Goal: Feedback & Contribution: Submit feedback/report problem

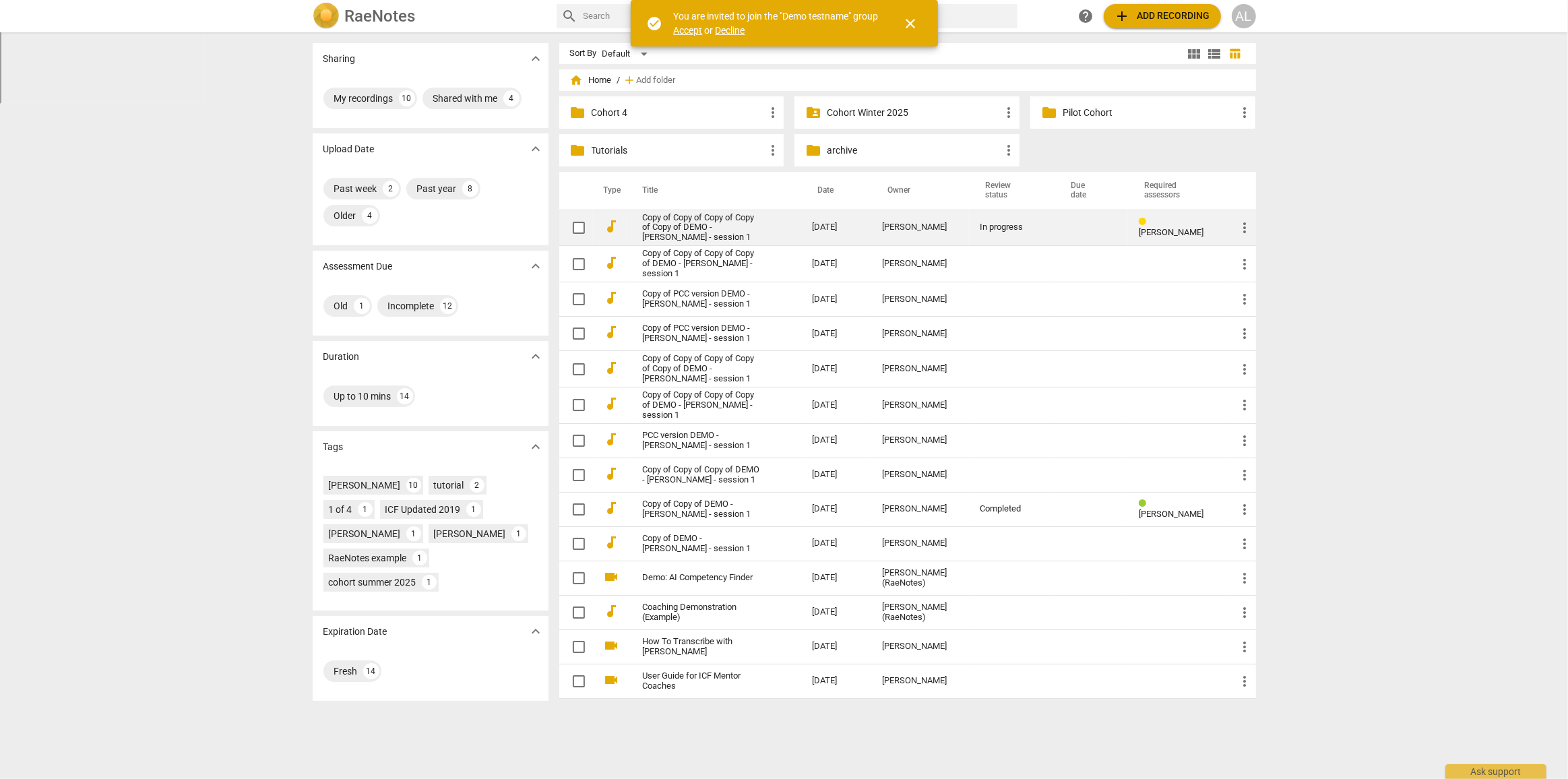
click at [683, 228] on link "Copy of Copy of Copy of Copy of Copy of DEMO - [PERSON_NAME] - session 1" at bounding box center [704, 228] width 122 height 30
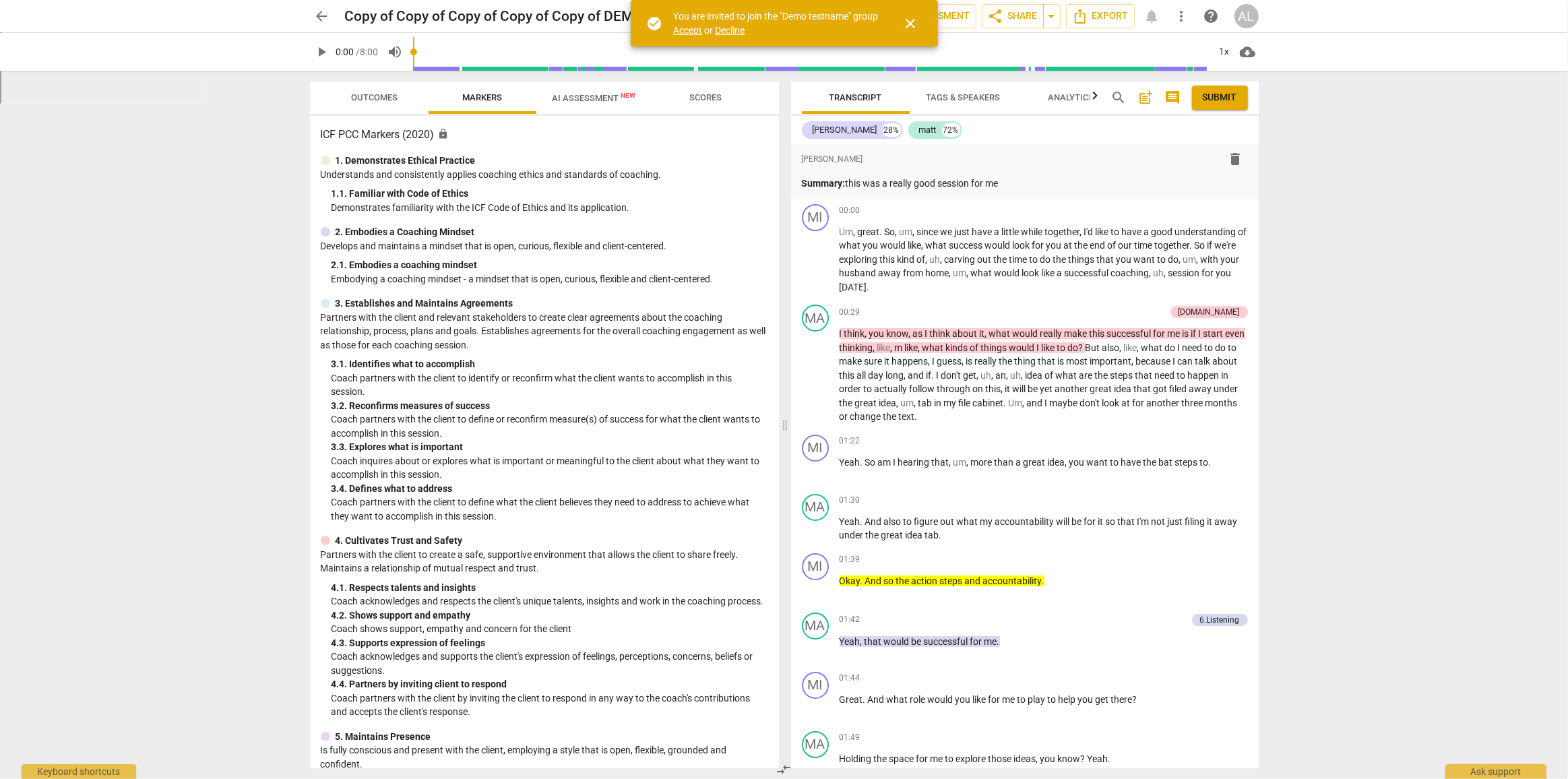
click at [904, 22] on span "close" at bounding box center [911, 24] width 16 height 16
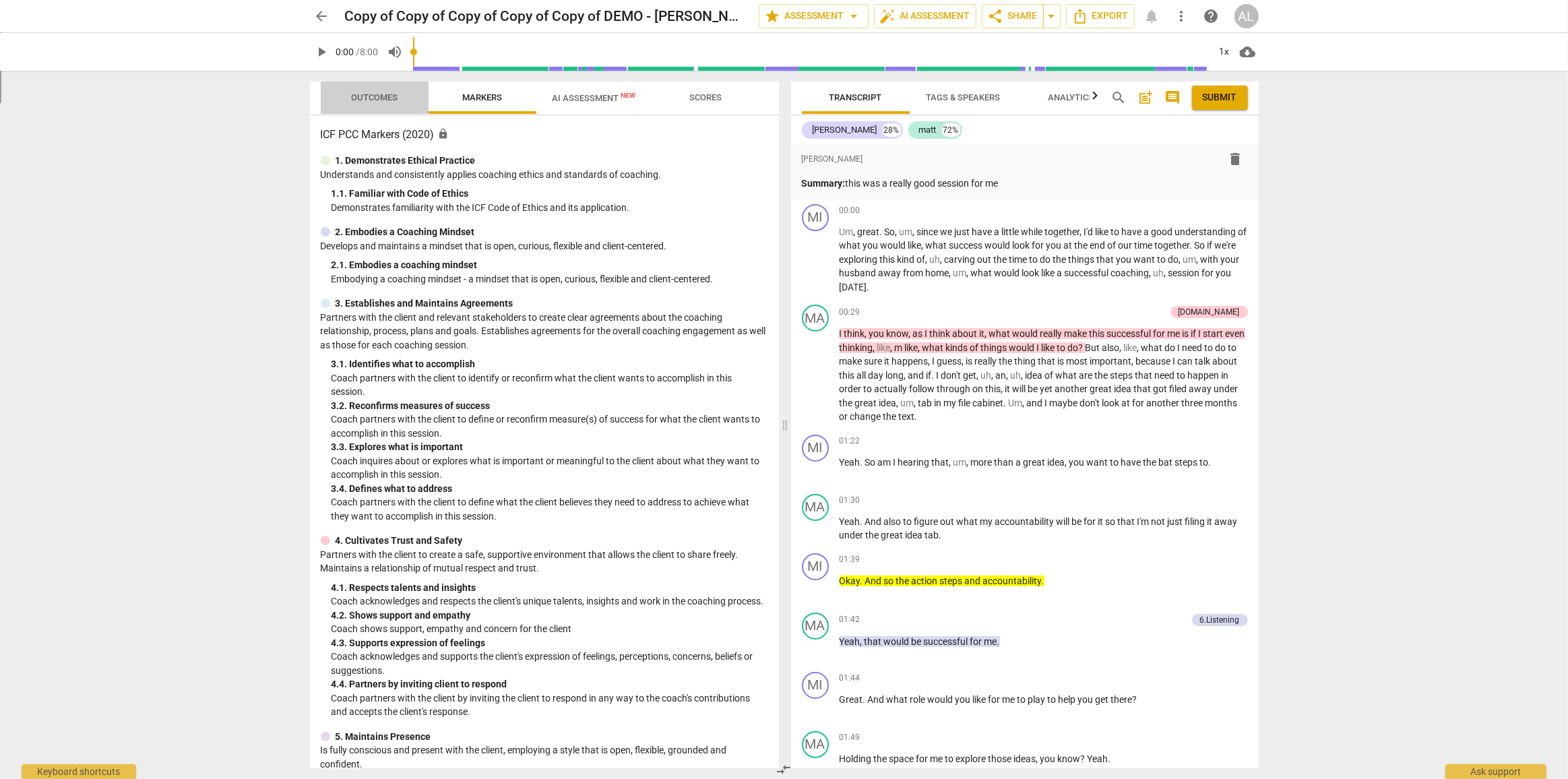
click at [391, 91] on span "Outcomes" at bounding box center [374, 97] width 79 height 18
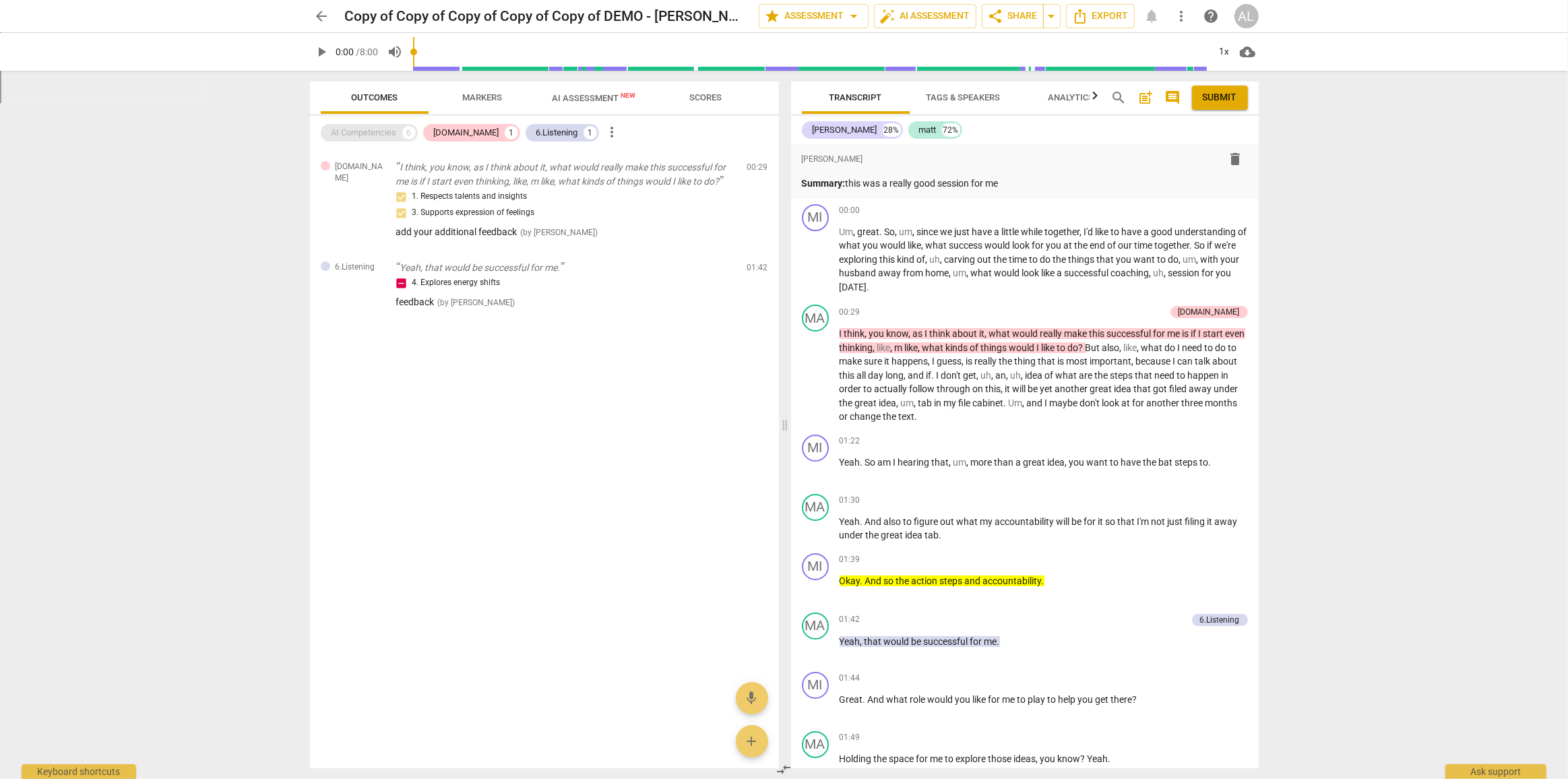
click at [372, 134] on div "AI Competencies" at bounding box center [364, 132] width 65 height 14
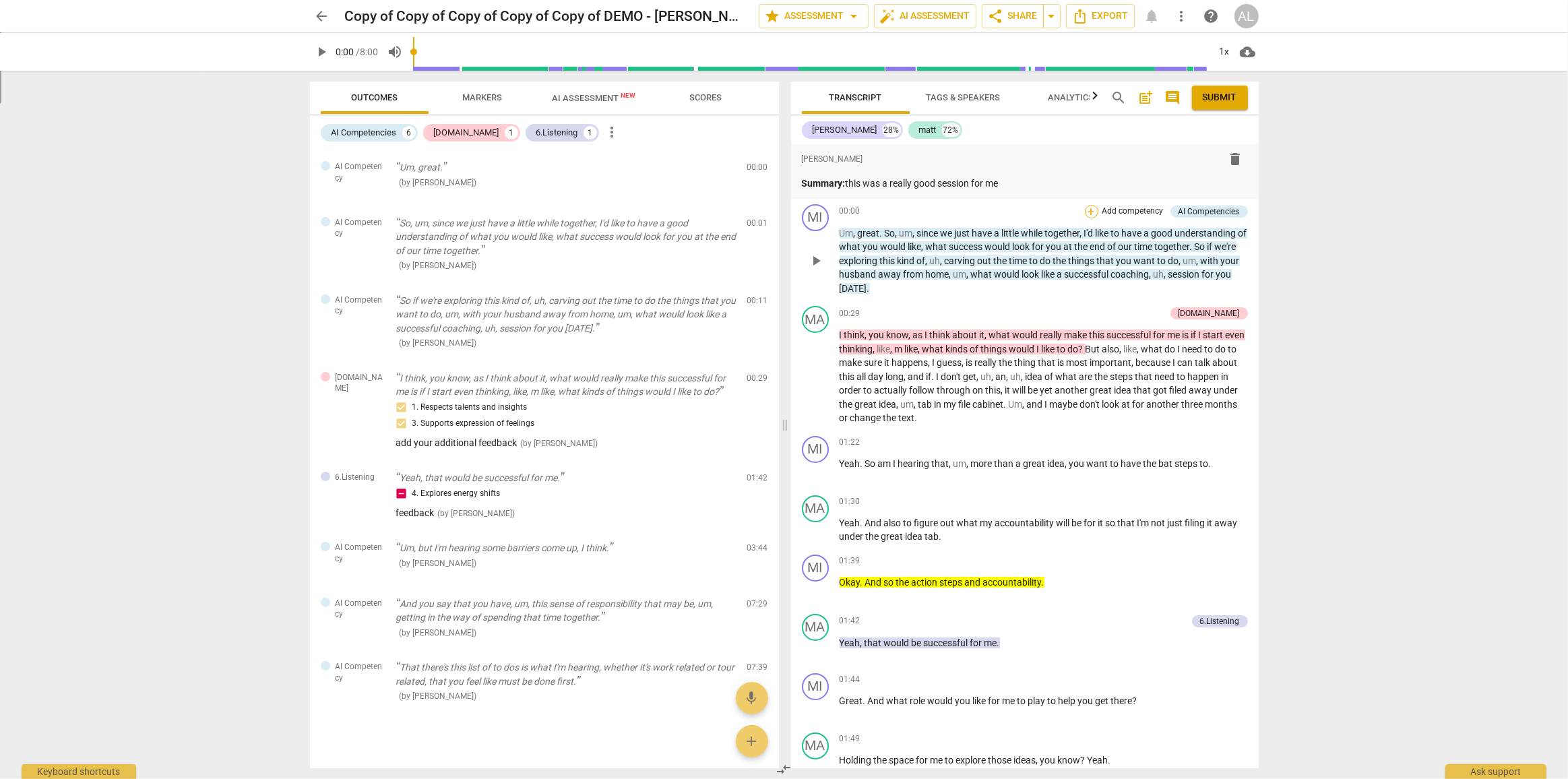
click at [1092, 213] on div "+" at bounding box center [1091, 211] width 14 height 14
click at [1007, 297] on div at bounding box center [784, 389] width 1568 height 779
click at [586, 96] on span "AI Assessment New" at bounding box center [594, 98] width 84 height 10
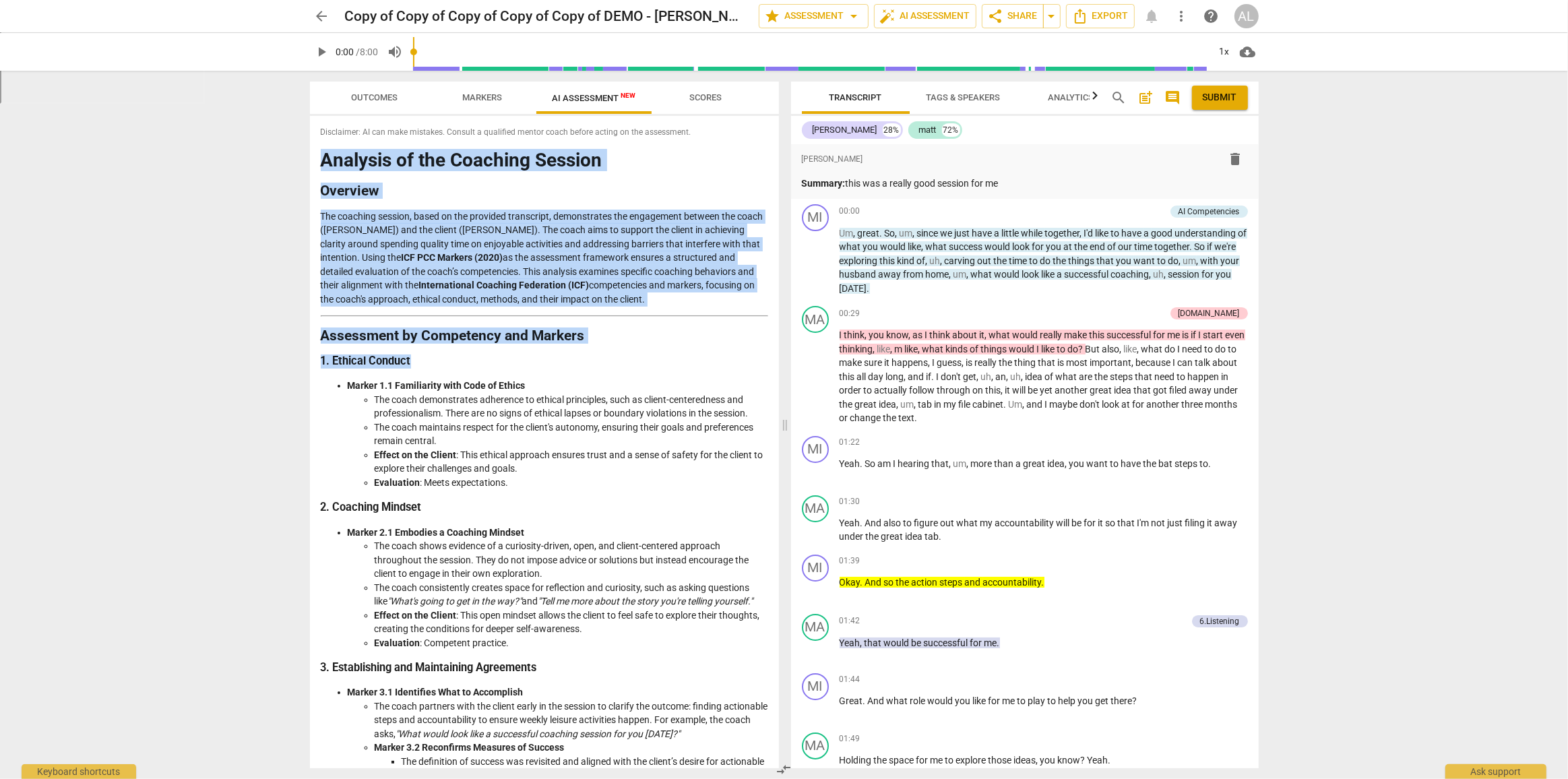
drag, startPoint x: 322, startPoint y: 166, endPoint x: 676, endPoint y: 376, distance: 411.6
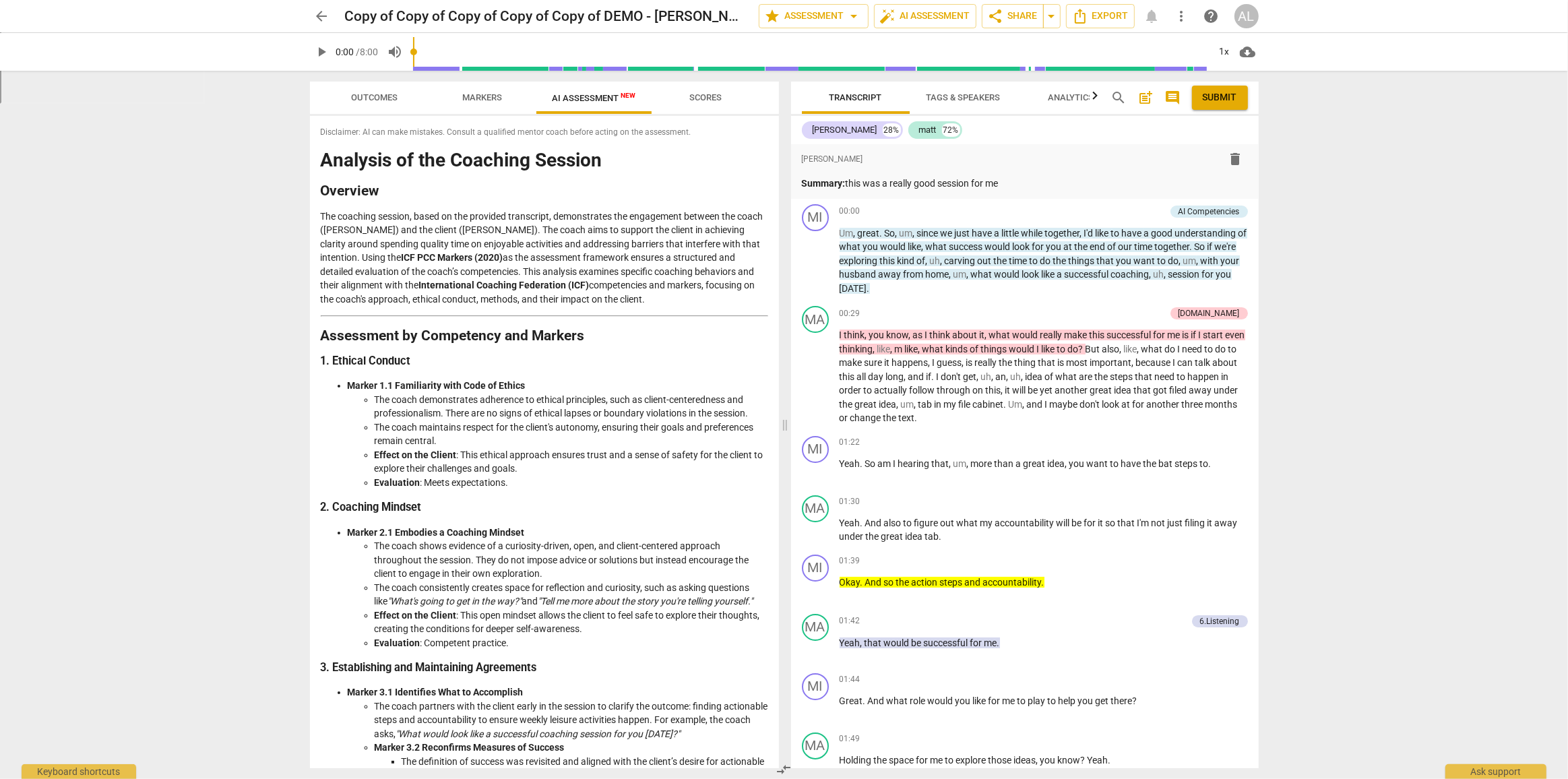
click at [551, 400] on li "The coach demonstrates adherence to ethical principles, such as client-centered…" at bounding box center [571, 406] width 393 height 28
drag, startPoint x: 321, startPoint y: 161, endPoint x: 719, endPoint y: 298, distance: 420.9
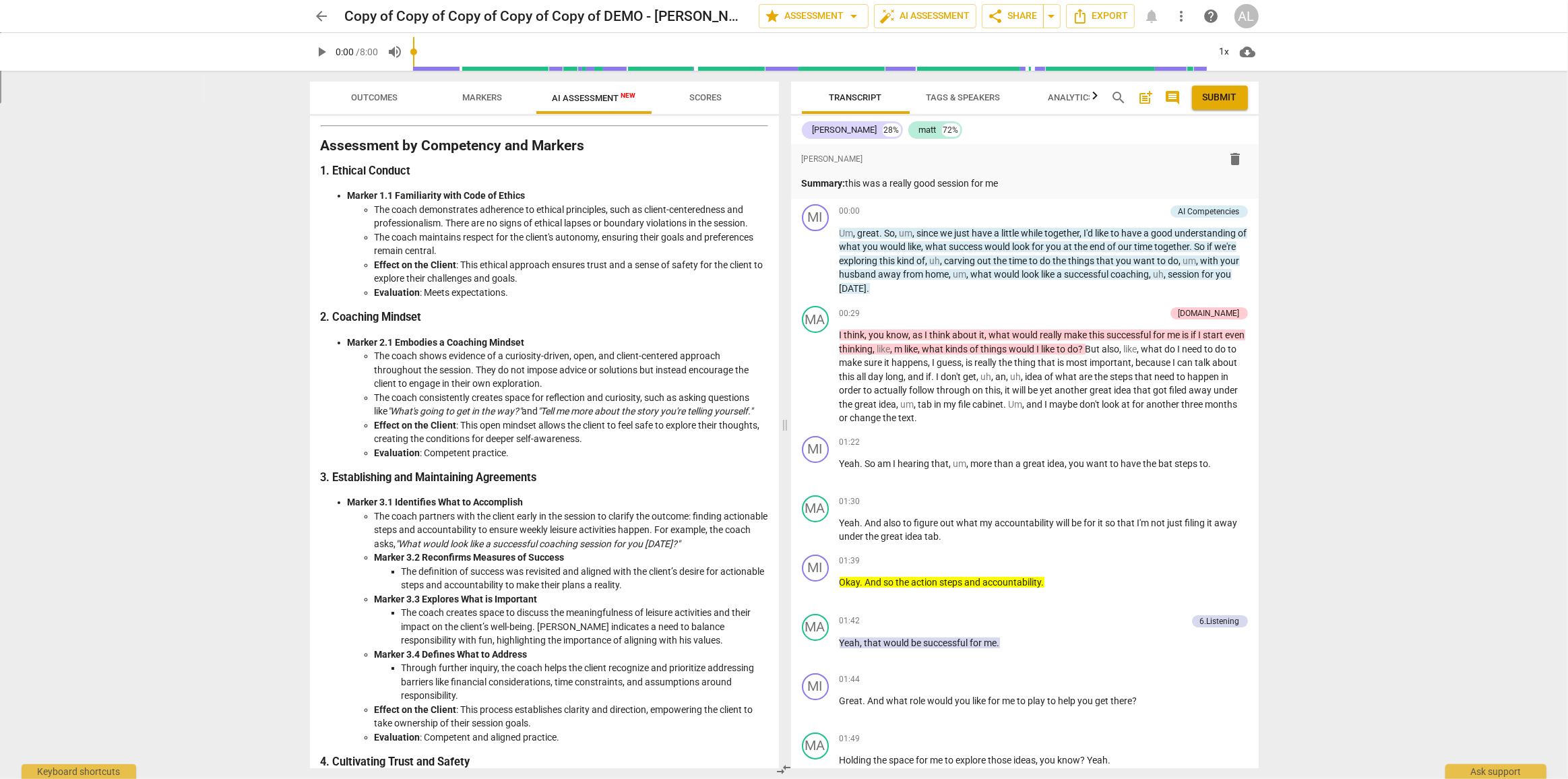
scroll to position [163, 0]
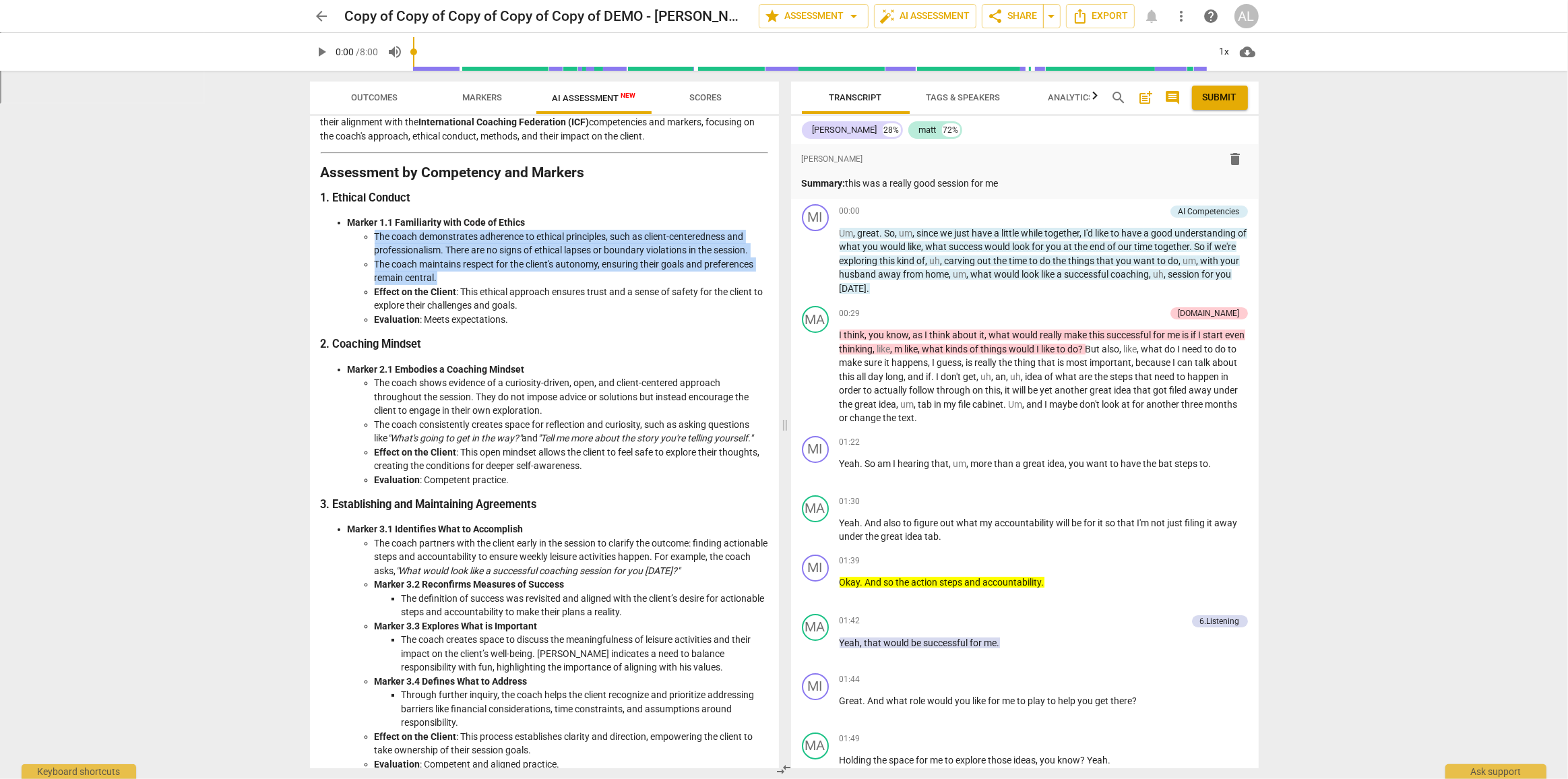
drag, startPoint x: 375, startPoint y: 240, endPoint x: 464, endPoint y: 275, distance: 95.6
click at [464, 275] on ul "The coach demonstrates adherence to ethical principles, such as client-centered…" at bounding box center [558, 278] width 420 height 97
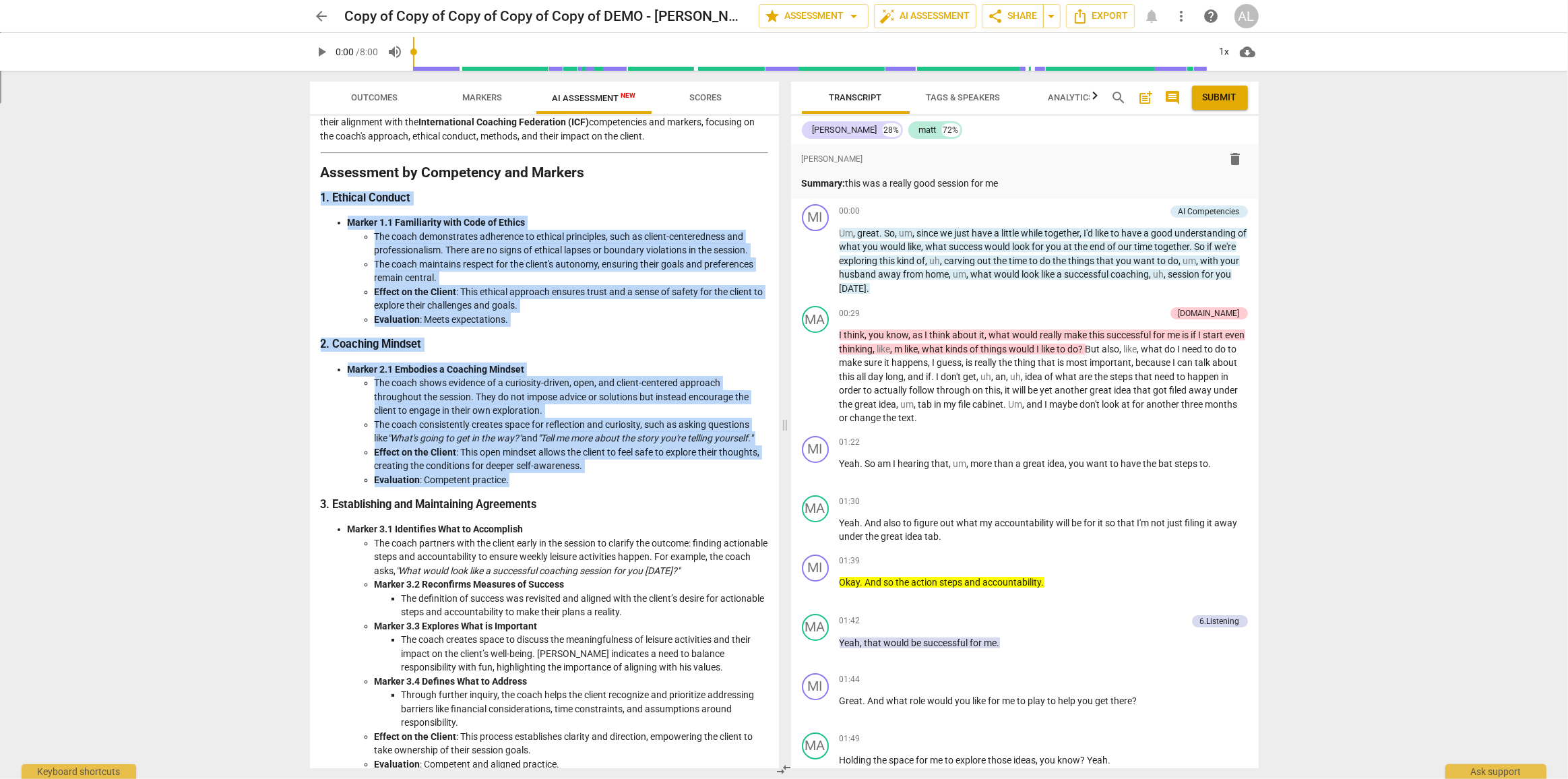
drag, startPoint x: 517, startPoint y: 495, endPoint x: 316, endPoint y: 195, distance: 361.1
click at [316, 195] on div "Disclaimer: AI can make mistakes. Consult a qualified mentor coach before actin…" at bounding box center [544, 442] width 469 height 652
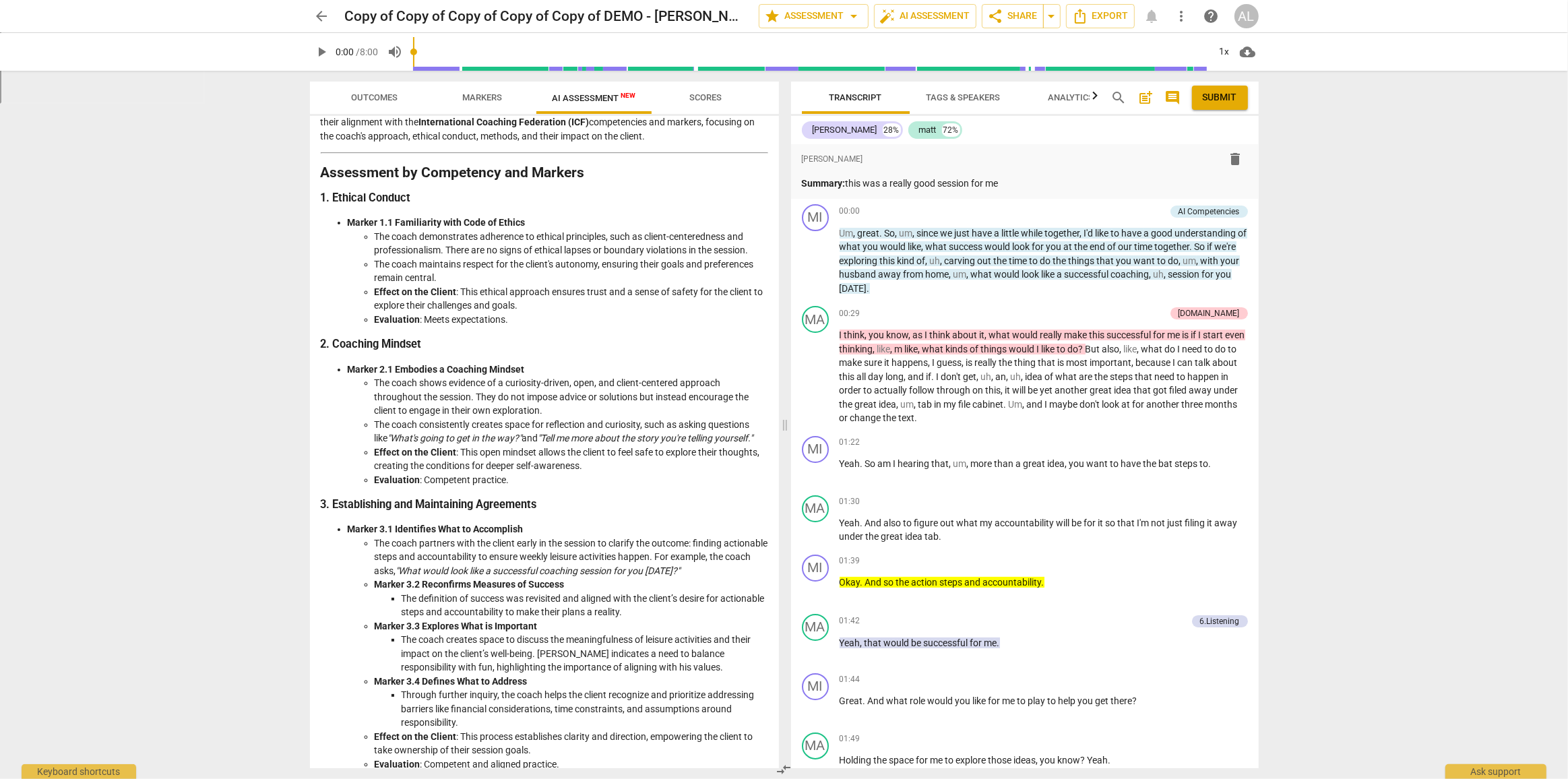
click at [324, 16] on span "arrow_back" at bounding box center [322, 16] width 16 height 16
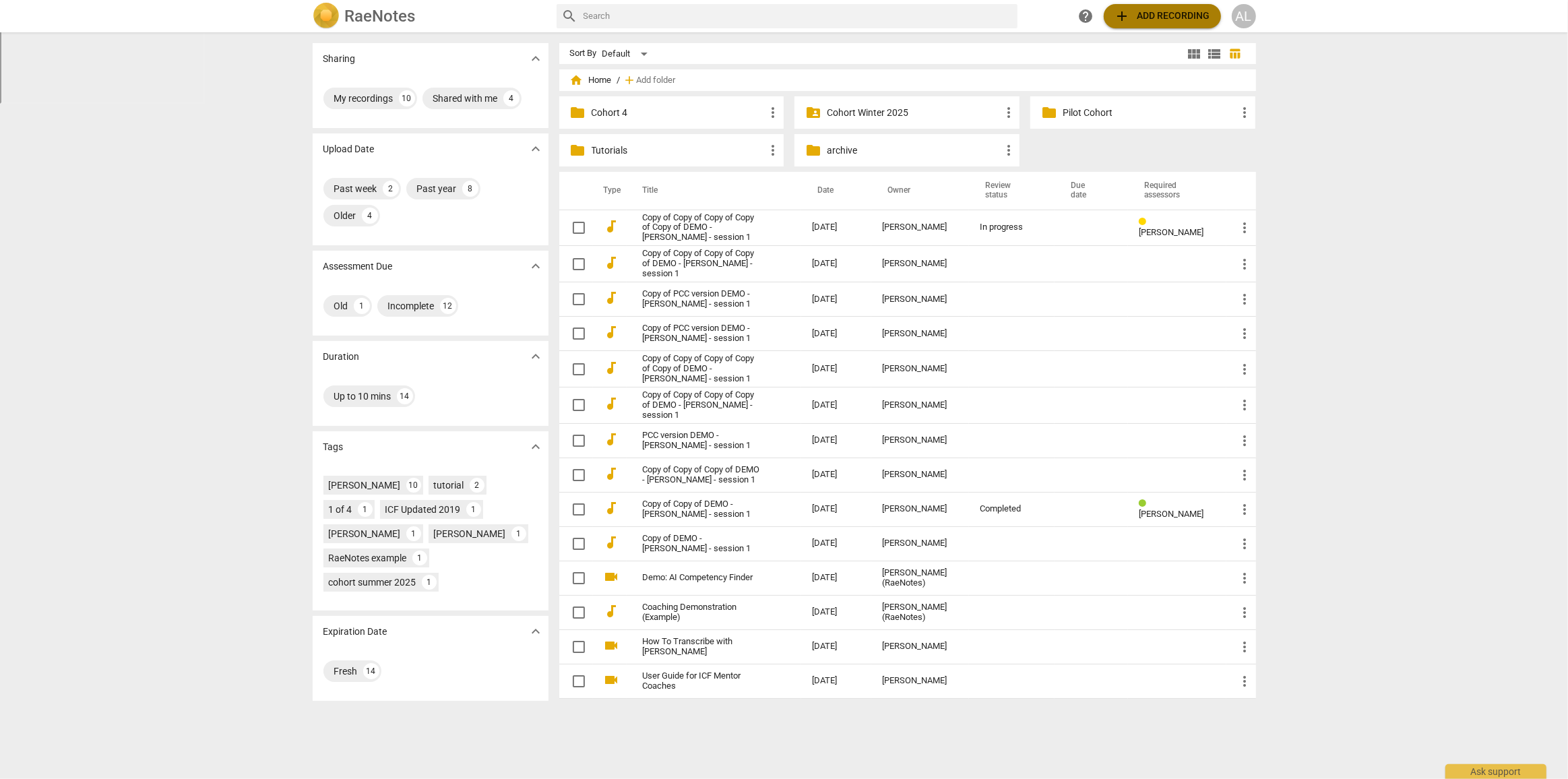
click at [1174, 15] on span "add Add recording" at bounding box center [1163, 16] width 96 height 16
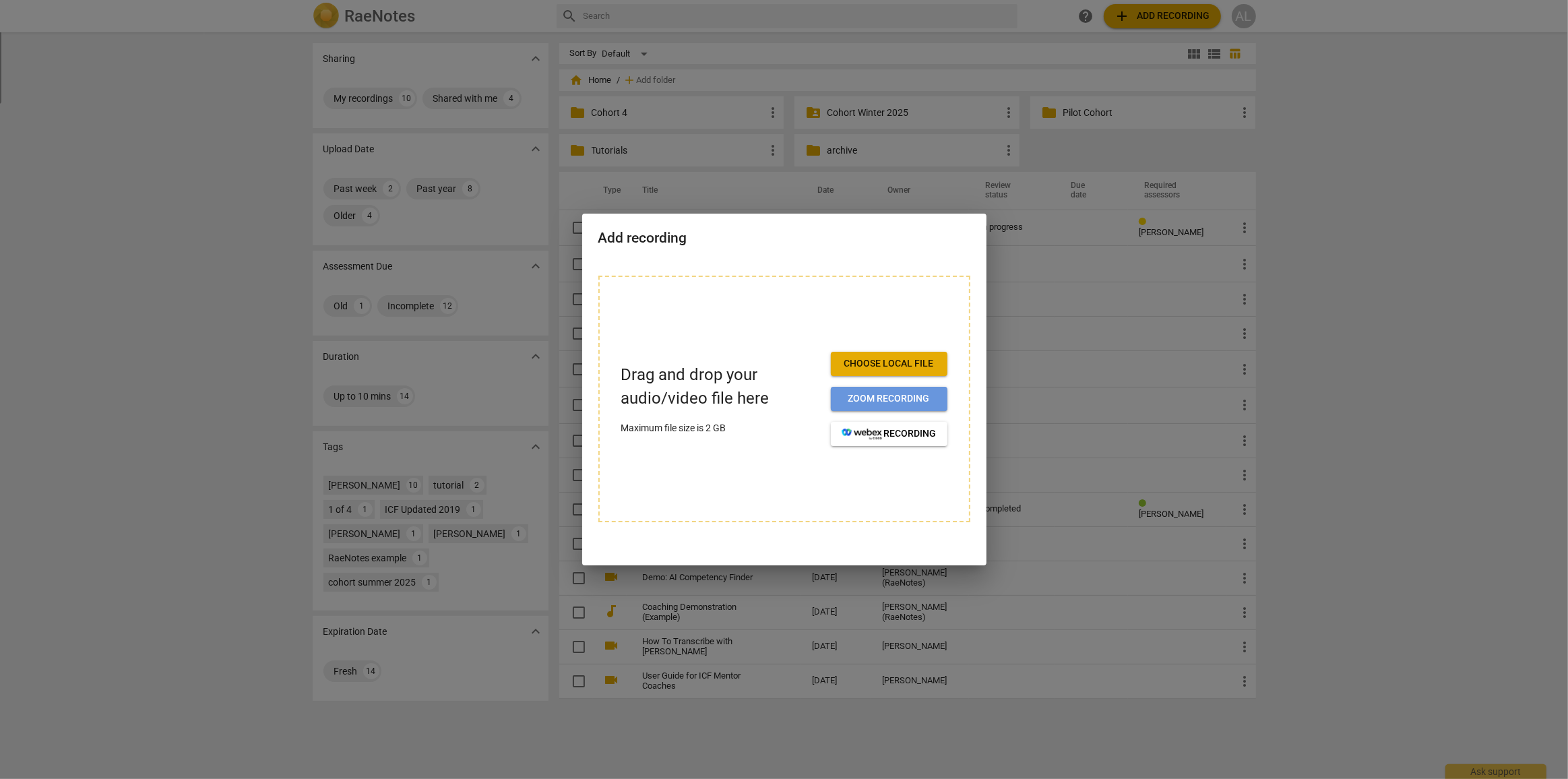
click at [881, 396] on span "Zoom recording" at bounding box center [889, 398] width 95 height 14
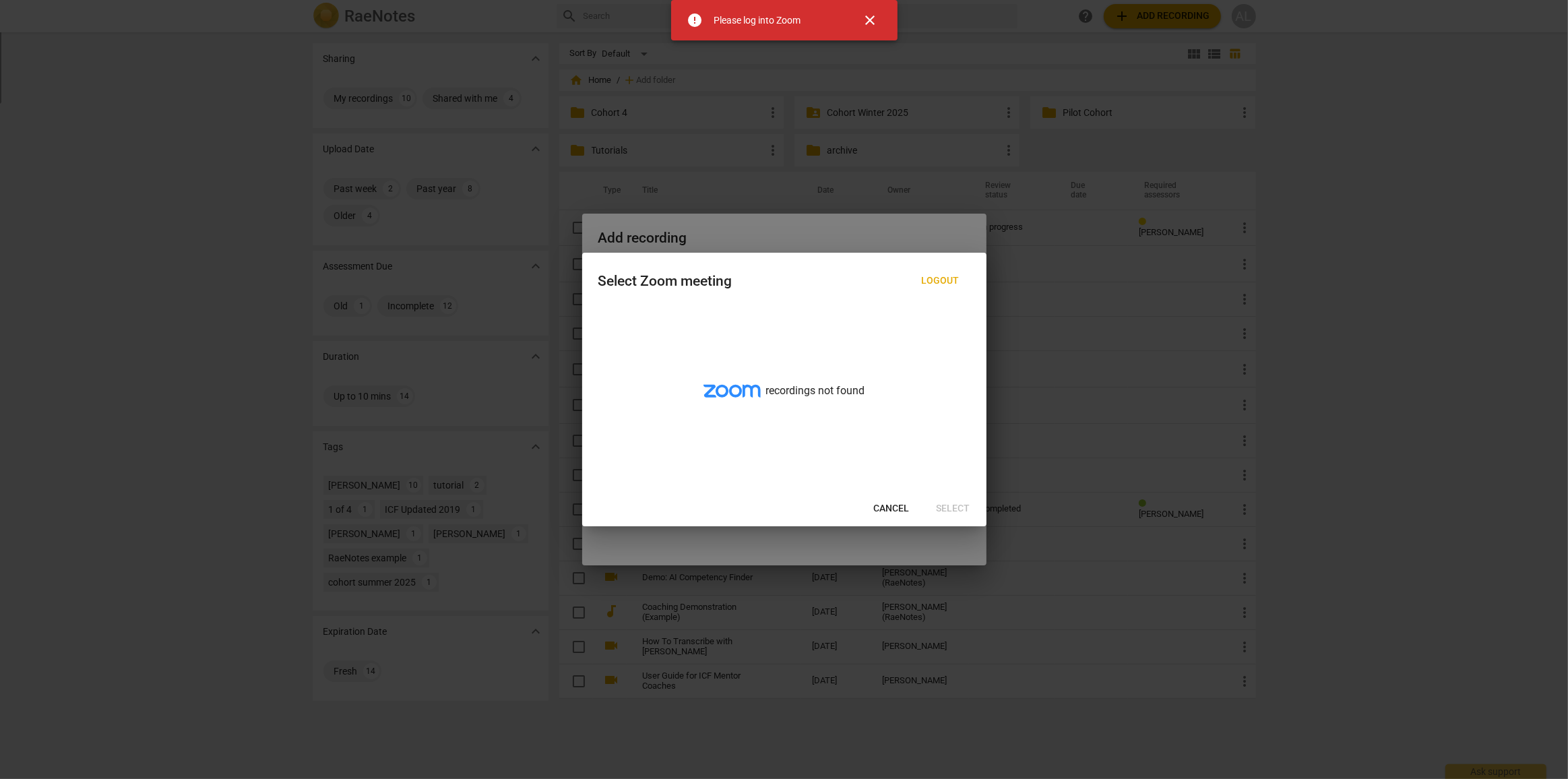
click at [894, 504] on span "Cancel" at bounding box center [892, 509] width 36 height 14
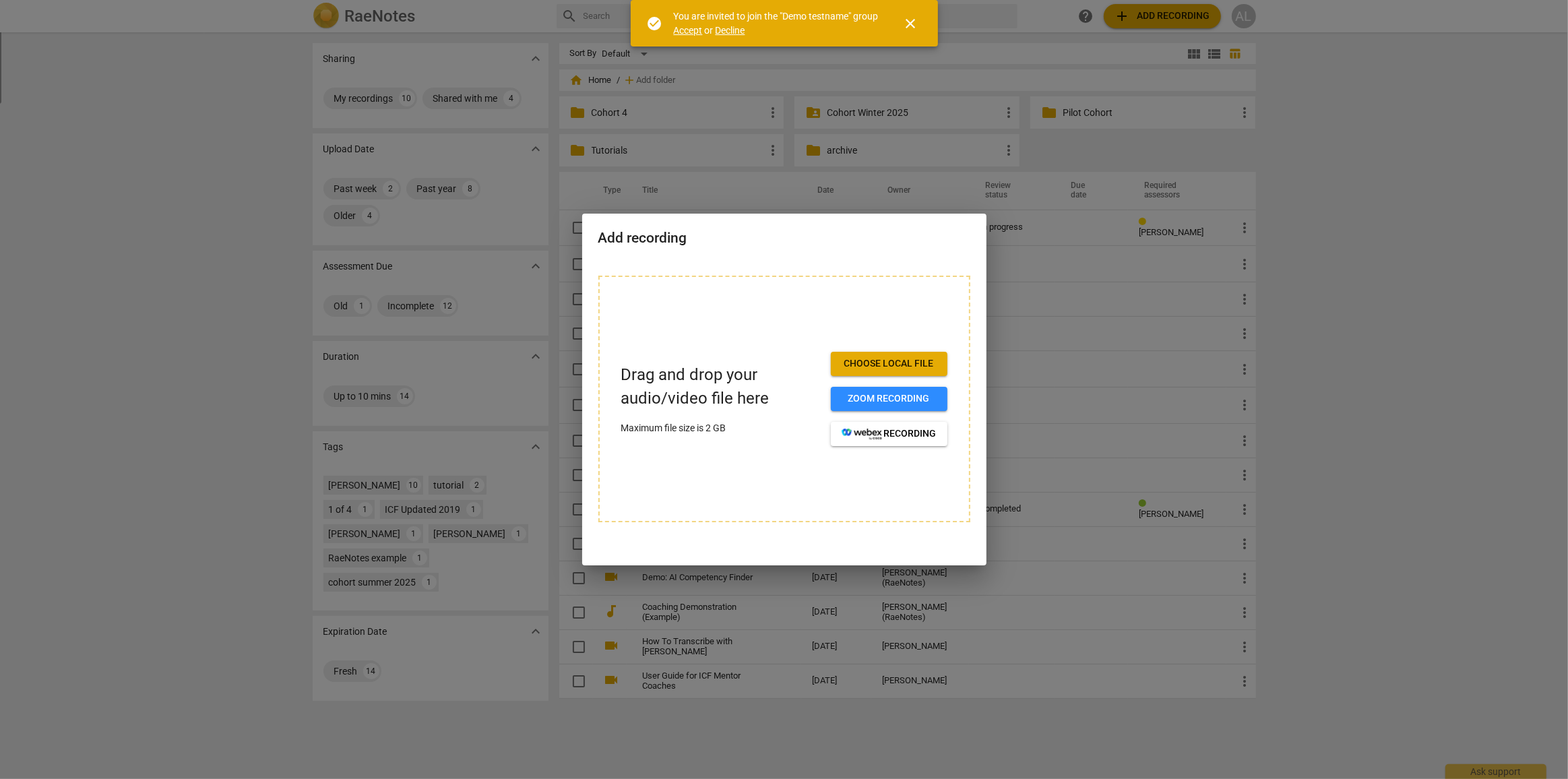
click at [871, 364] on span "Choose local file" at bounding box center [889, 363] width 95 height 14
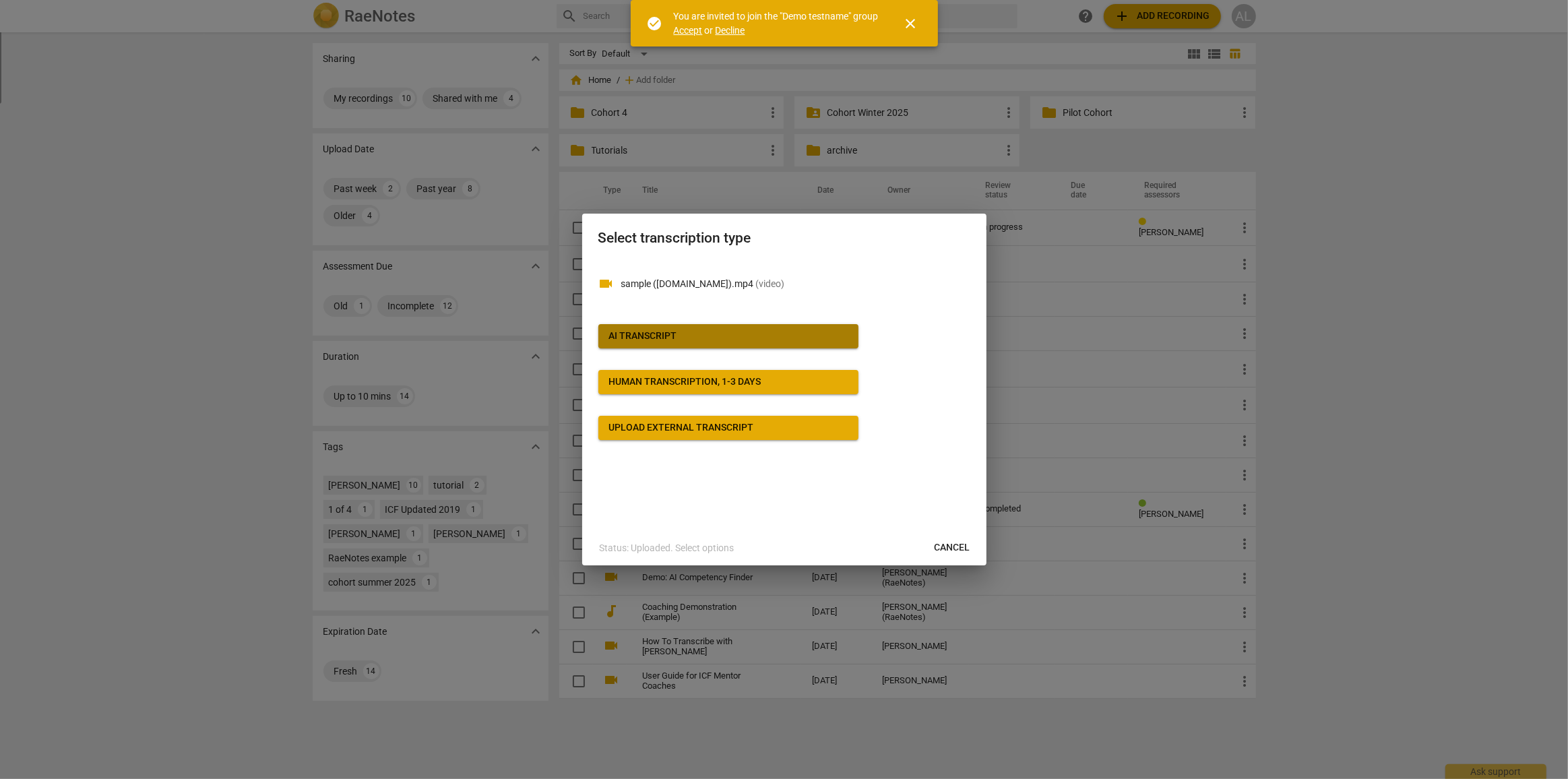
click at [651, 333] on div "AI Transcript" at bounding box center [643, 336] width 68 height 14
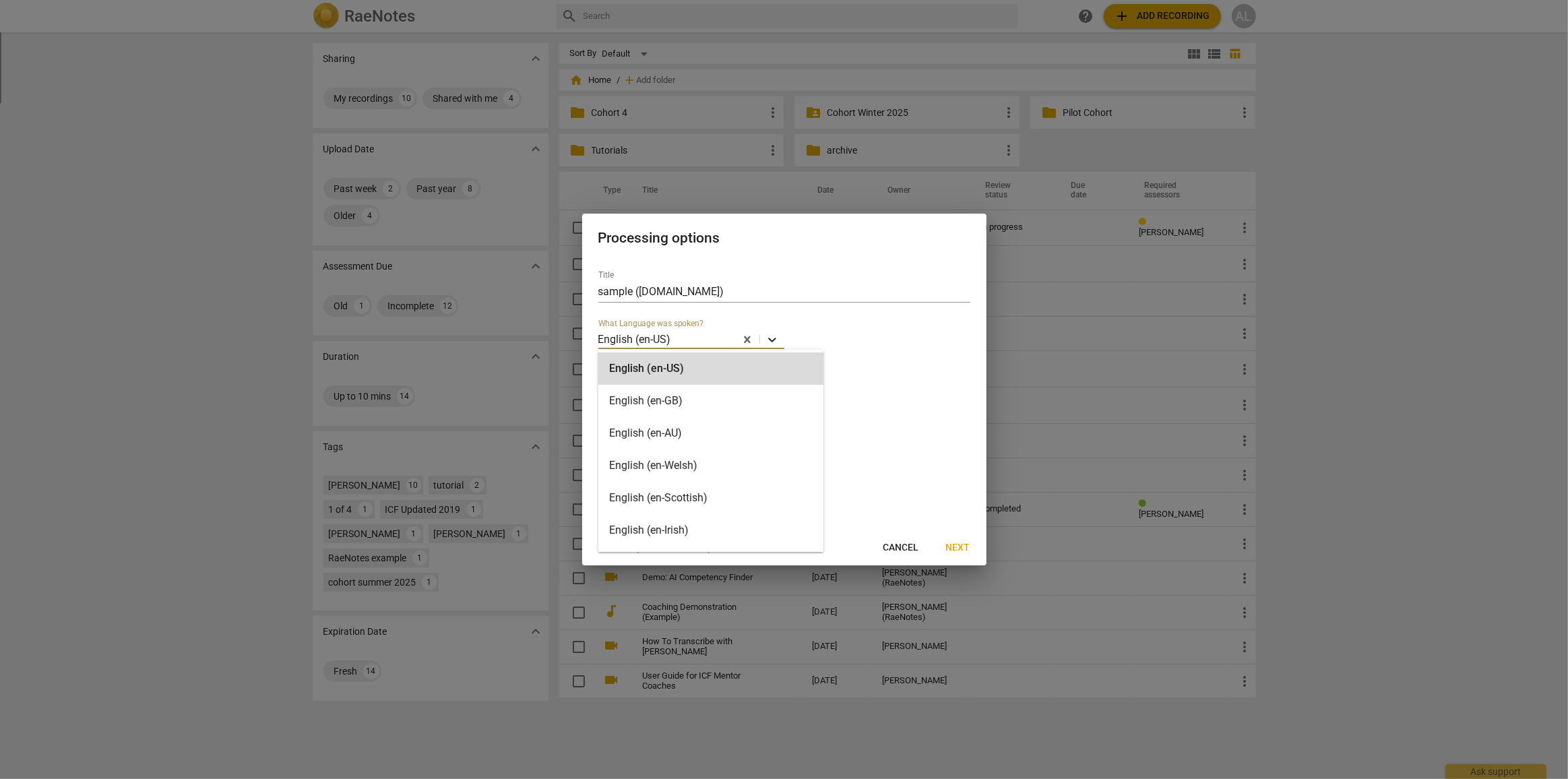
click at [771, 341] on icon at bounding box center [771, 340] width 8 height 5
click at [677, 361] on div "English (en-US)" at bounding box center [711, 368] width 225 height 32
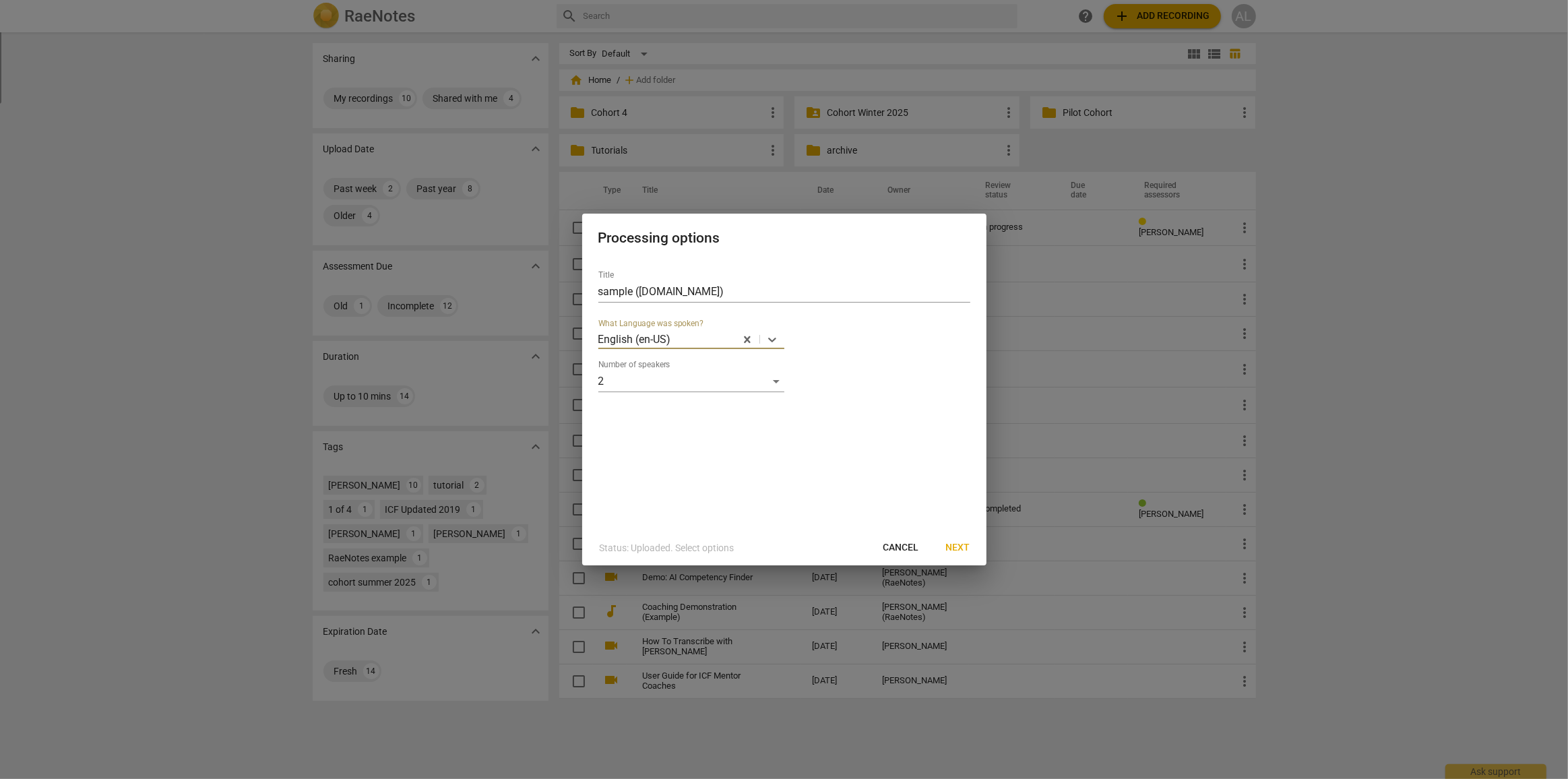
click at [903, 546] on span "Cancel" at bounding box center [901, 548] width 36 height 14
click at [905, 554] on span "Cancel" at bounding box center [901, 548] width 36 height 14
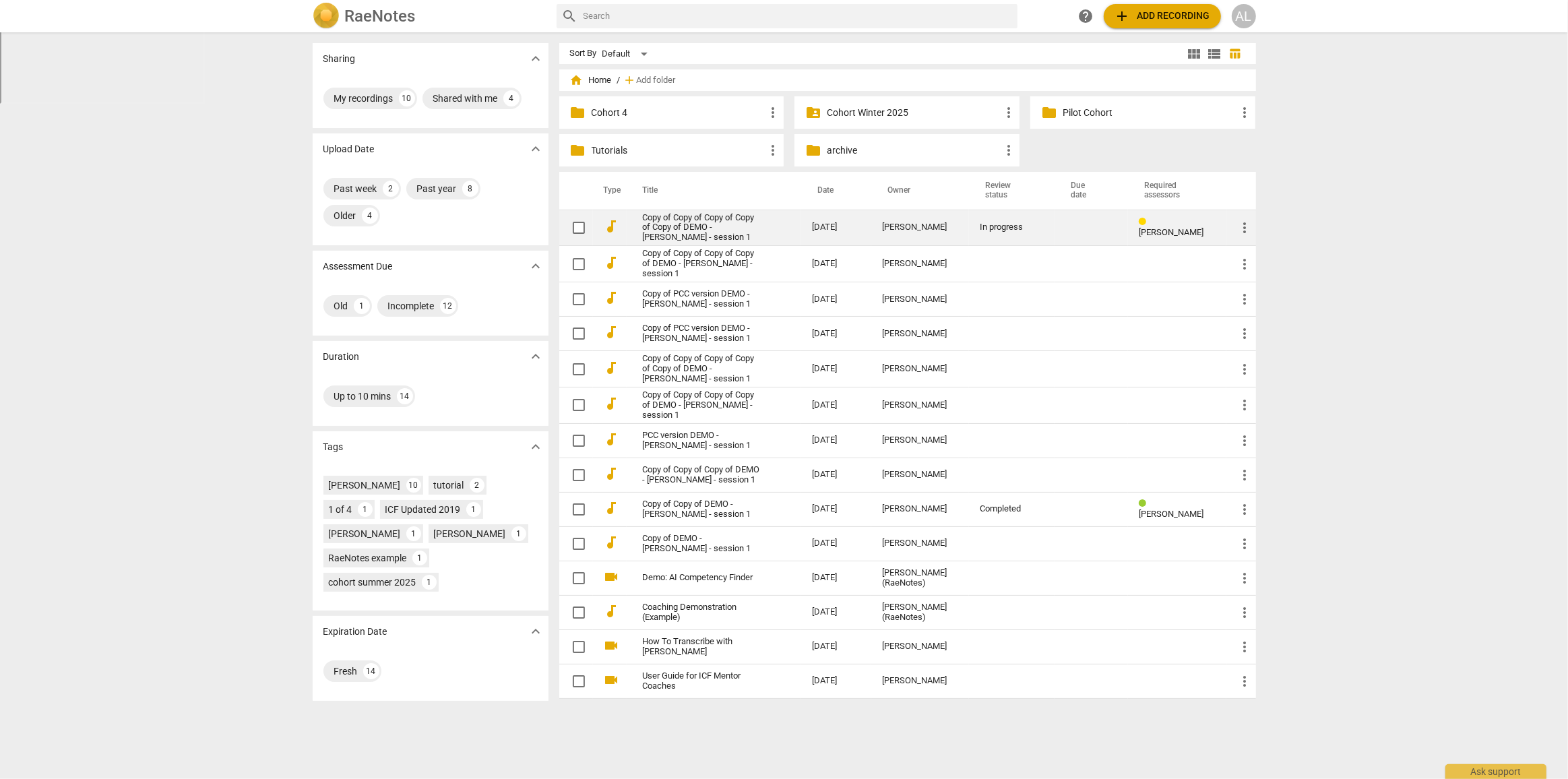
click at [683, 214] on link "Copy of Copy of Copy of Copy of Copy of DEMO - [PERSON_NAME] - session 1" at bounding box center [704, 228] width 122 height 30
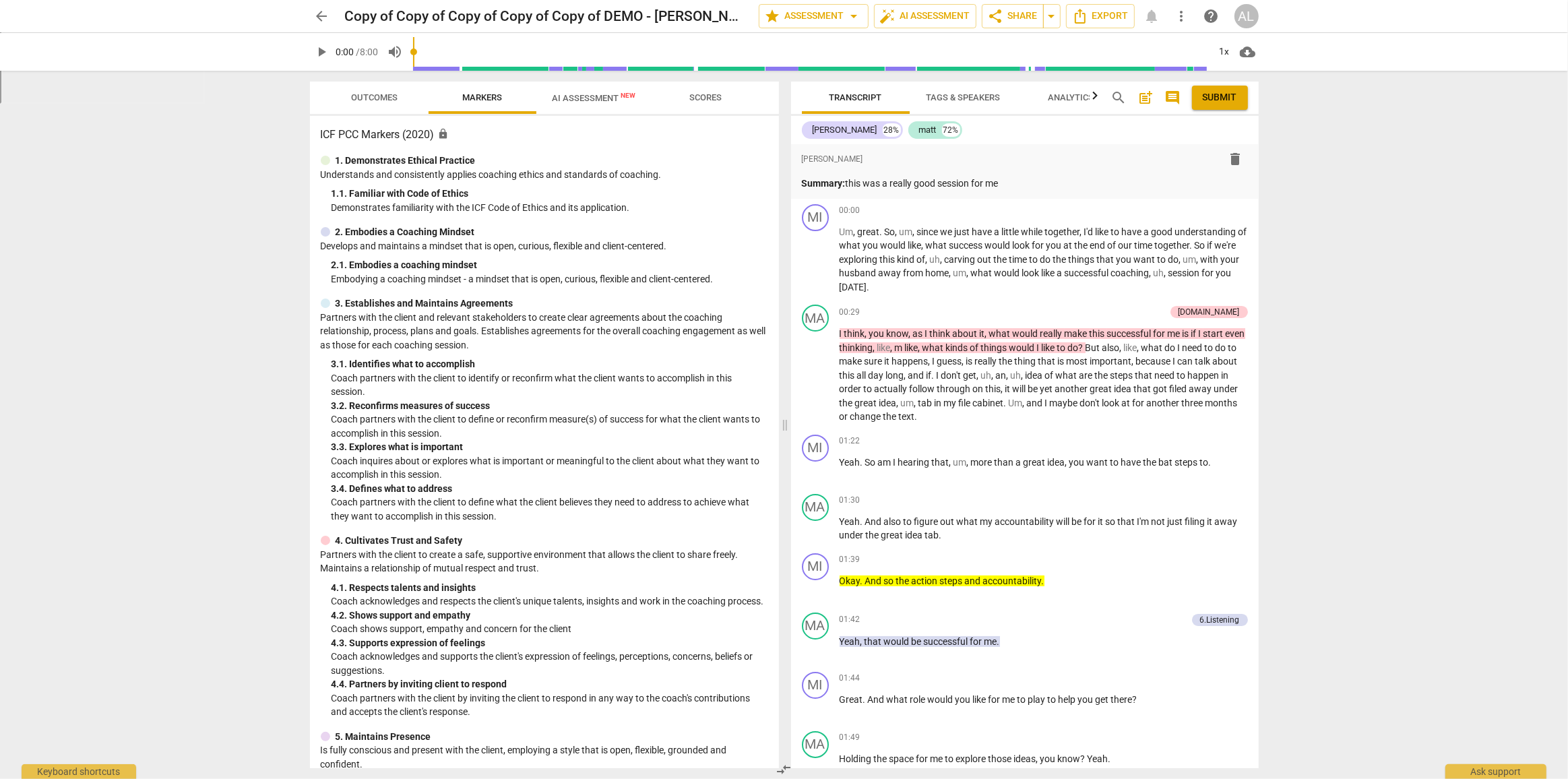
click at [324, 58] on span "play_arrow" at bounding box center [322, 52] width 16 height 16
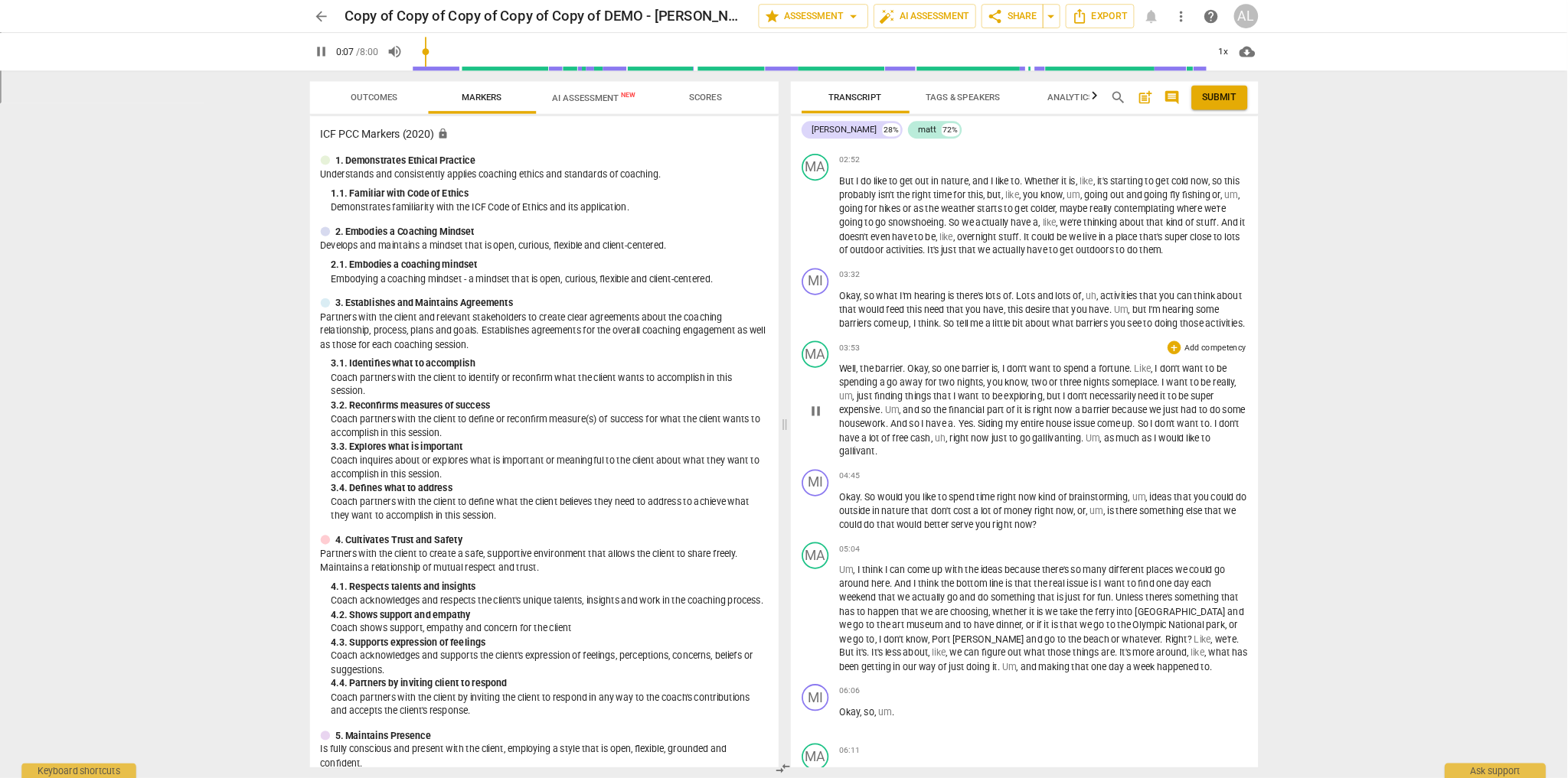
scroll to position [1020, 0]
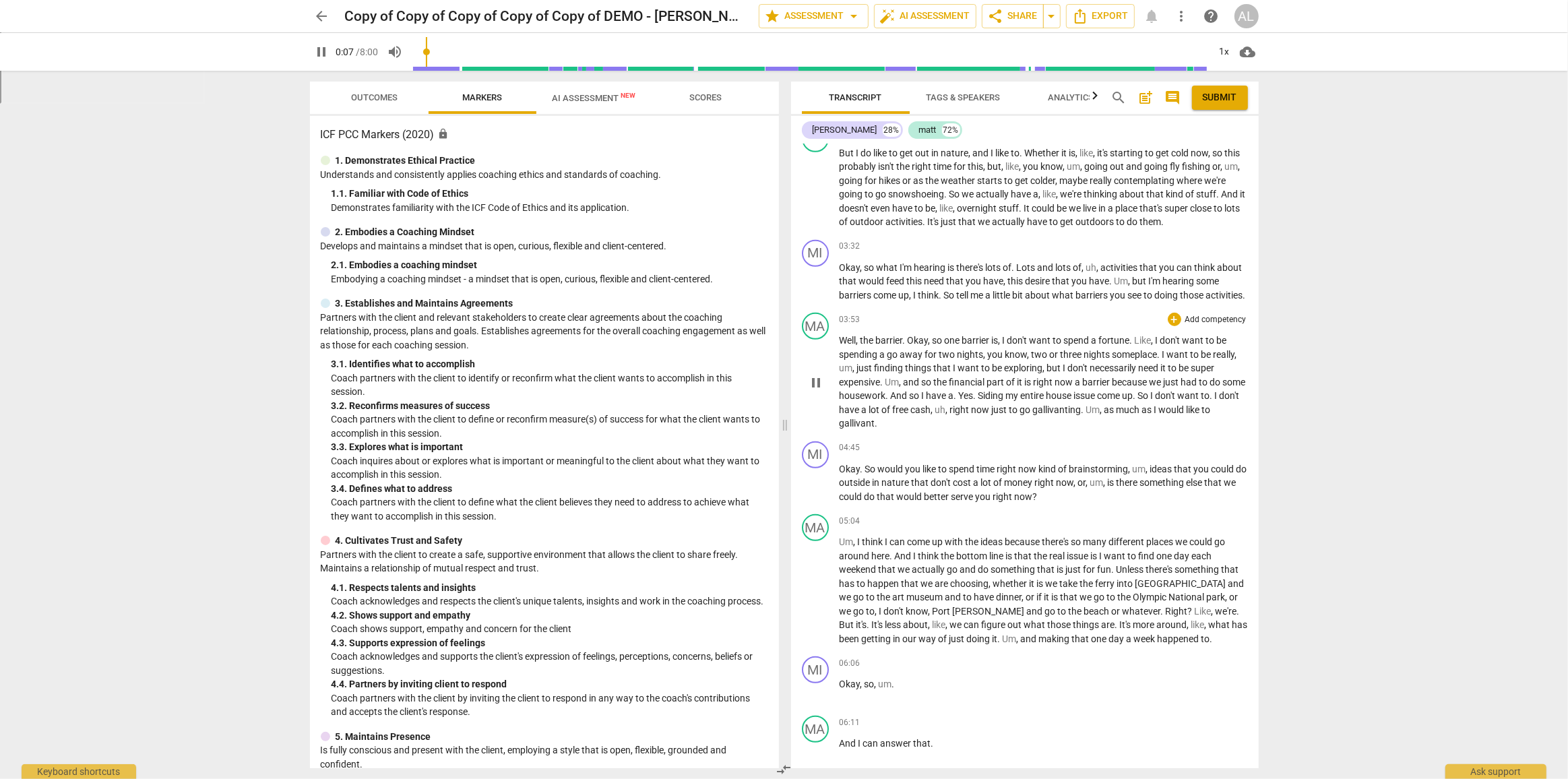
click at [925, 388] on span "so" at bounding box center [927, 382] width 12 height 11
drag, startPoint x: 325, startPoint y: 63, endPoint x: 321, endPoint y: 56, distance: 8.1
click at [322, 63] on button "pause" at bounding box center [322, 52] width 24 height 24
type input "265"
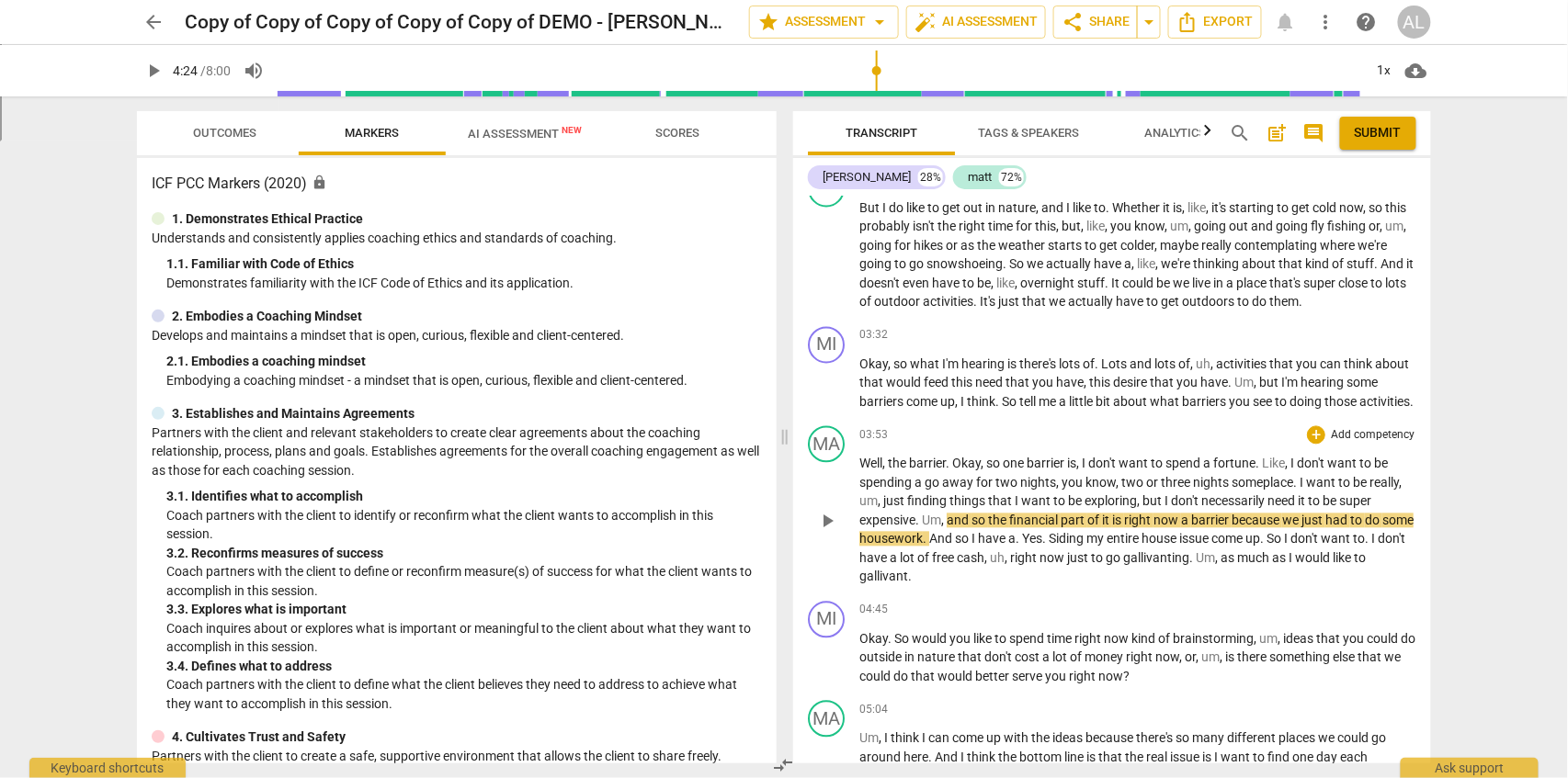
click at [924, 587] on p "Well , the barrier . Okay , so one barrier is , I don't want to spend a fortune…" at bounding box center [1137, 521] width 557 height 133
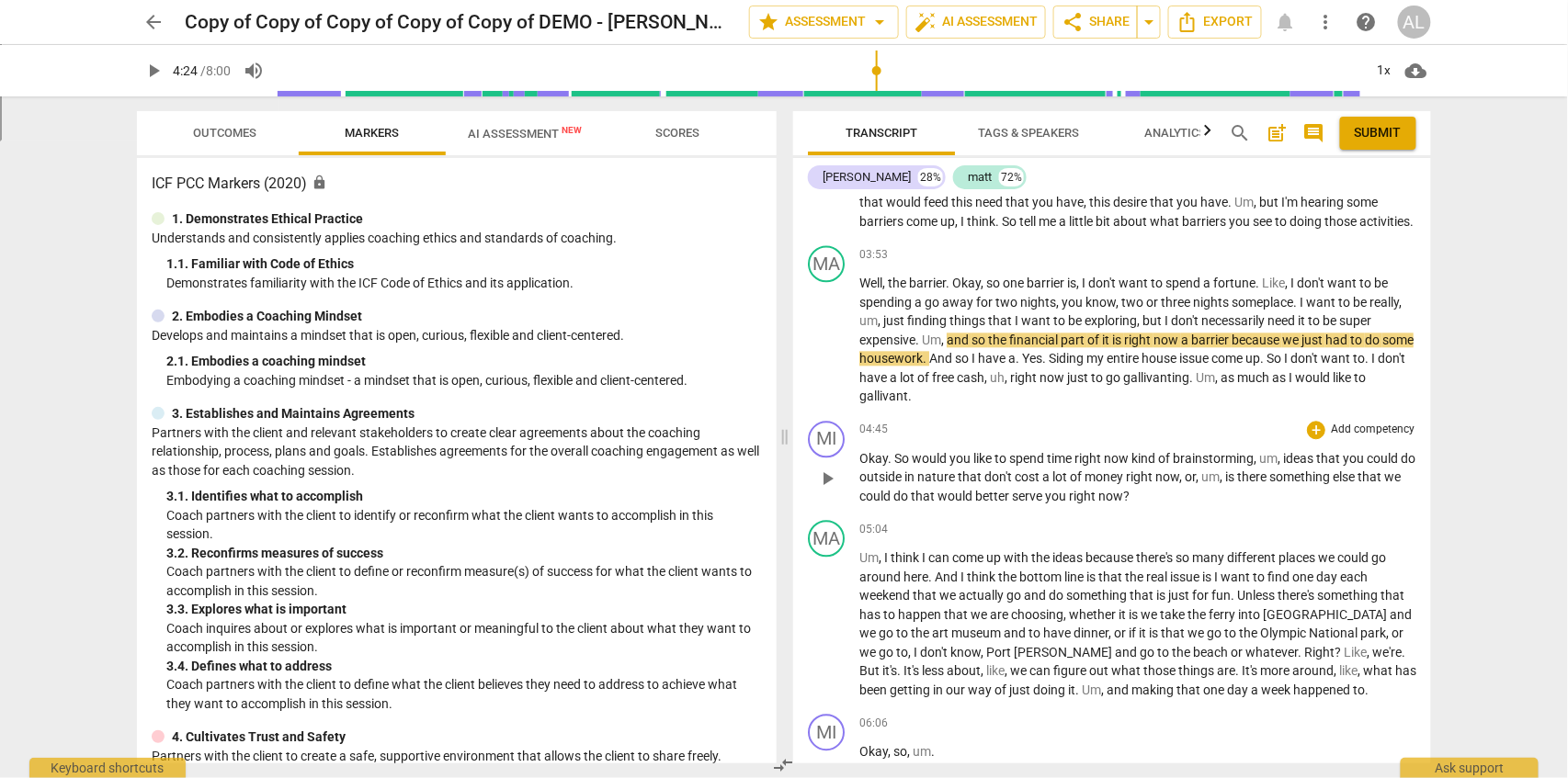
scroll to position [1388, 0]
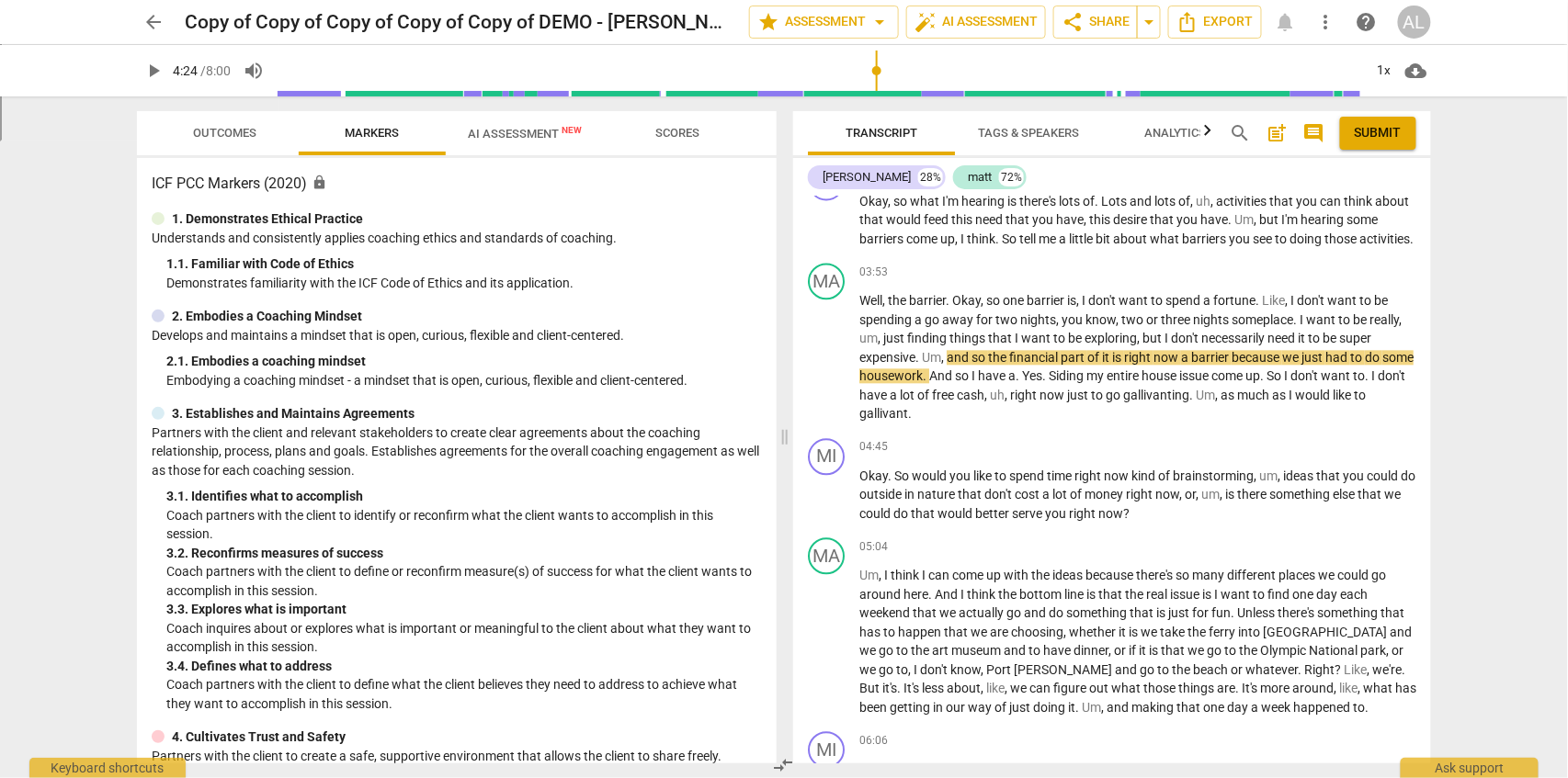
click at [1241, 133] on span "search" at bounding box center [1240, 133] width 22 height 22
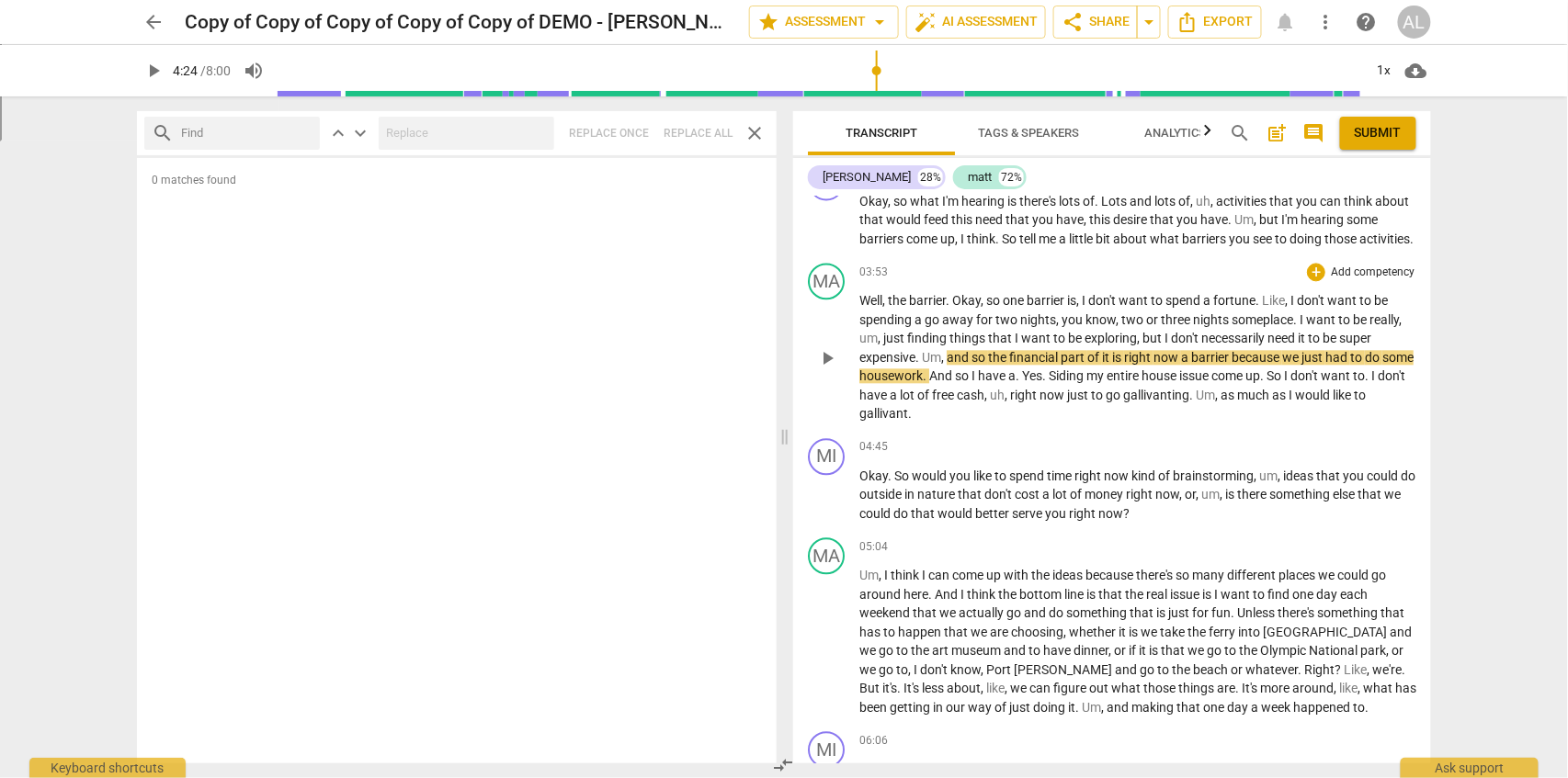
click at [1041, 281] on div "03:53 + Add competency keyboard_arrow_right" at bounding box center [1137, 272] width 557 height 19
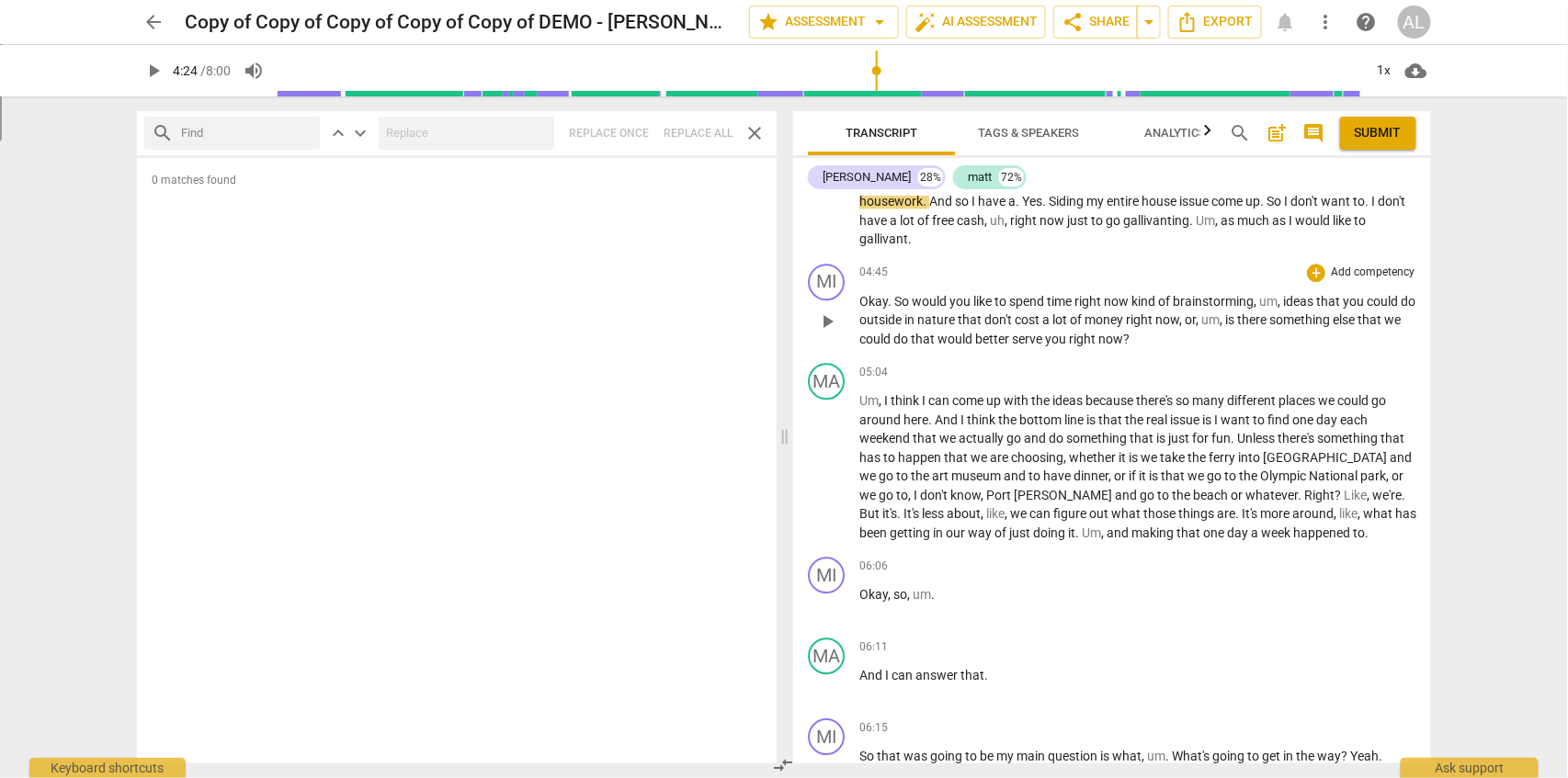
scroll to position [1633, 0]
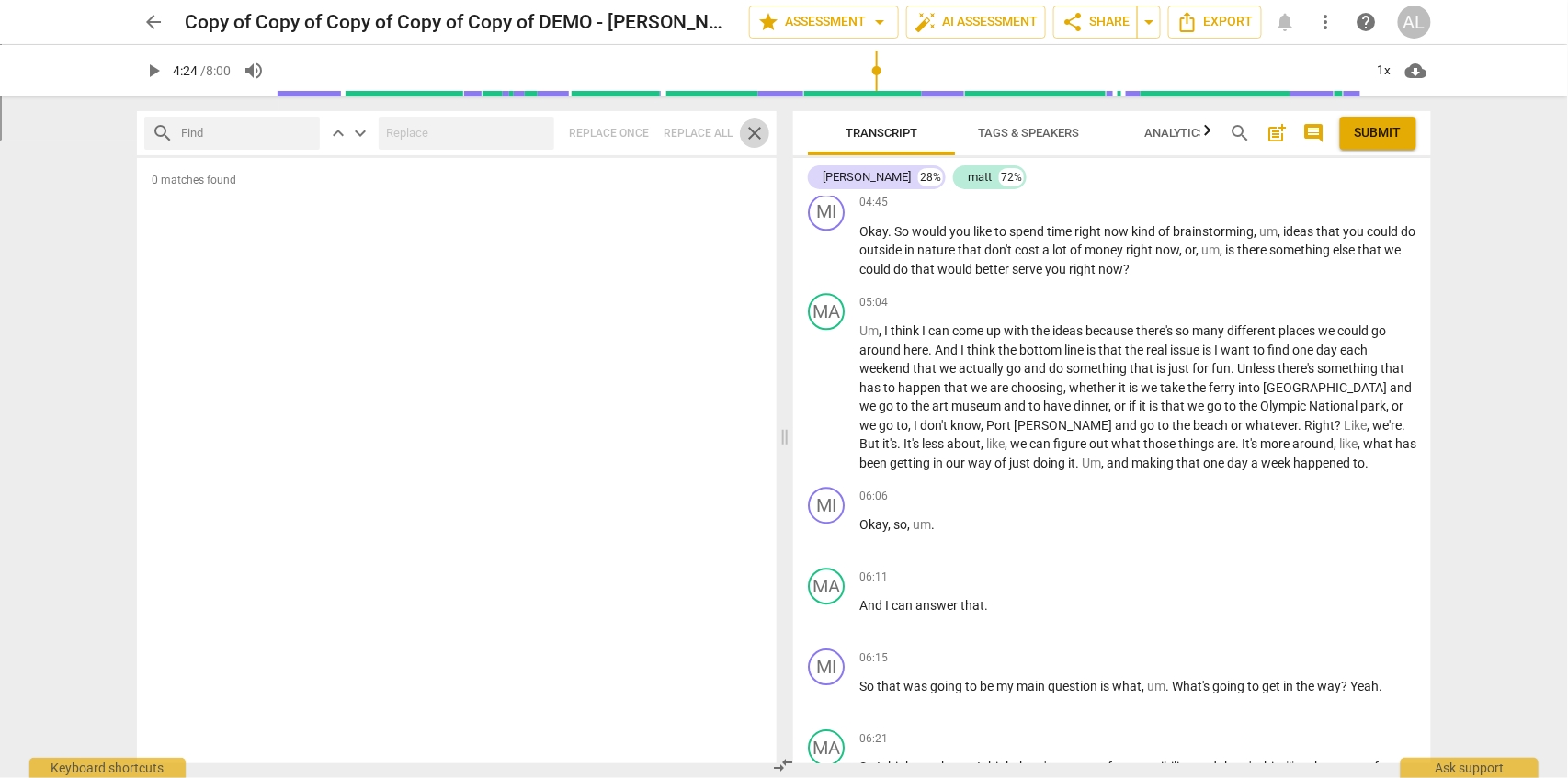
click at [752, 136] on span "close" at bounding box center [754, 133] width 22 height 22
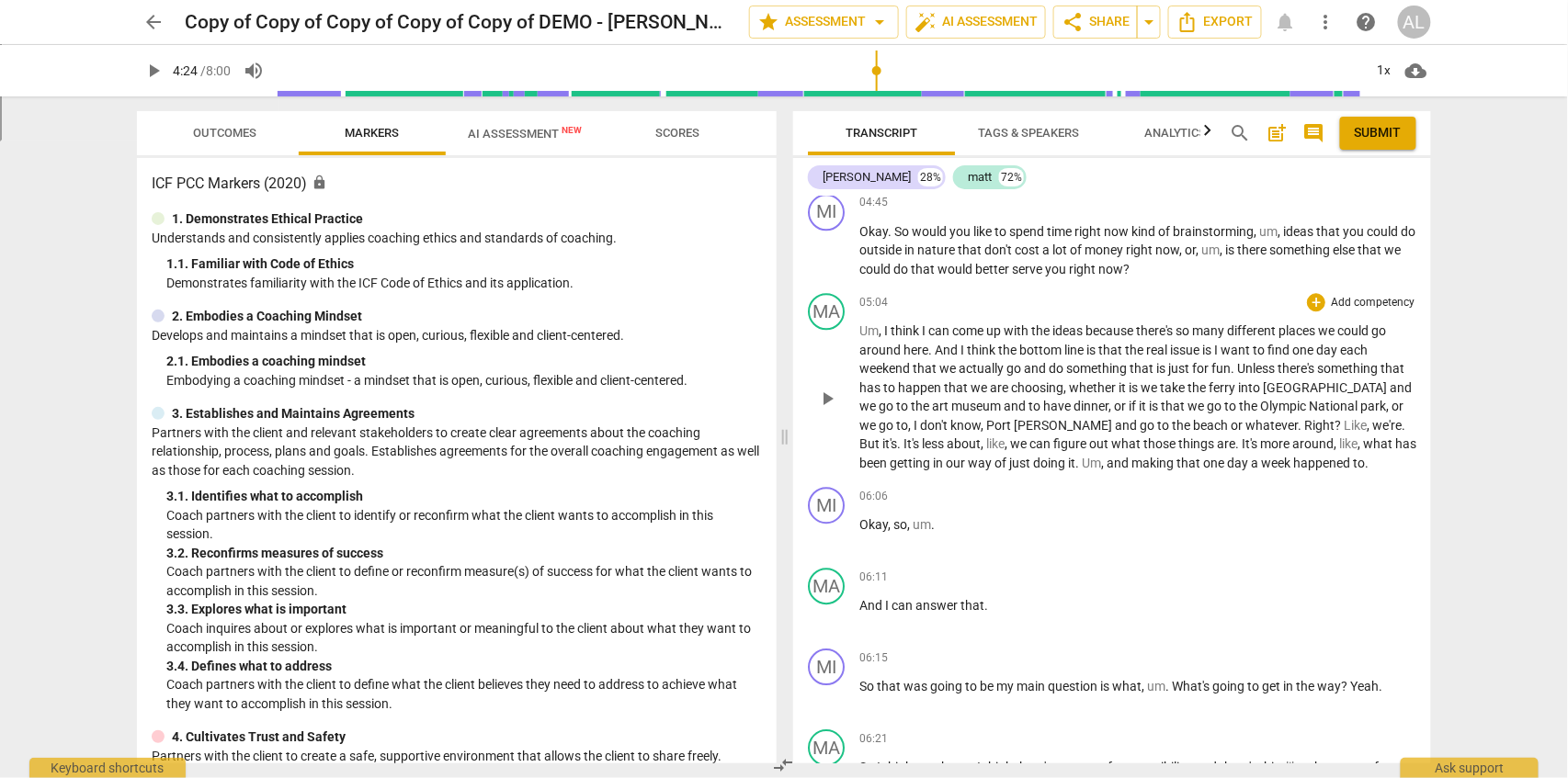
drag, startPoint x: 1327, startPoint y: 502, endPoint x: 1326, endPoint y: 492, distance: 10.0
click at [1326, 472] on p "Um , I think I can come up with the ideas because there's so many different pla…" at bounding box center [1137, 397] width 557 height 151
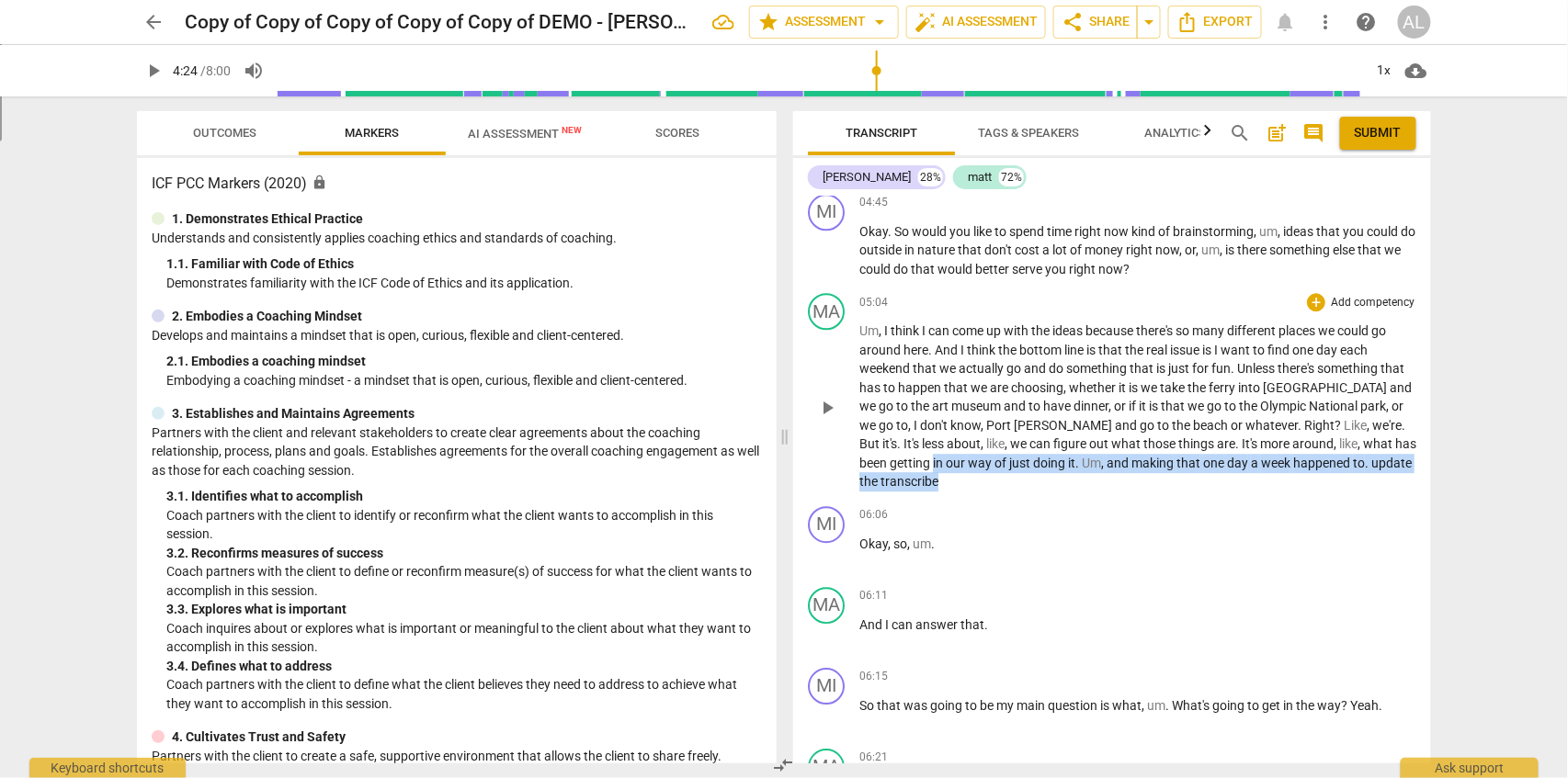
drag, startPoint x: 930, startPoint y: 519, endPoint x: 856, endPoint y: 496, distance: 77.5
click at [856, 496] on div "MA play_arrow pause 05:04 + Add competency keyboard_arrow_right Um , I think I …" at bounding box center [1112, 392] width 638 height 214
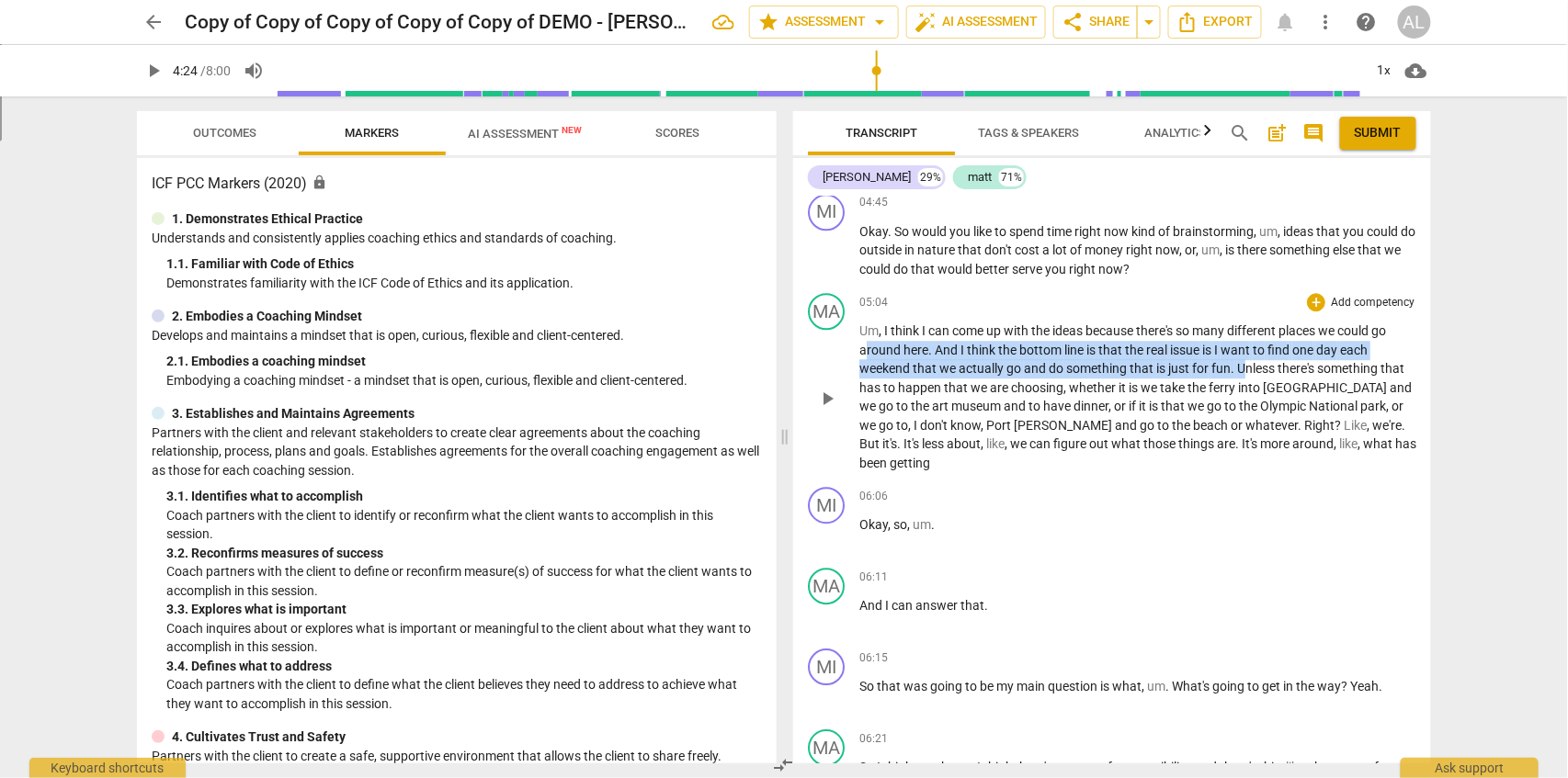
drag, startPoint x: 863, startPoint y: 384, endPoint x: 1245, endPoint y: 403, distance: 382.5
click at [1245, 403] on p "Um , I think I can come up with the ideas because there's so many different pla…" at bounding box center [1137, 397] width 557 height 151
click at [1300, 380] on div "+" at bounding box center [1296, 379] width 19 height 19
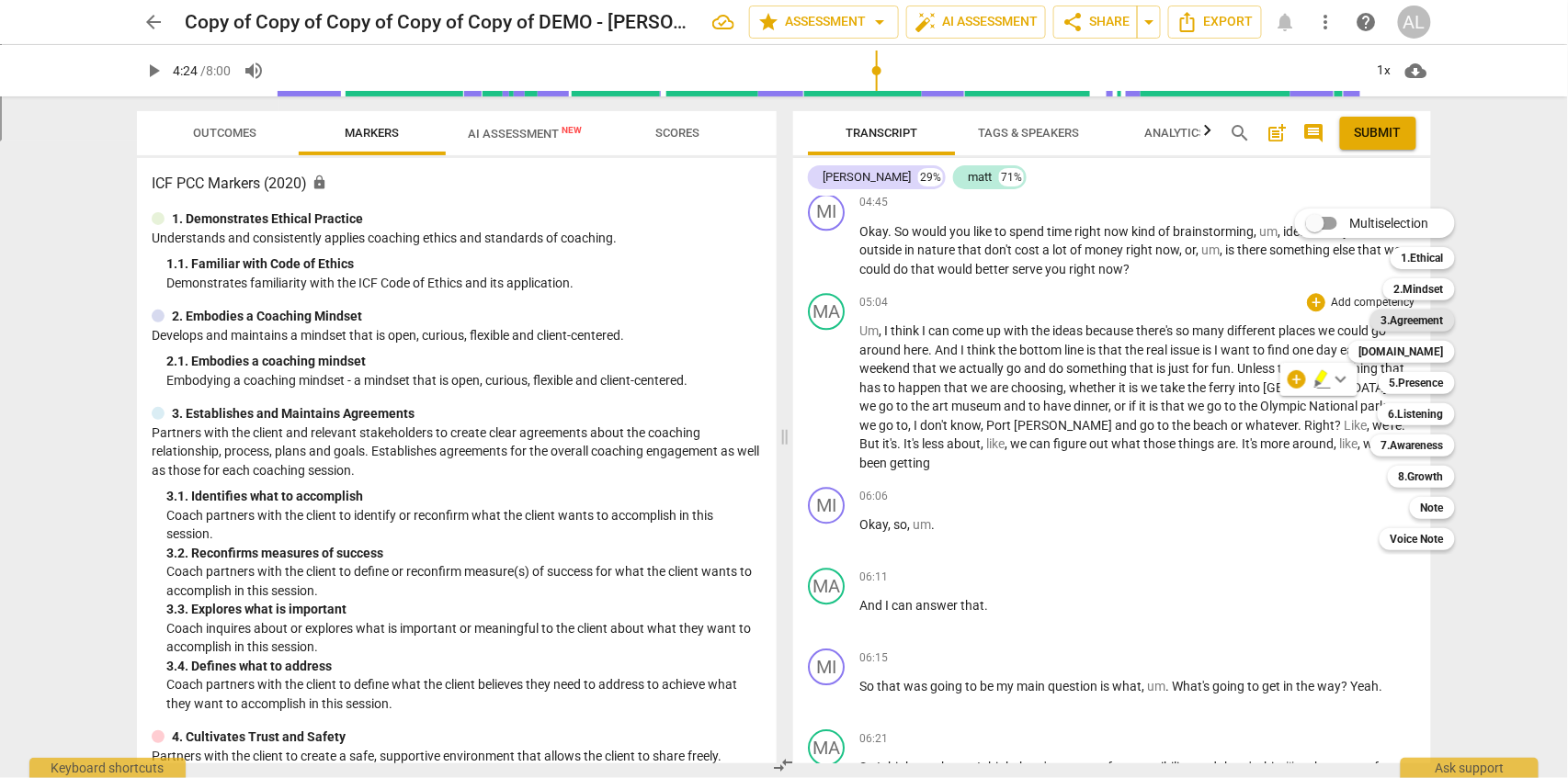
click at [1400, 319] on b "3.Agreement" at bounding box center [1412, 321] width 62 height 22
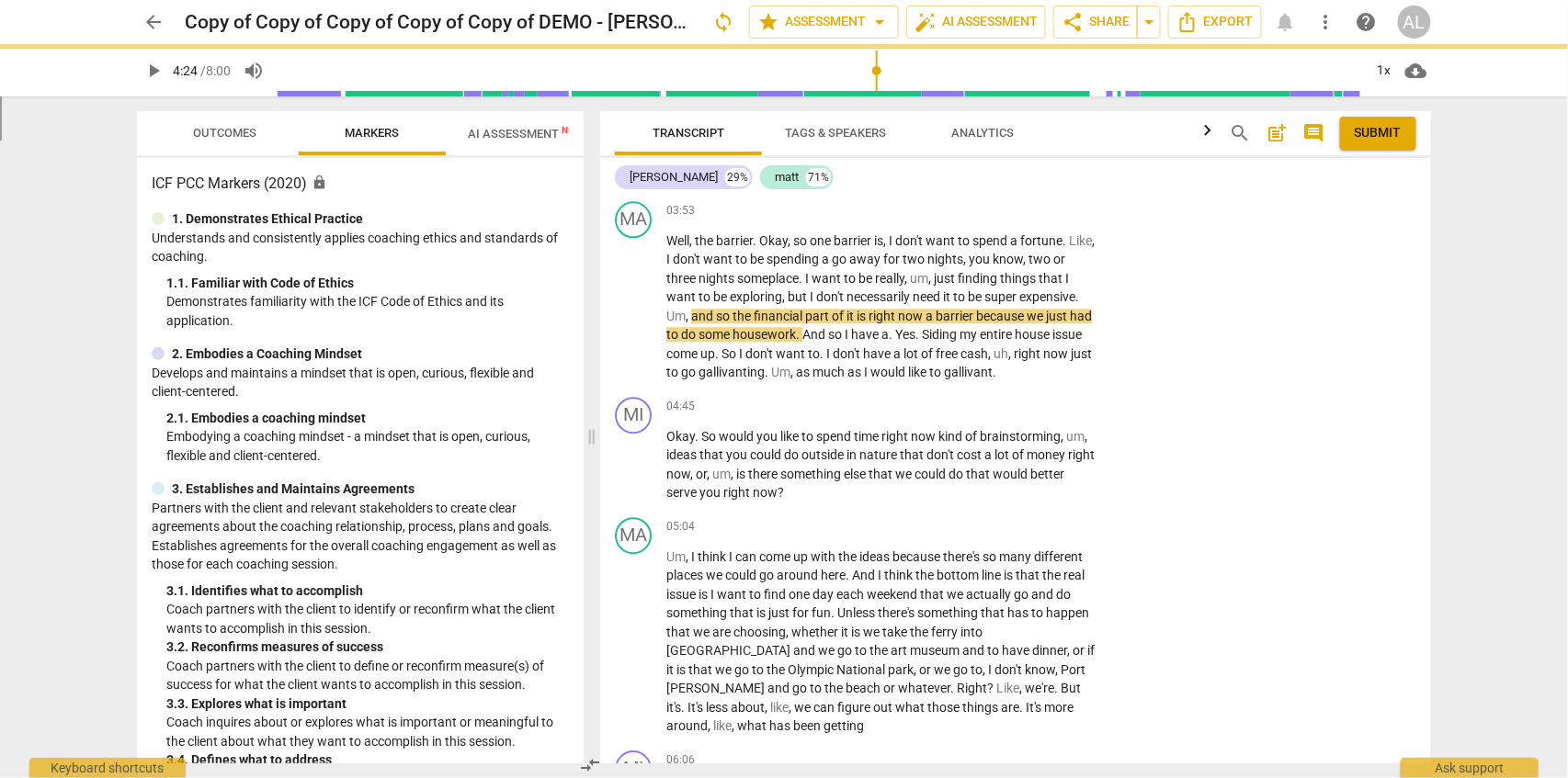
scroll to position [1777, 0]
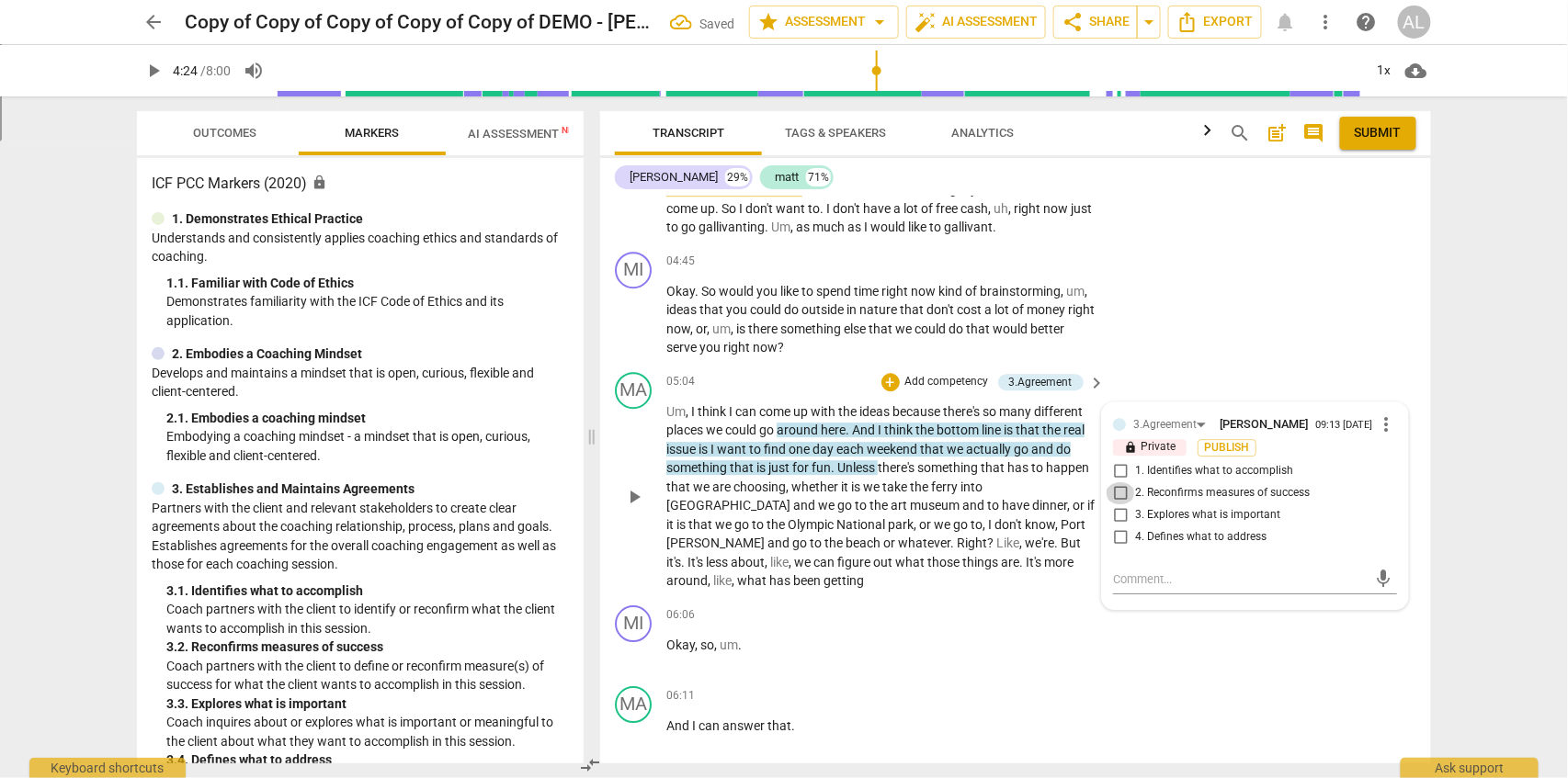
click at [1117, 492] on input "2. Reconfirms measures of success" at bounding box center [1120, 493] width 29 height 22
checkbox input "true"
click at [1118, 511] on input "3. Explores what is important" at bounding box center [1120, 515] width 29 height 22
checkbox input "true"
click at [1146, 581] on textarea at bounding box center [1239, 579] width 255 height 18
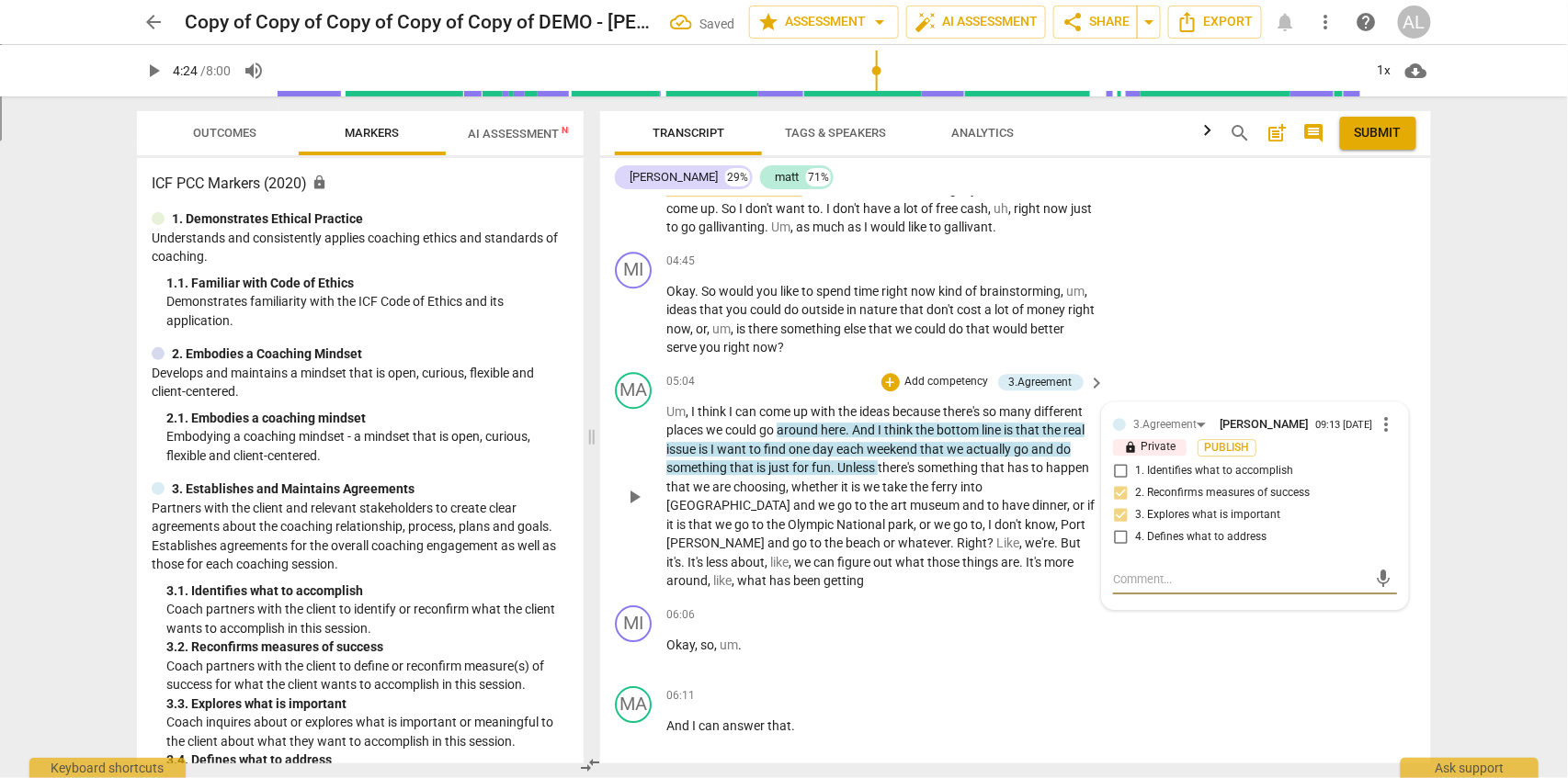
type textarea "a"
type textarea "ad"
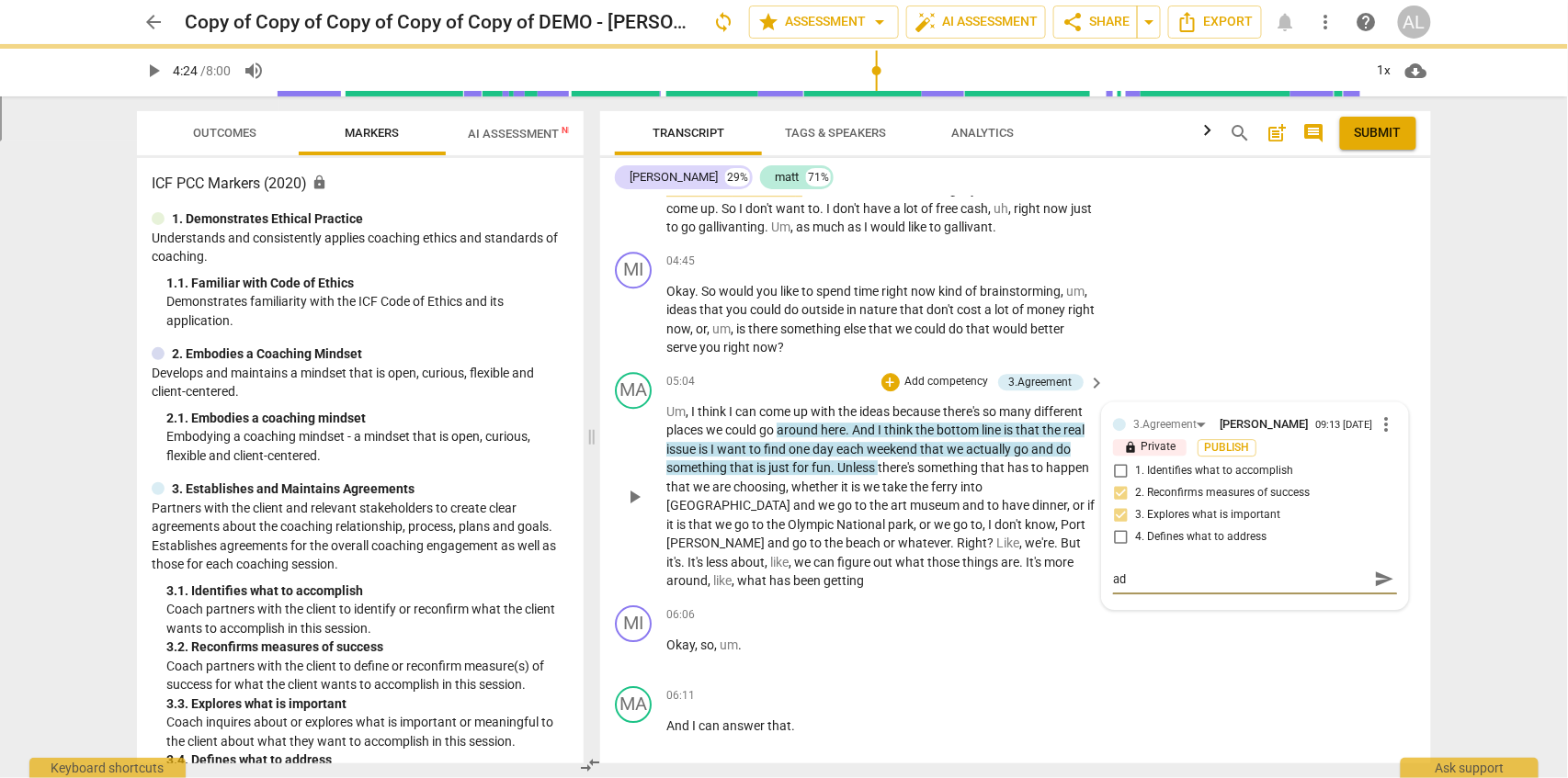
type textarea "add"
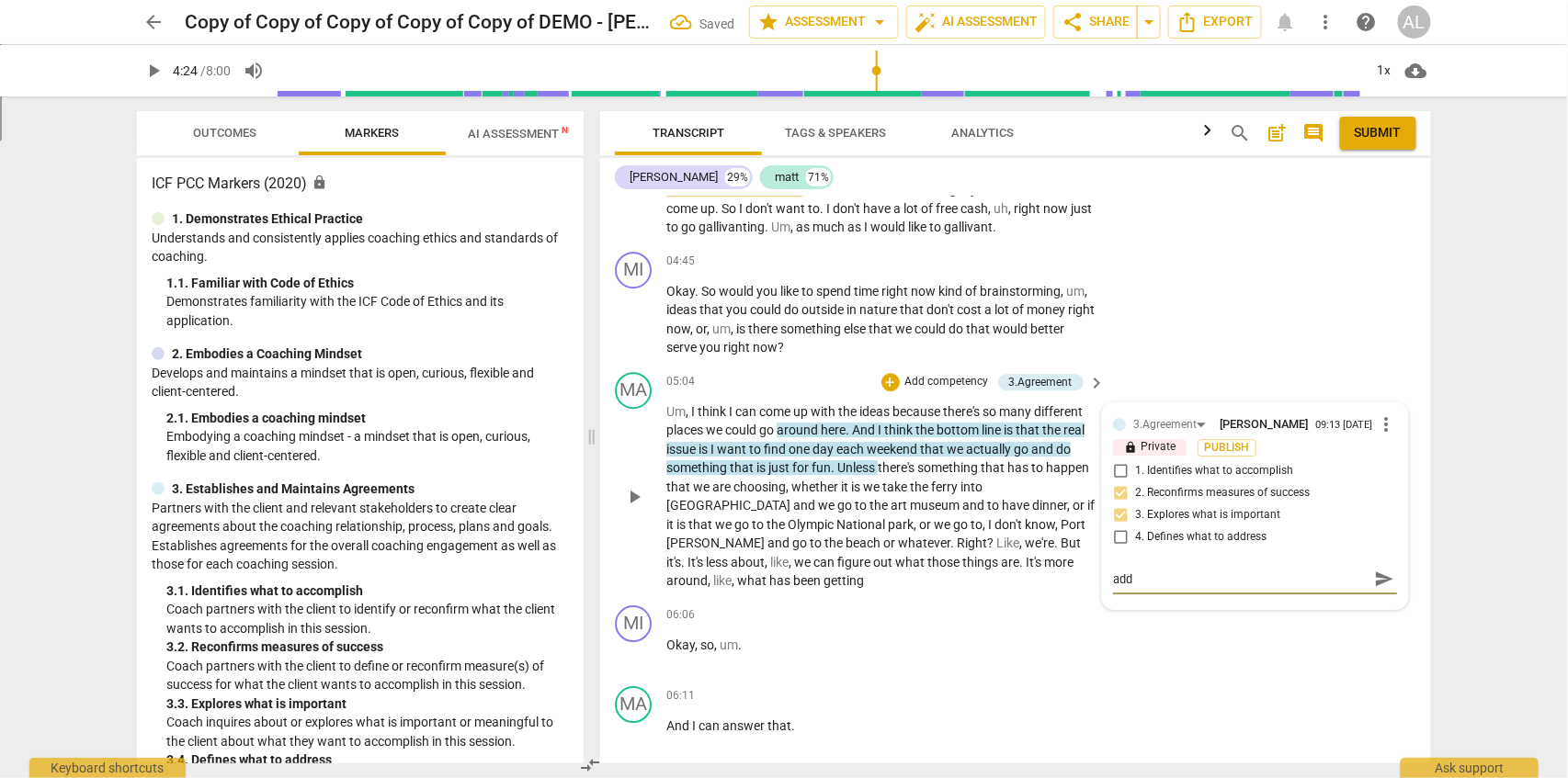
type textarea "add"
type textarea "add f"
type textarea "add fe"
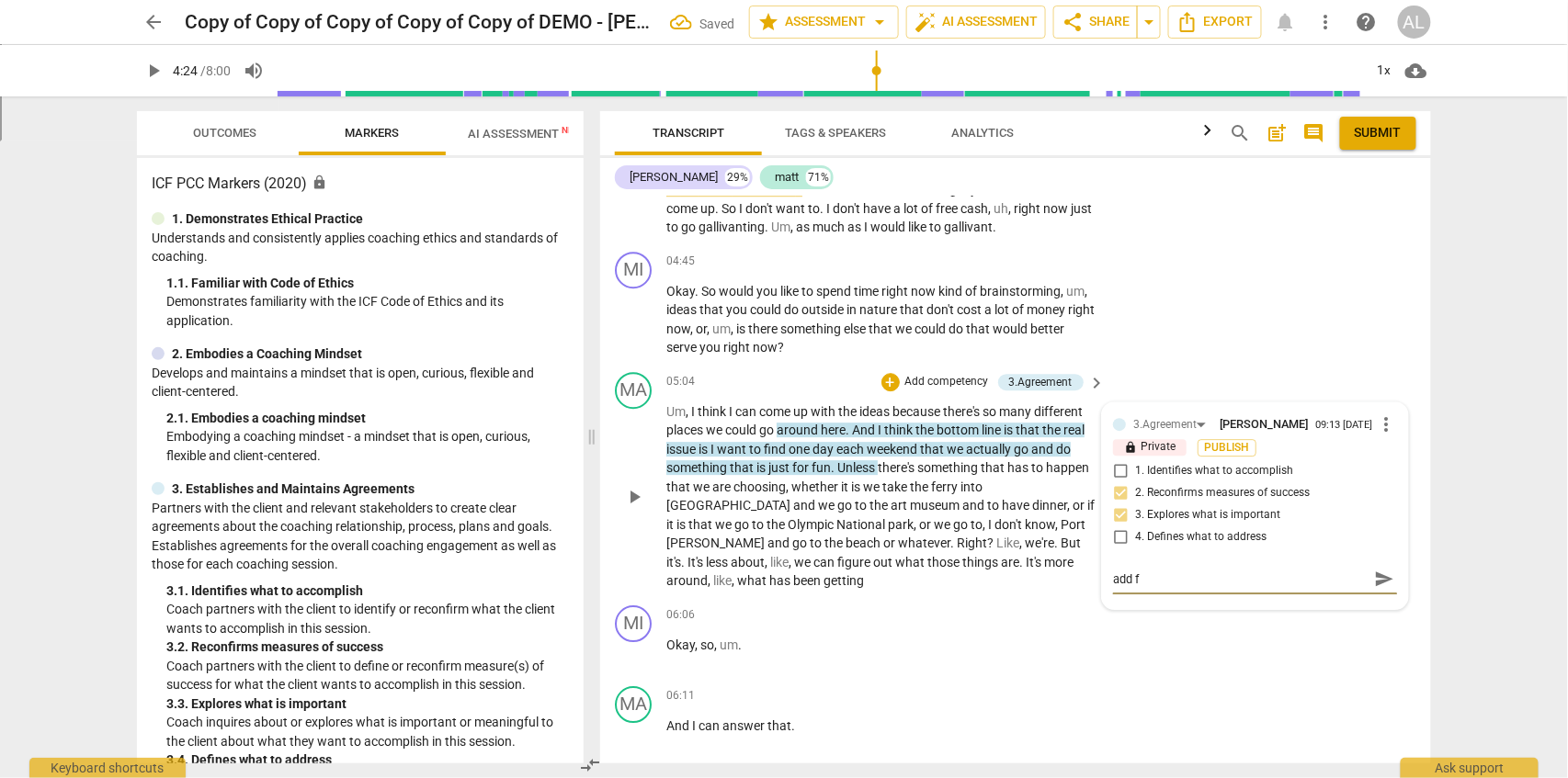
type textarea "add fe"
type textarea "add fee"
type textarea "add feed"
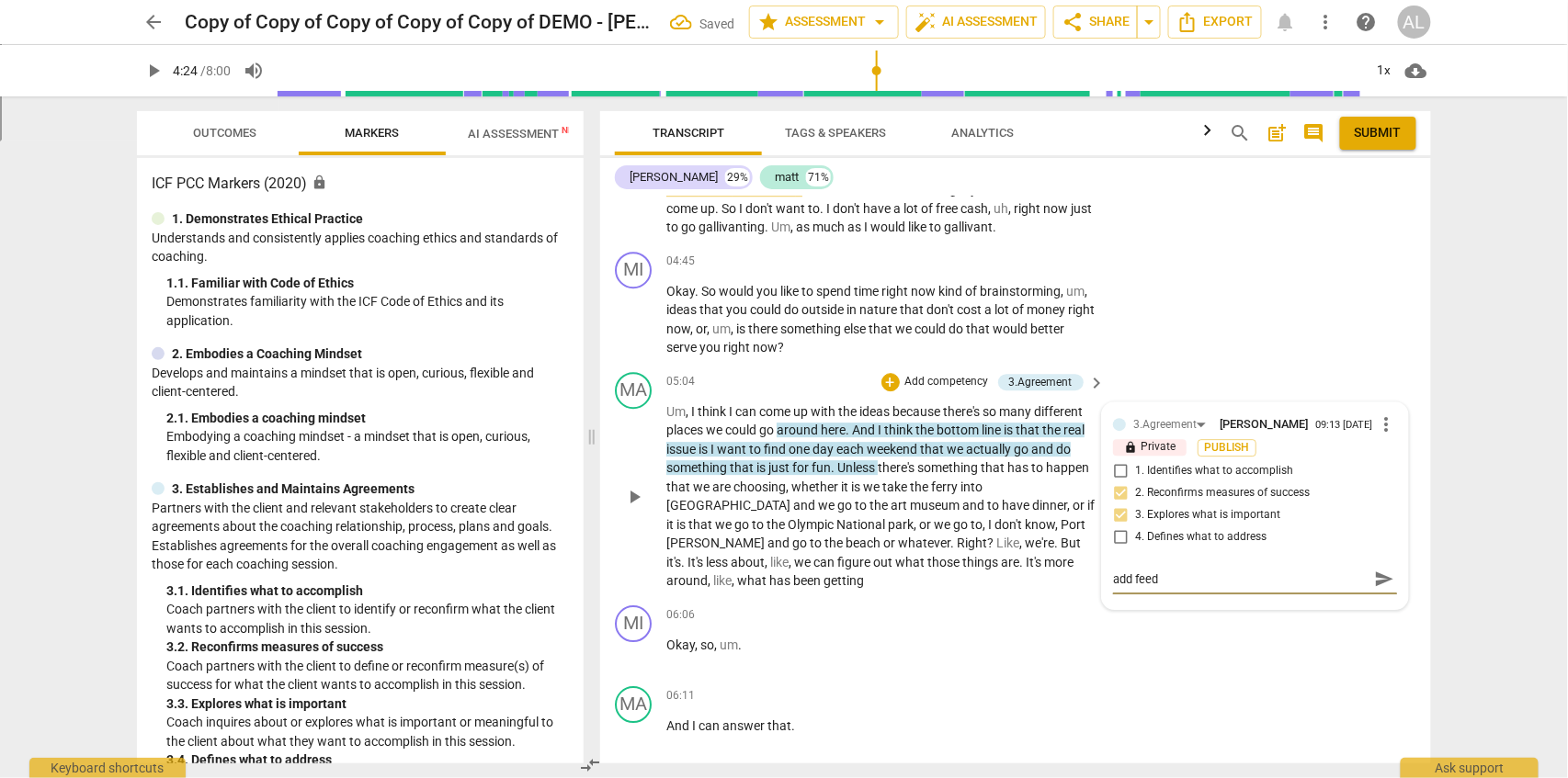
type textarea "add feedb"
type textarea "add feedba"
type textarea "add feedbac"
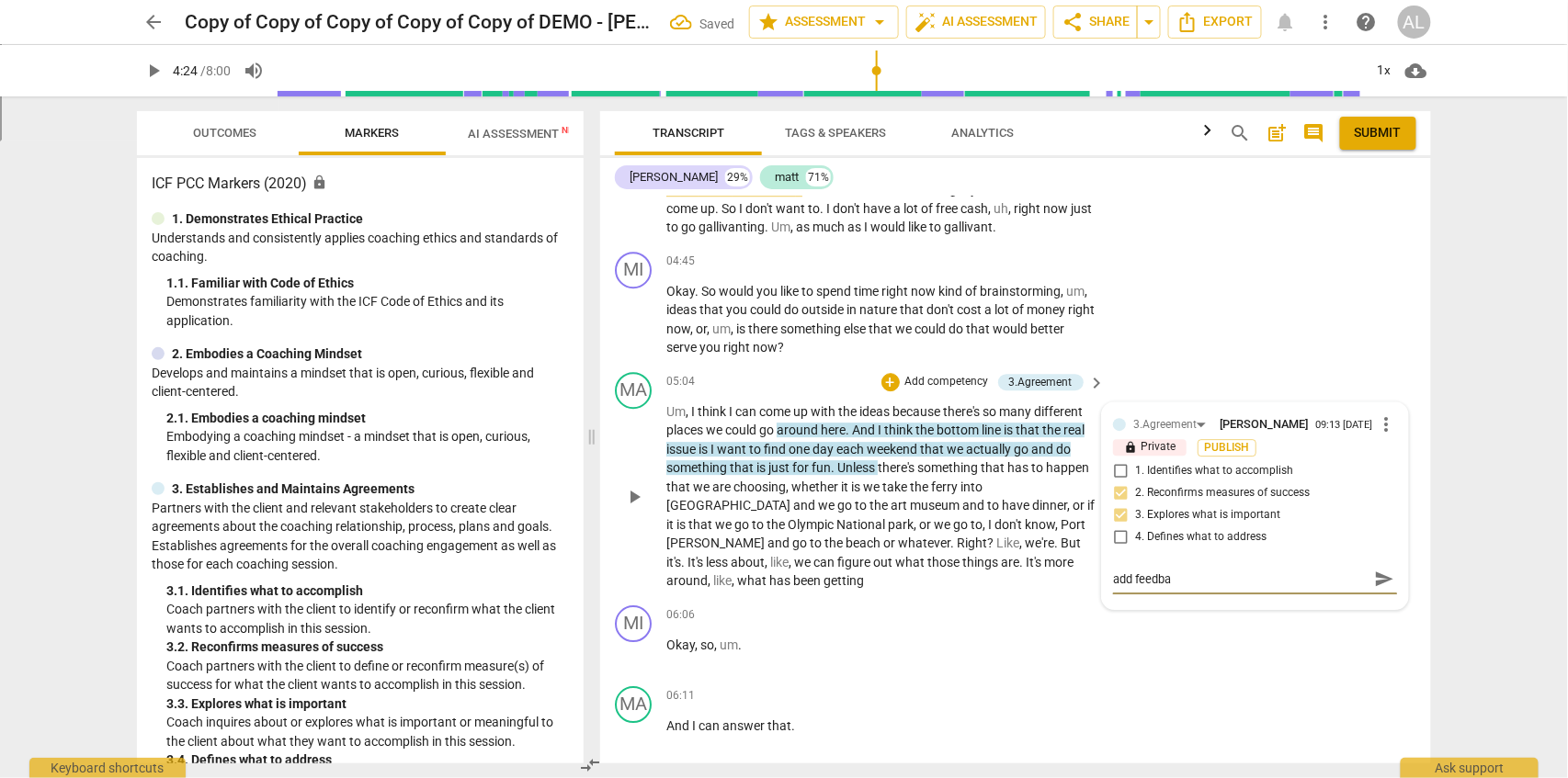
type textarea "add feedbac"
type textarea "add feedback"
click at [1381, 581] on span "send" at bounding box center [1384, 578] width 20 height 20
drag, startPoint x: 937, startPoint y: 477, endPoint x: 880, endPoint y: 484, distance: 57.4
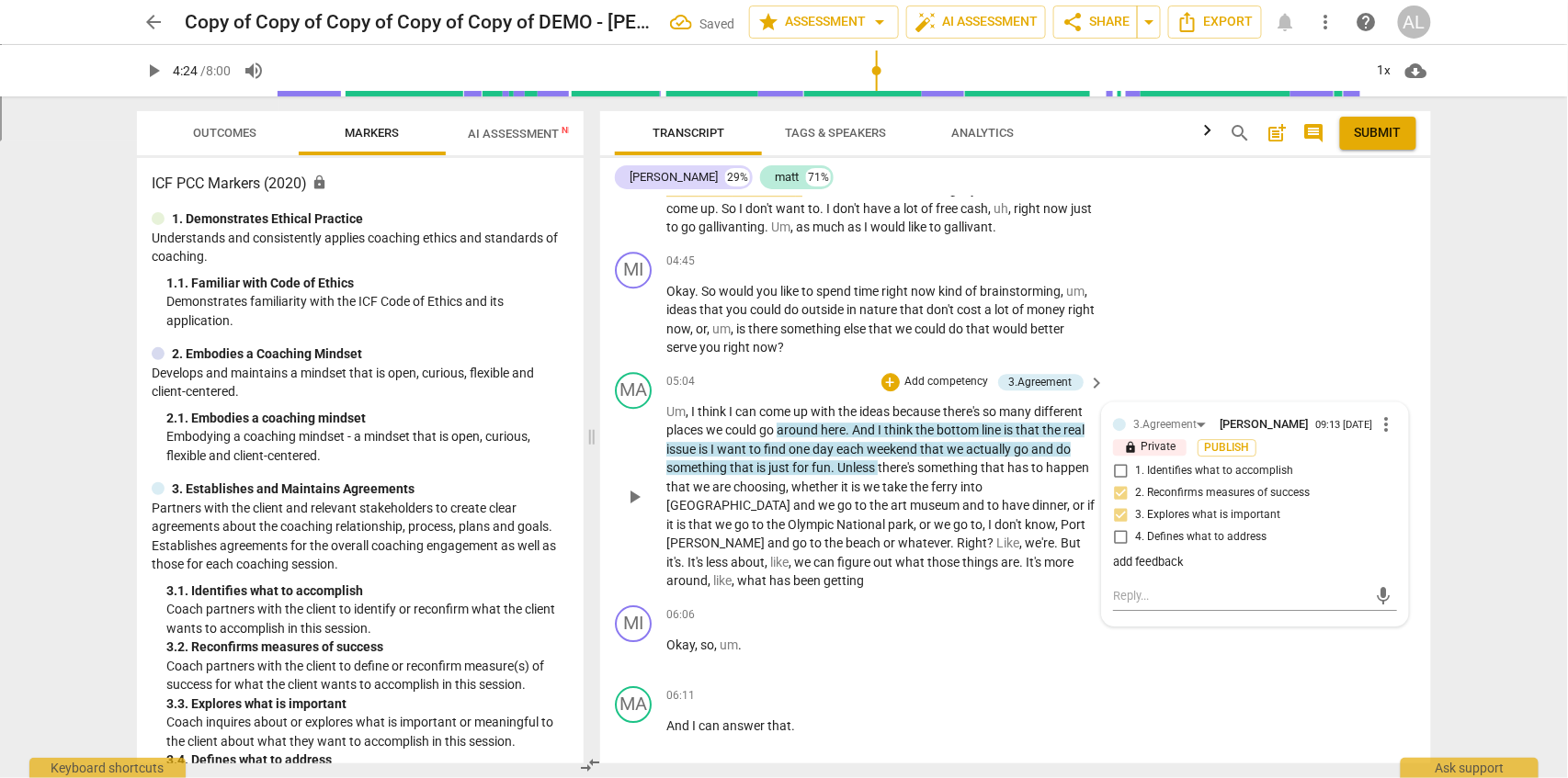
click at [936, 477] on p "Um , I think I can come up with the ideas because there's so many different pla…" at bounding box center [881, 496] width 430 height 188
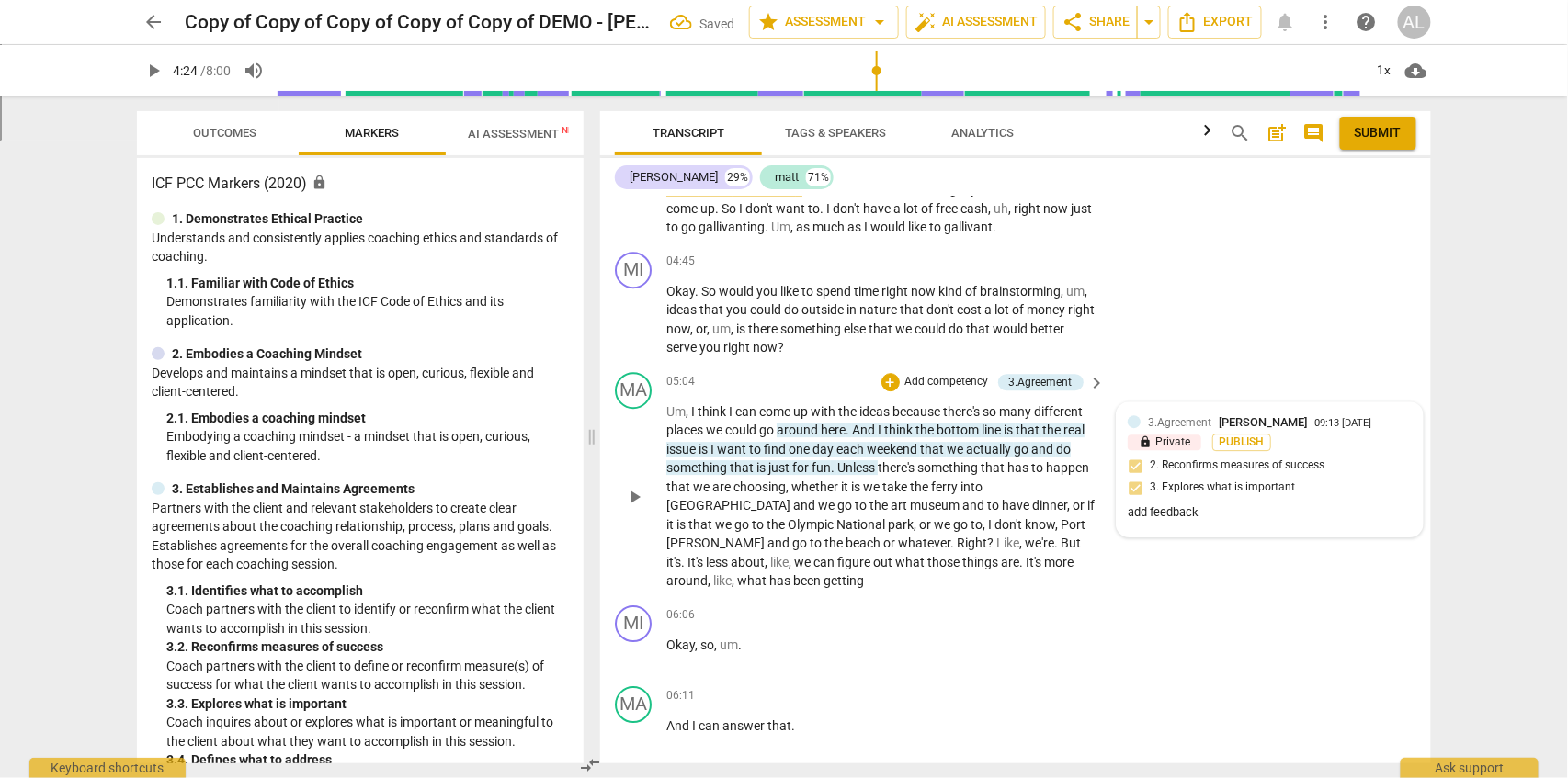
click at [1220, 519] on div "3.Agreement [PERSON_NAME] 09:13 [DATE] lock Private Publish 2. Reconfirms measu…" at bounding box center [1269, 469] width 284 height 112
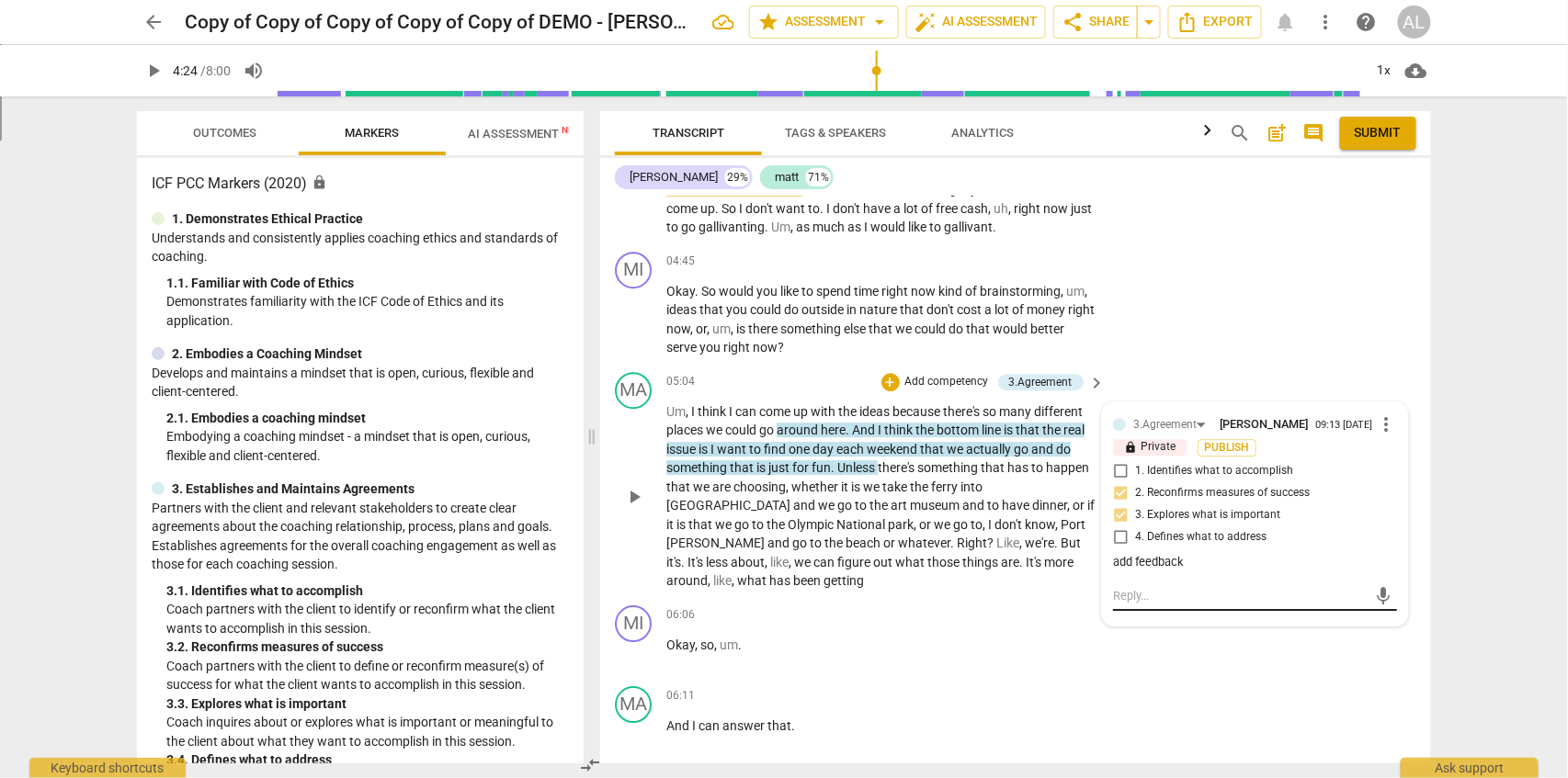
click at [1201, 602] on div "mic" at bounding box center [1254, 596] width 284 height 29
click at [1378, 586] on span "mic" at bounding box center [1384, 596] width 22 height 22
click at [1125, 638] on span "check_circle" at bounding box center [1126, 640] width 22 height 22
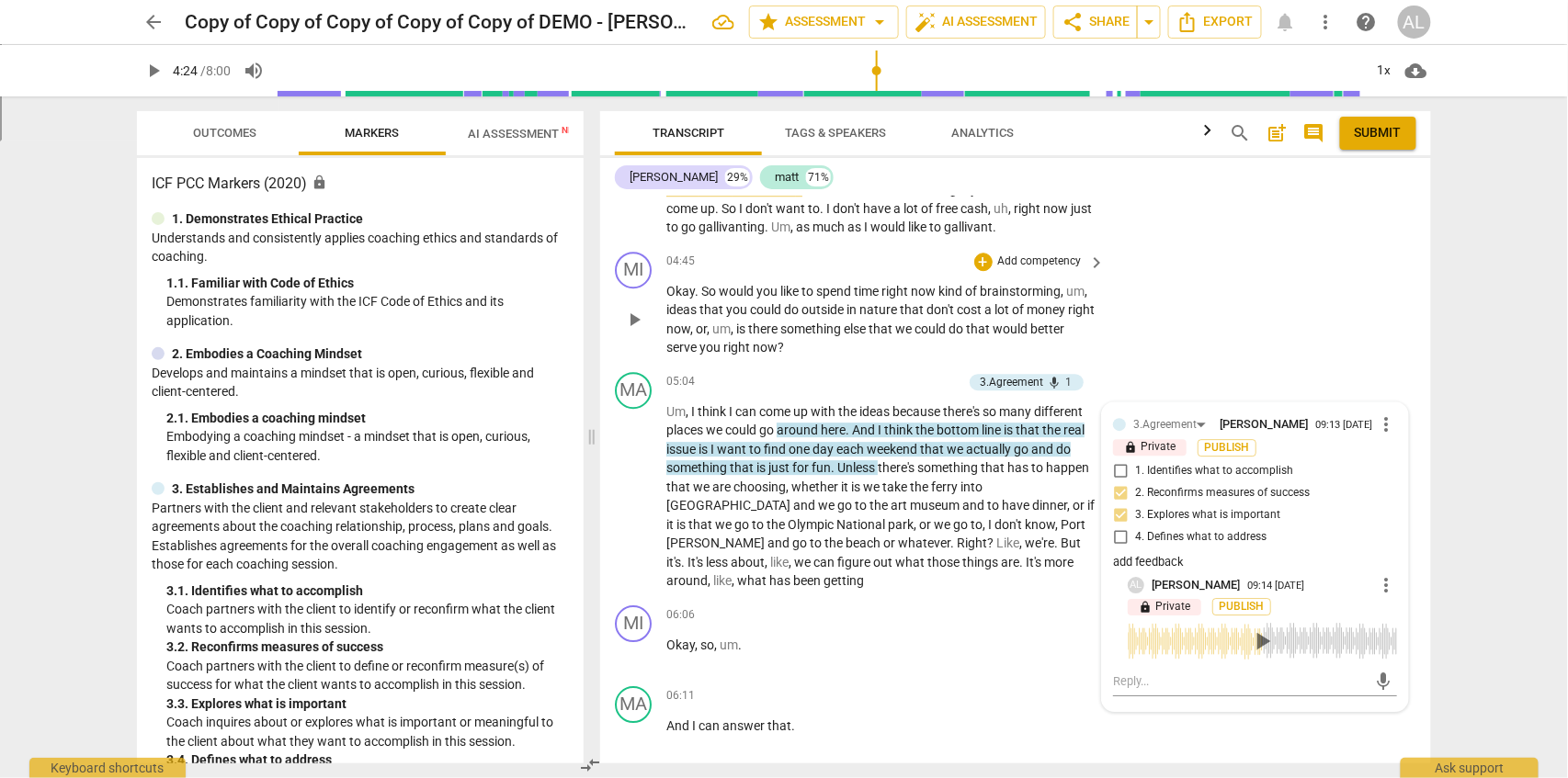
click at [1409, 270] on div "MI play_arrow pause 04:45 + Add competency keyboard_arrow_right Okay . So would…" at bounding box center [1015, 304] width 831 height 120
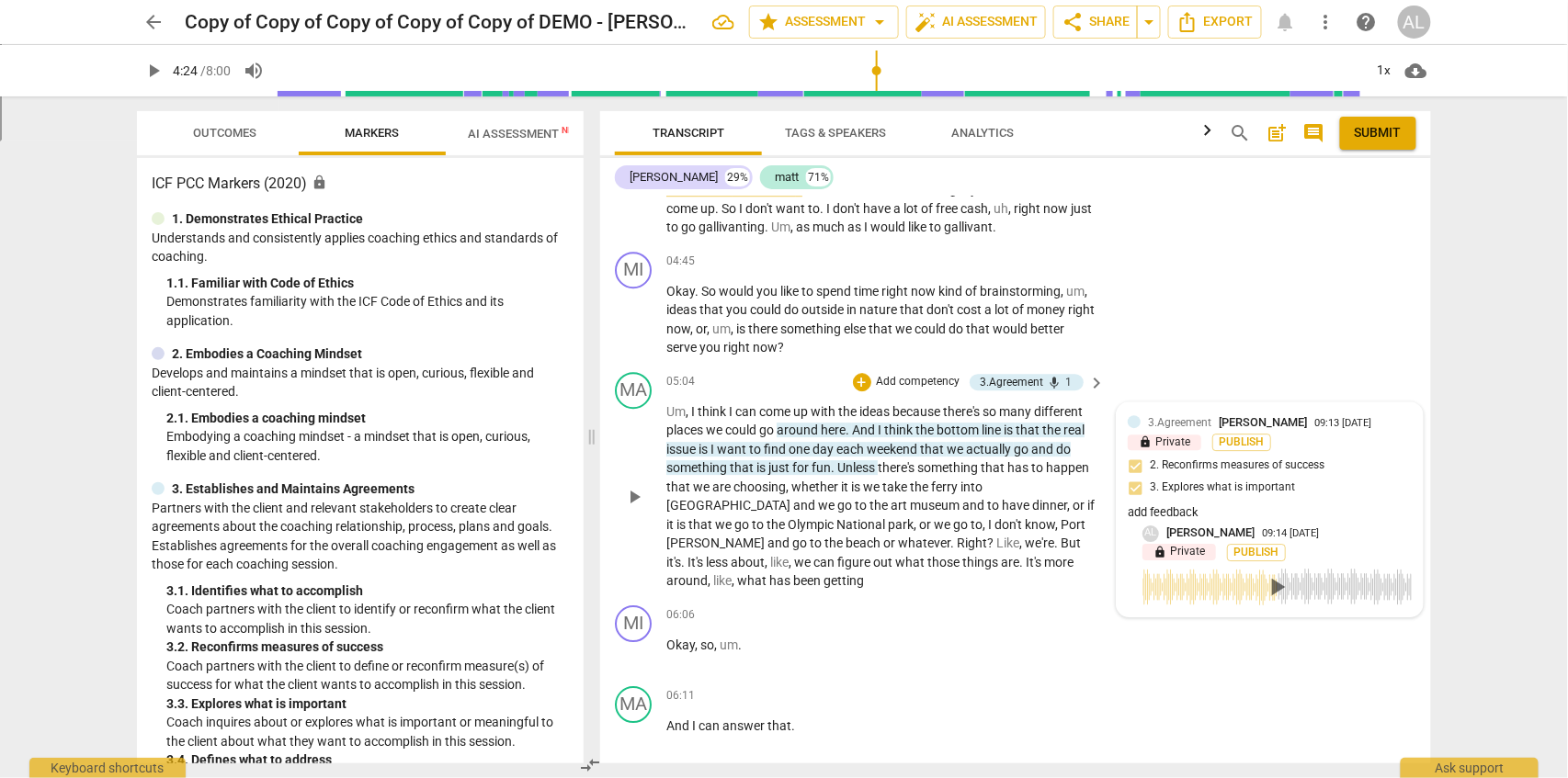
drag, startPoint x: 665, startPoint y: 502, endPoint x: 829, endPoint y: 498, distance: 164.0
click at [829, 498] on div "MA play_arrow pause 05:04 + Add competency 3.Agreement mic 1 keyboard_arrow_rig…" at bounding box center [1015, 481] width 831 height 233
click at [223, 136] on span "Outcomes" at bounding box center [225, 133] width 63 height 14
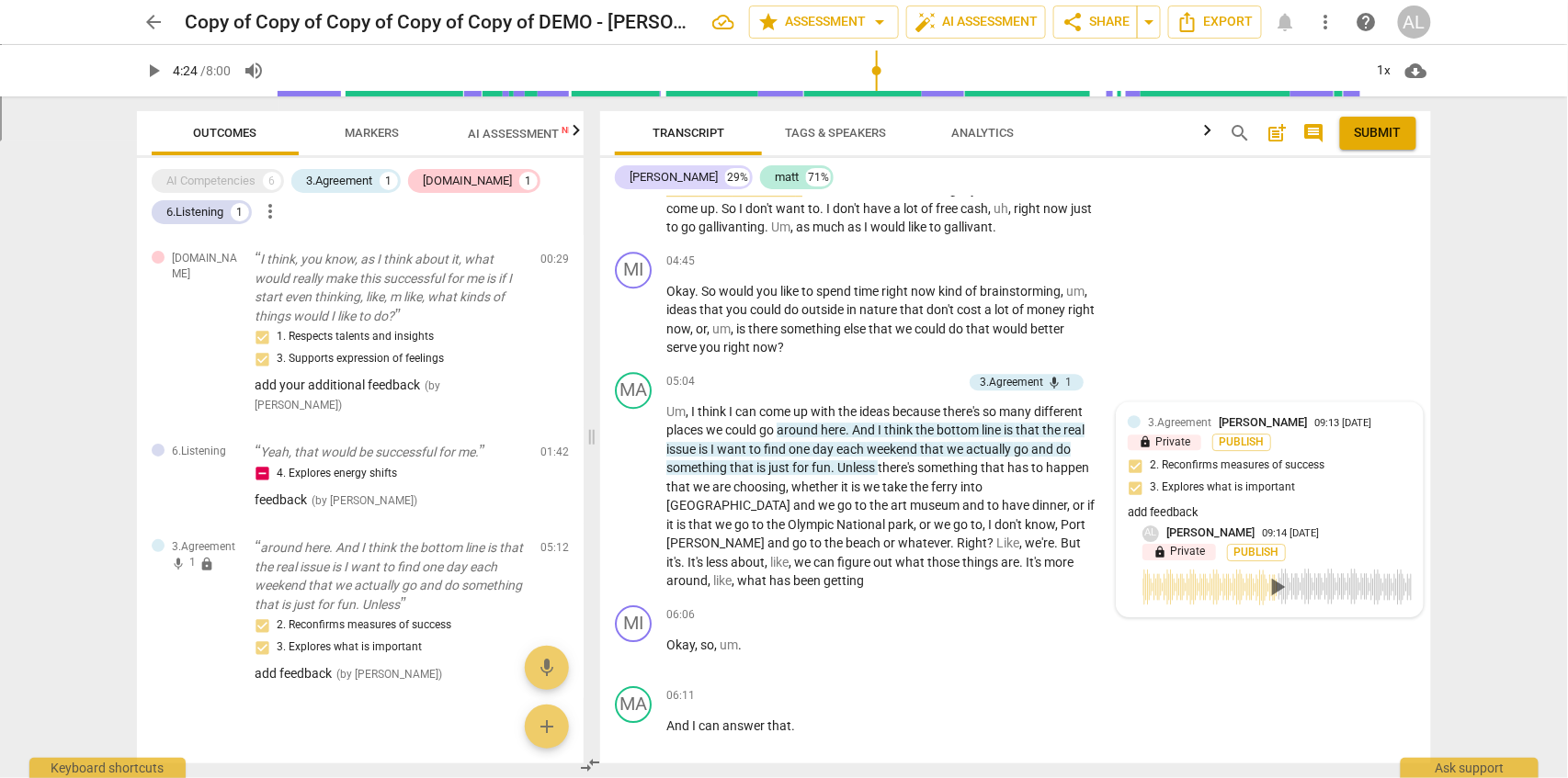
click at [386, 136] on span "Markers" at bounding box center [372, 133] width 55 height 14
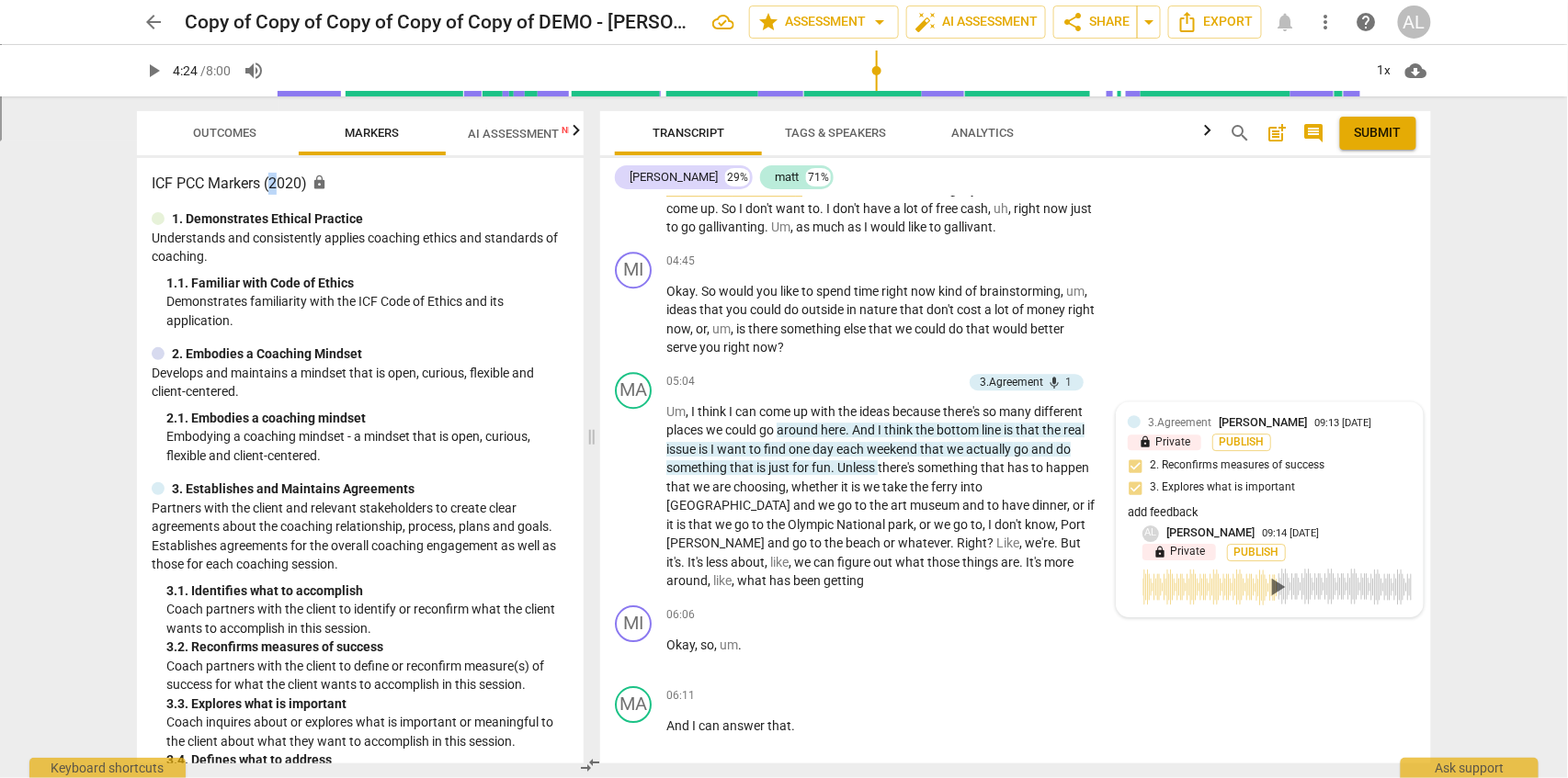
click at [276, 182] on h3 "ICF PCC Markers (2020) lock" at bounding box center [360, 183] width 417 height 22
click at [1328, 33] on button "more_vert" at bounding box center [1326, 22] width 33 height 33
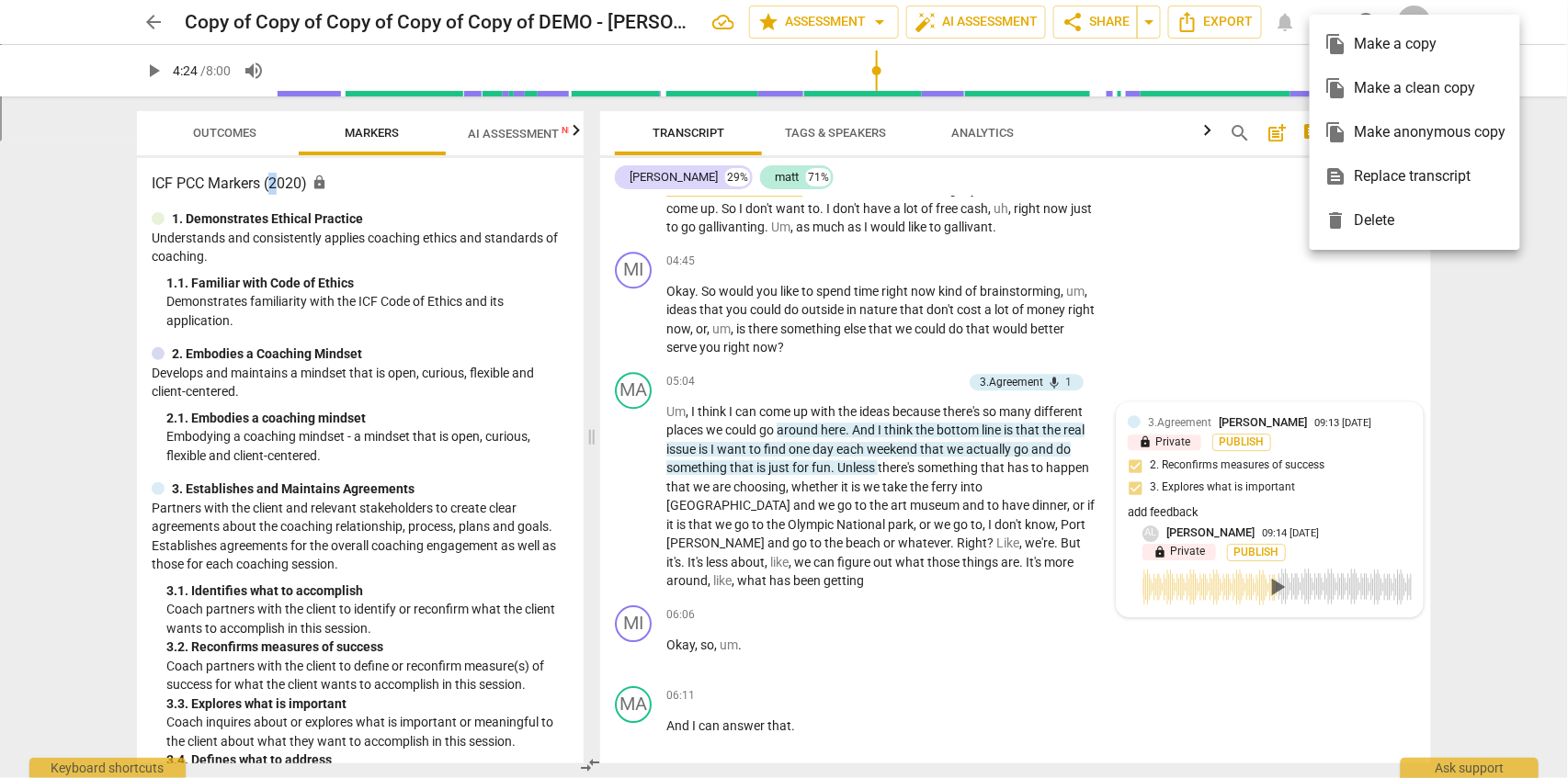
click at [1428, 85] on div "file_copy Make a clean copy" at bounding box center [1415, 88] width 181 height 44
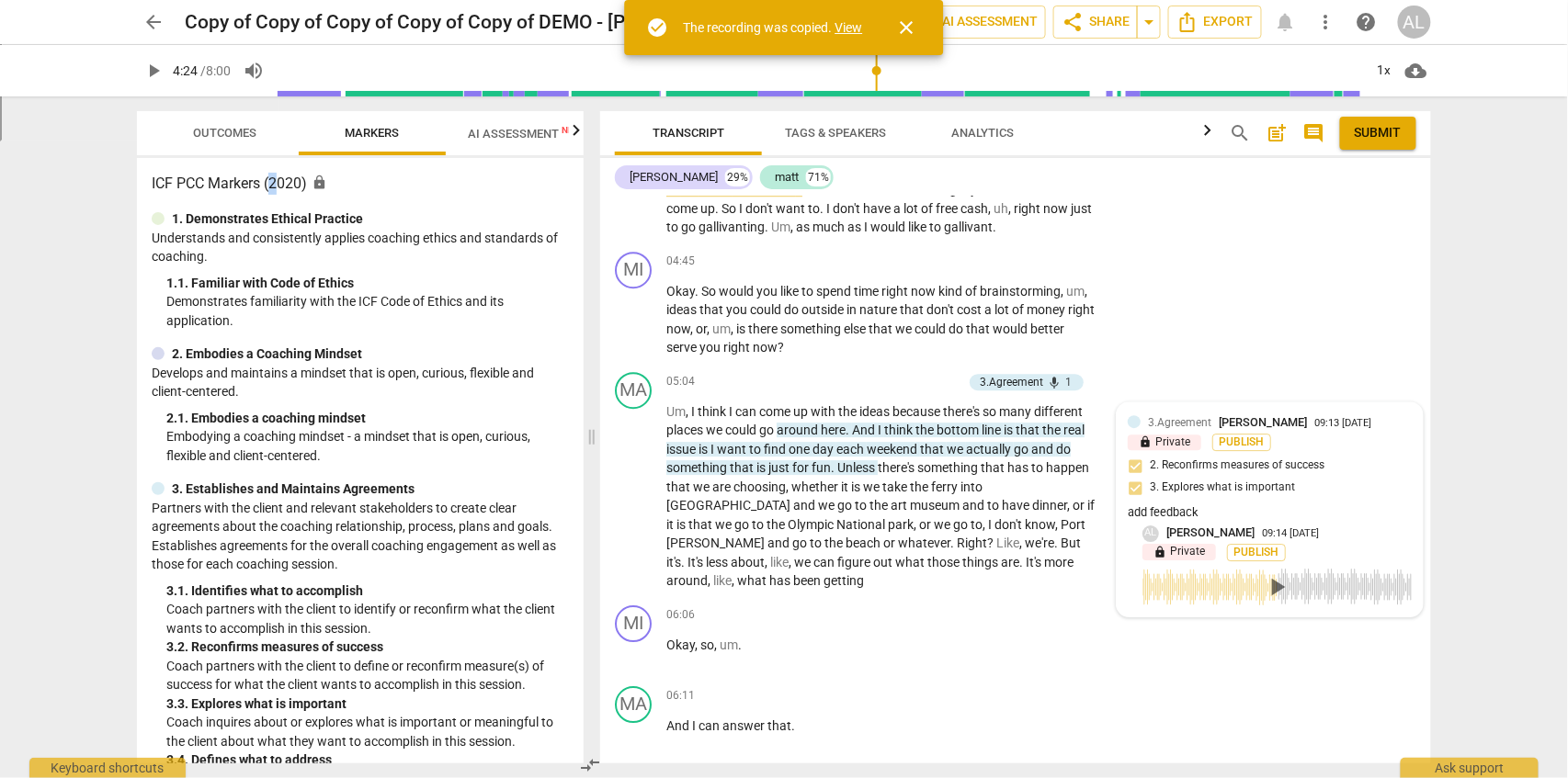
click at [845, 31] on link "View" at bounding box center [849, 27] width 27 height 15
type input "265"
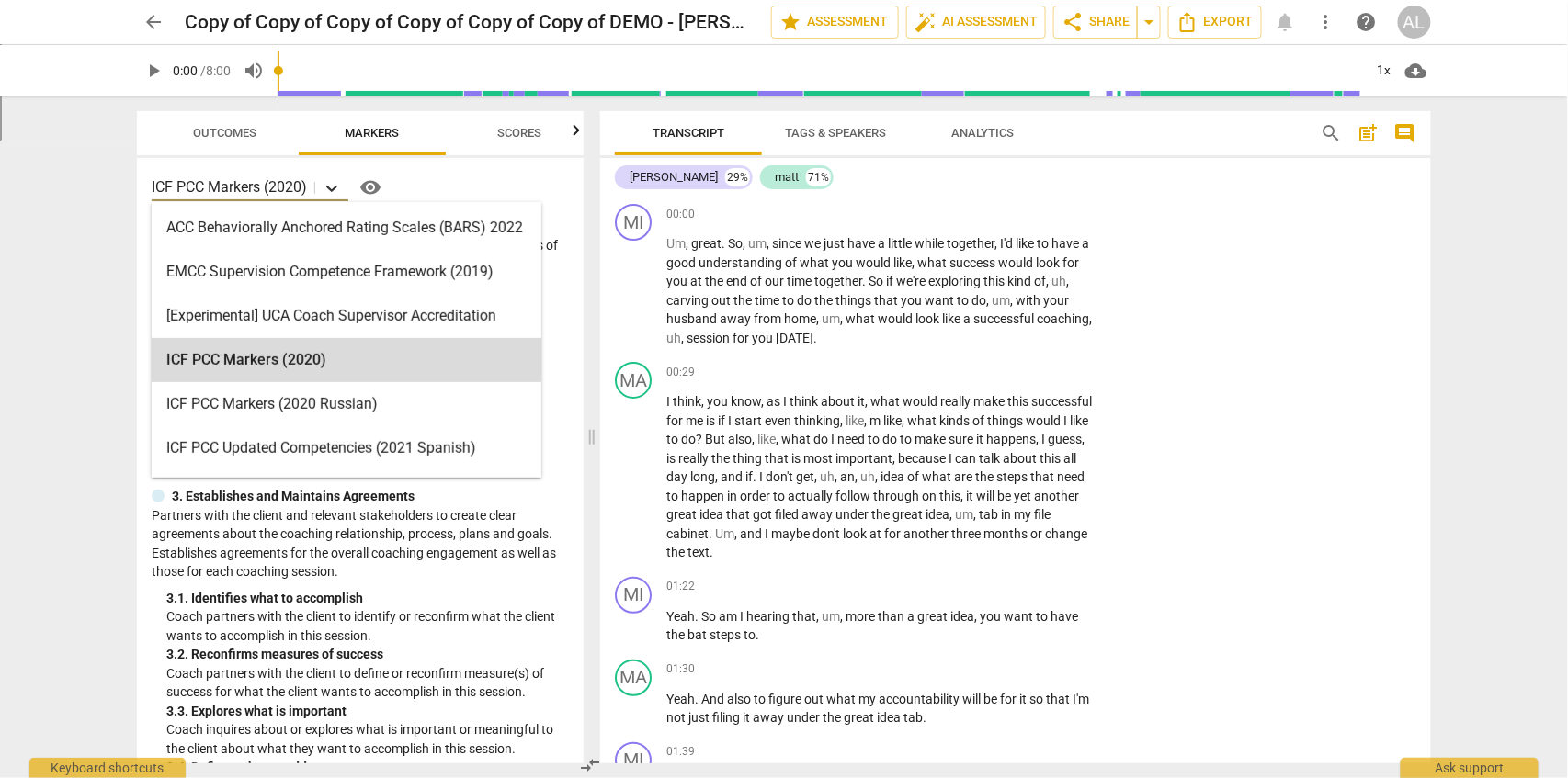
drag, startPoint x: 328, startPoint y: 180, endPoint x: 333, endPoint y: 189, distance: 10.3
click at [333, 189] on icon at bounding box center [332, 188] width 19 height 19
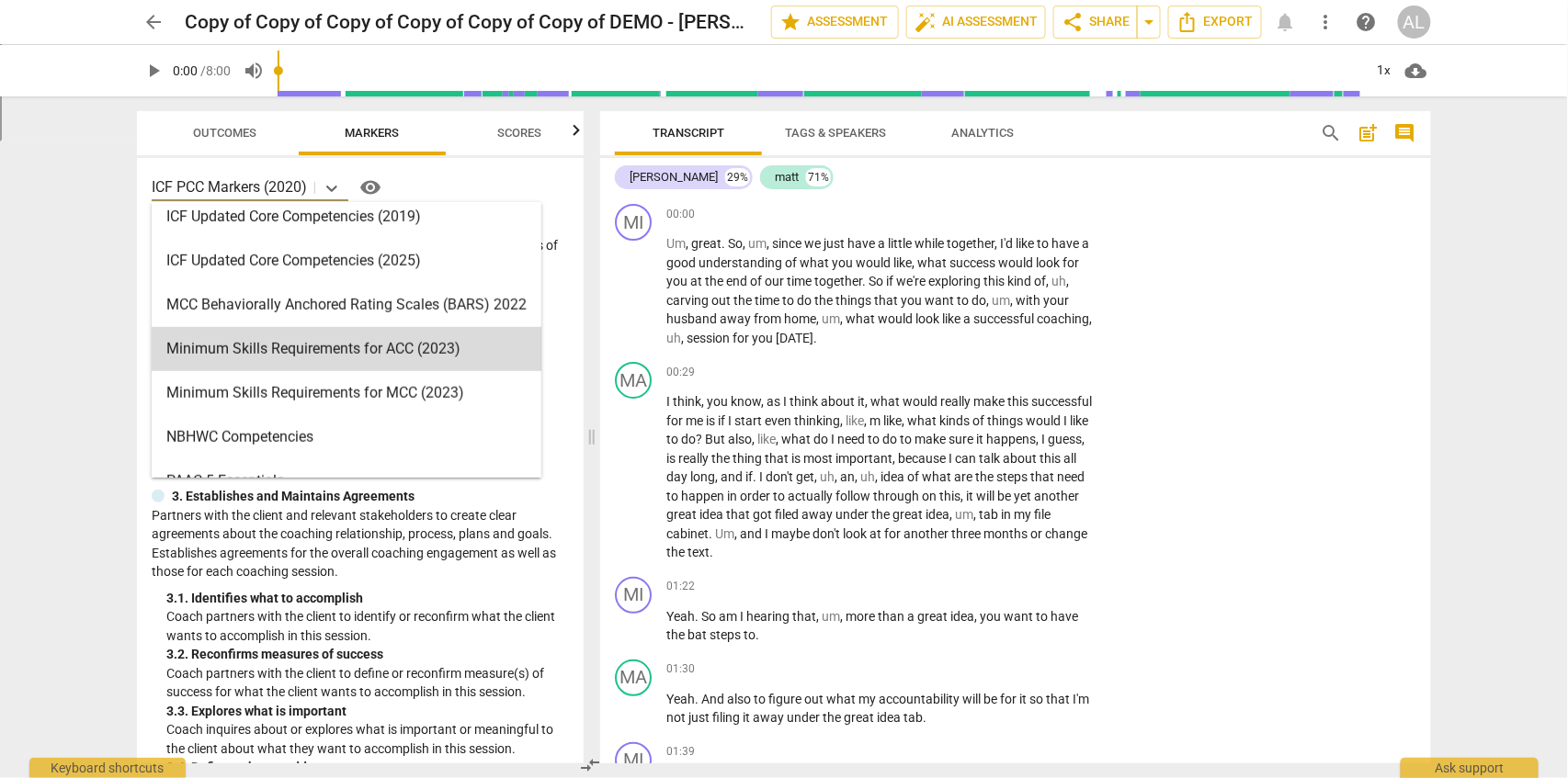
scroll to position [525, 0]
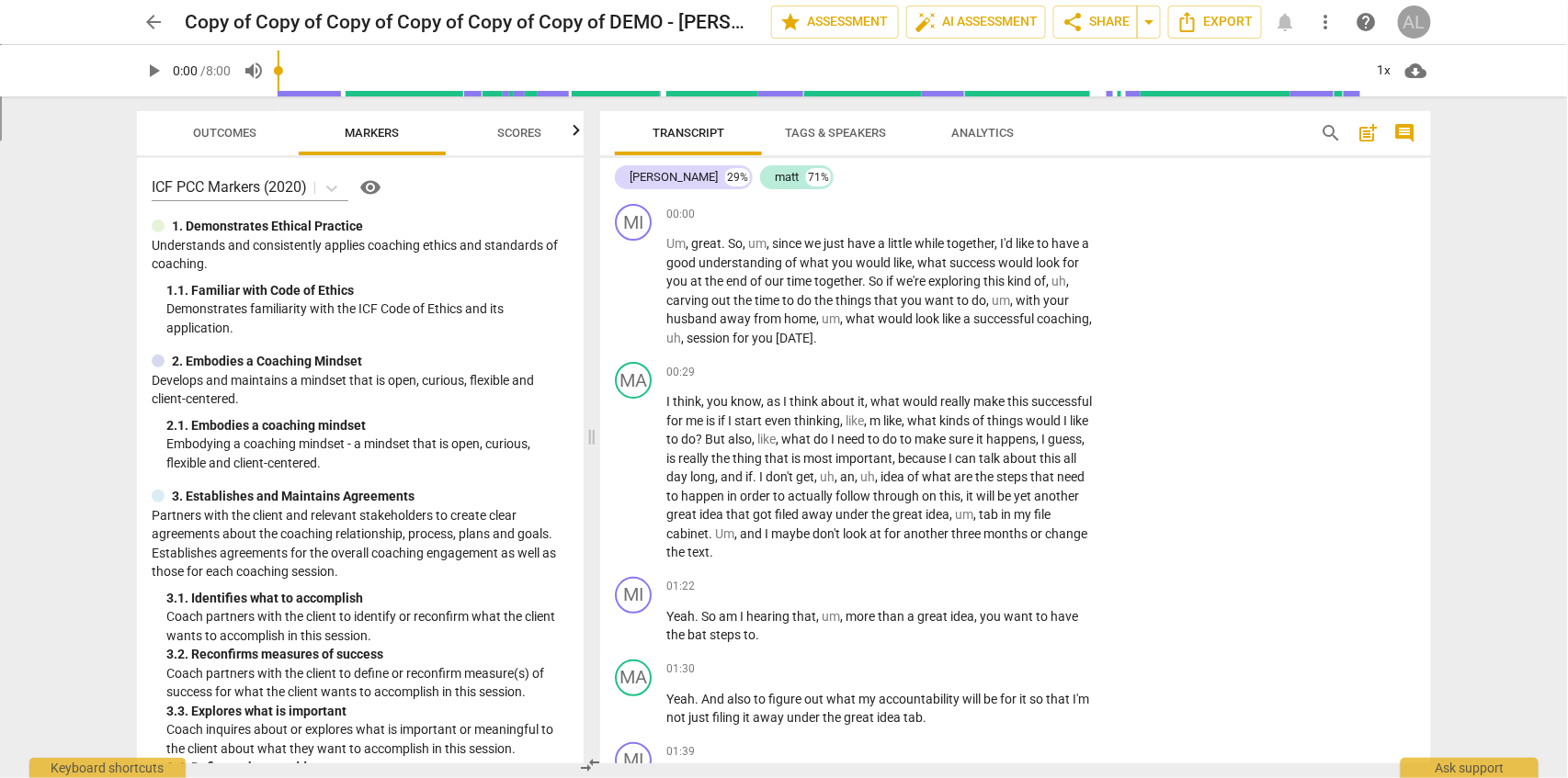
click at [1417, 24] on div "AL" at bounding box center [1414, 22] width 33 height 33
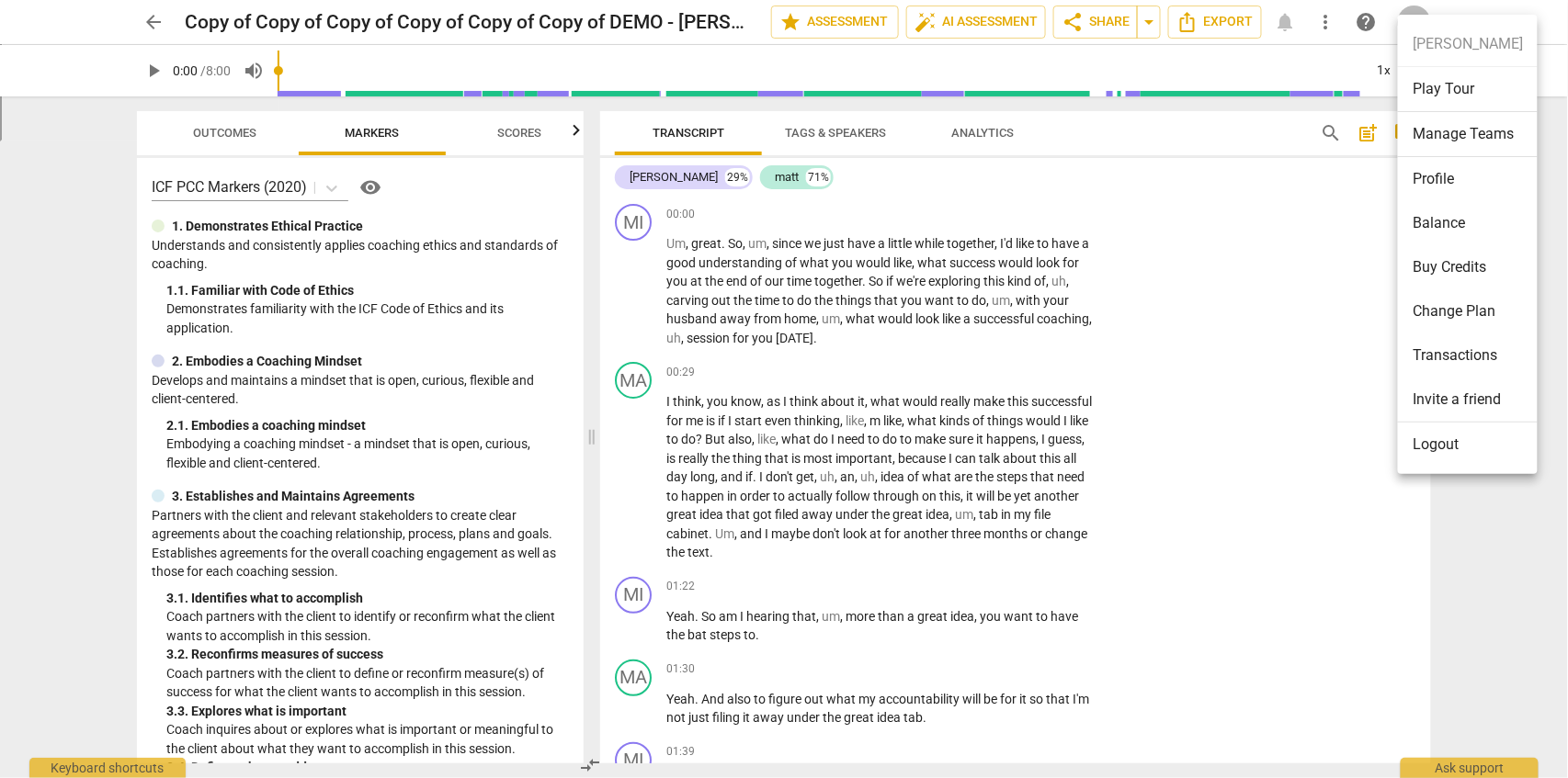
click at [1449, 184] on li "Profile" at bounding box center [1467, 178] width 139 height 44
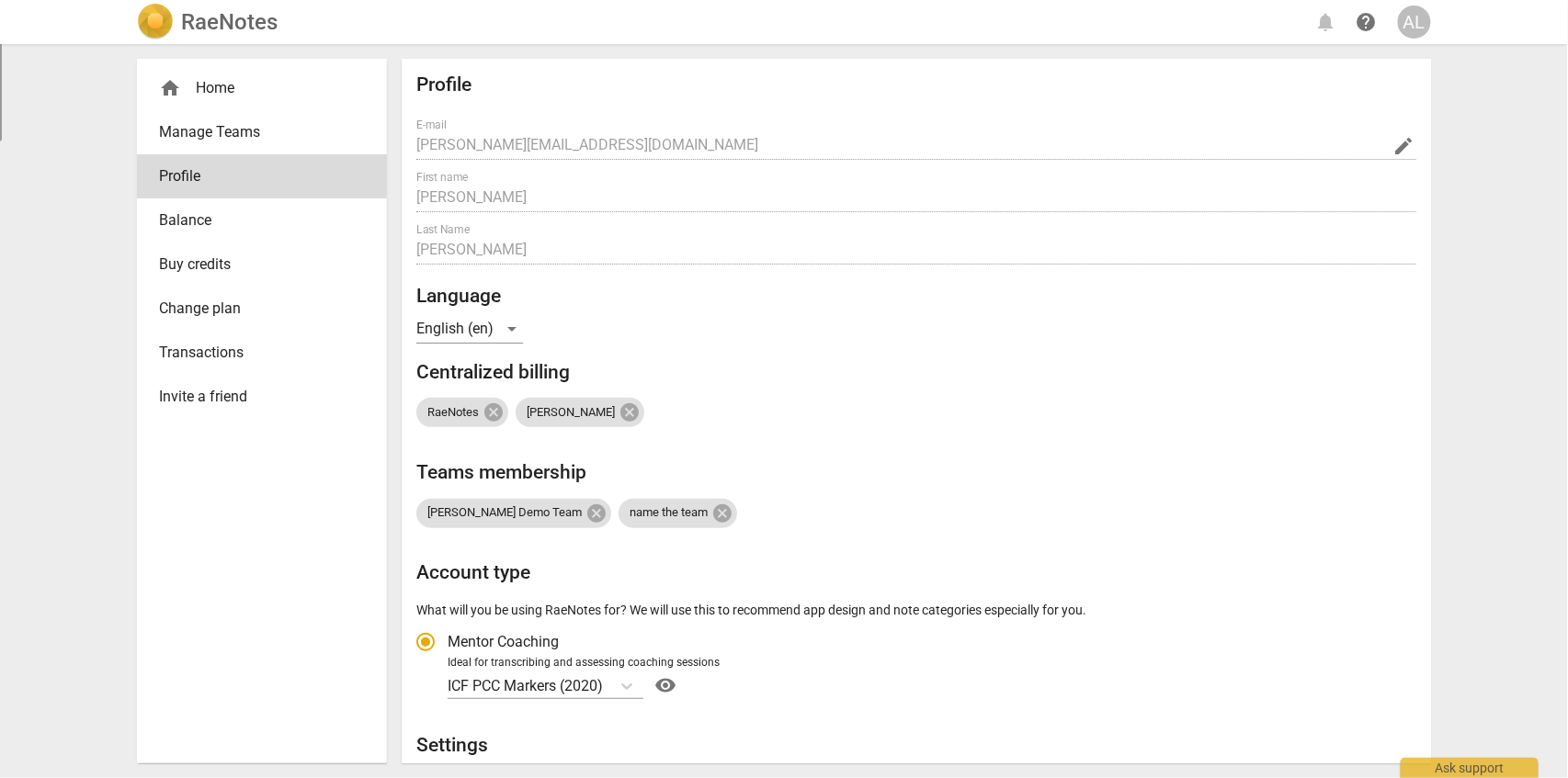
scroll to position [163, 0]
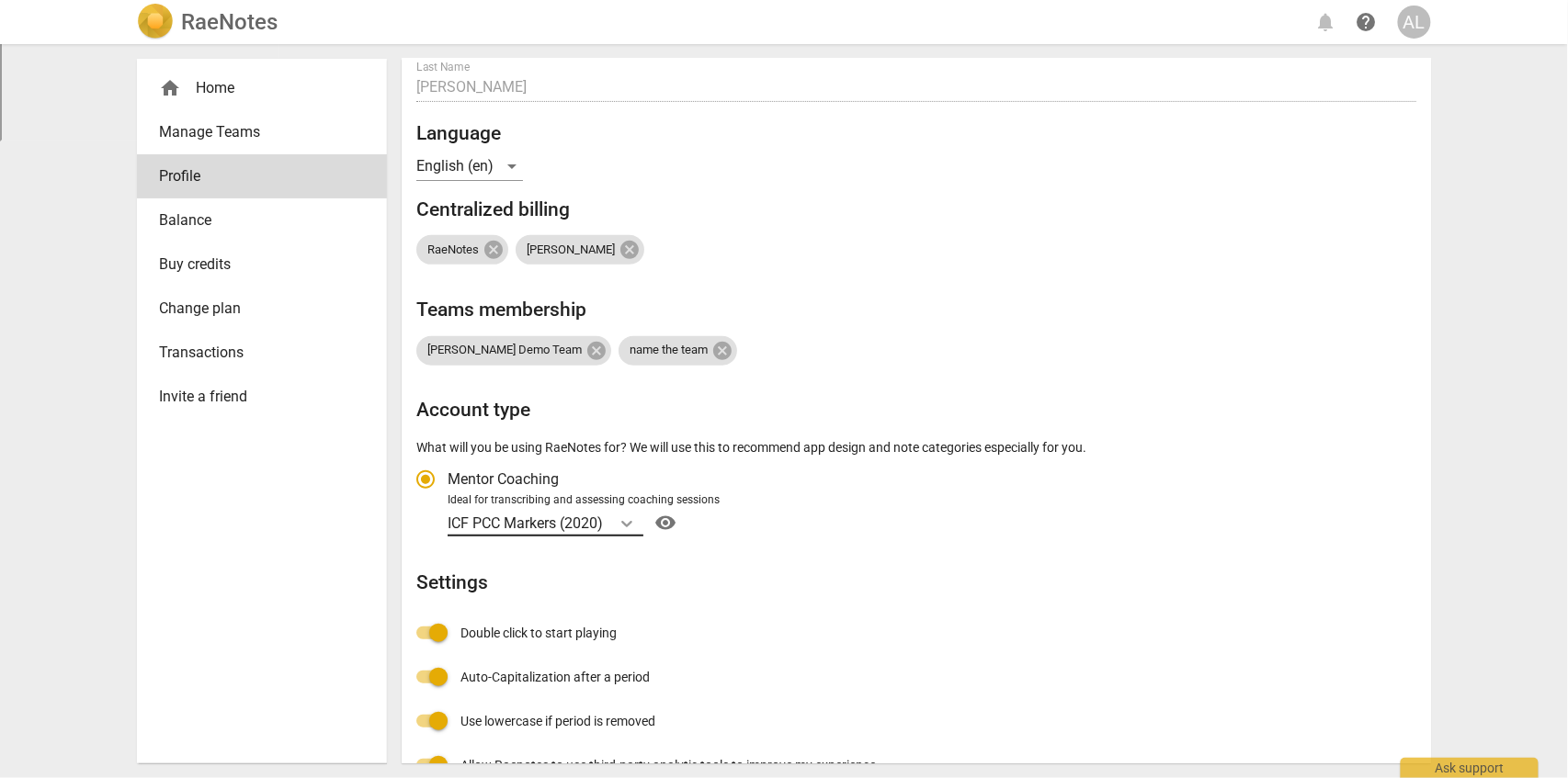
click at [627, 516] on icon "Account type" at bounding box center [626, 524] width 19 height 19
click at [0, 0] on input "Ideal for transcribing and assessing coaching sessions ICF PCC Markers (2020) v…" at bounding box center [0, 0] width 0 height 0
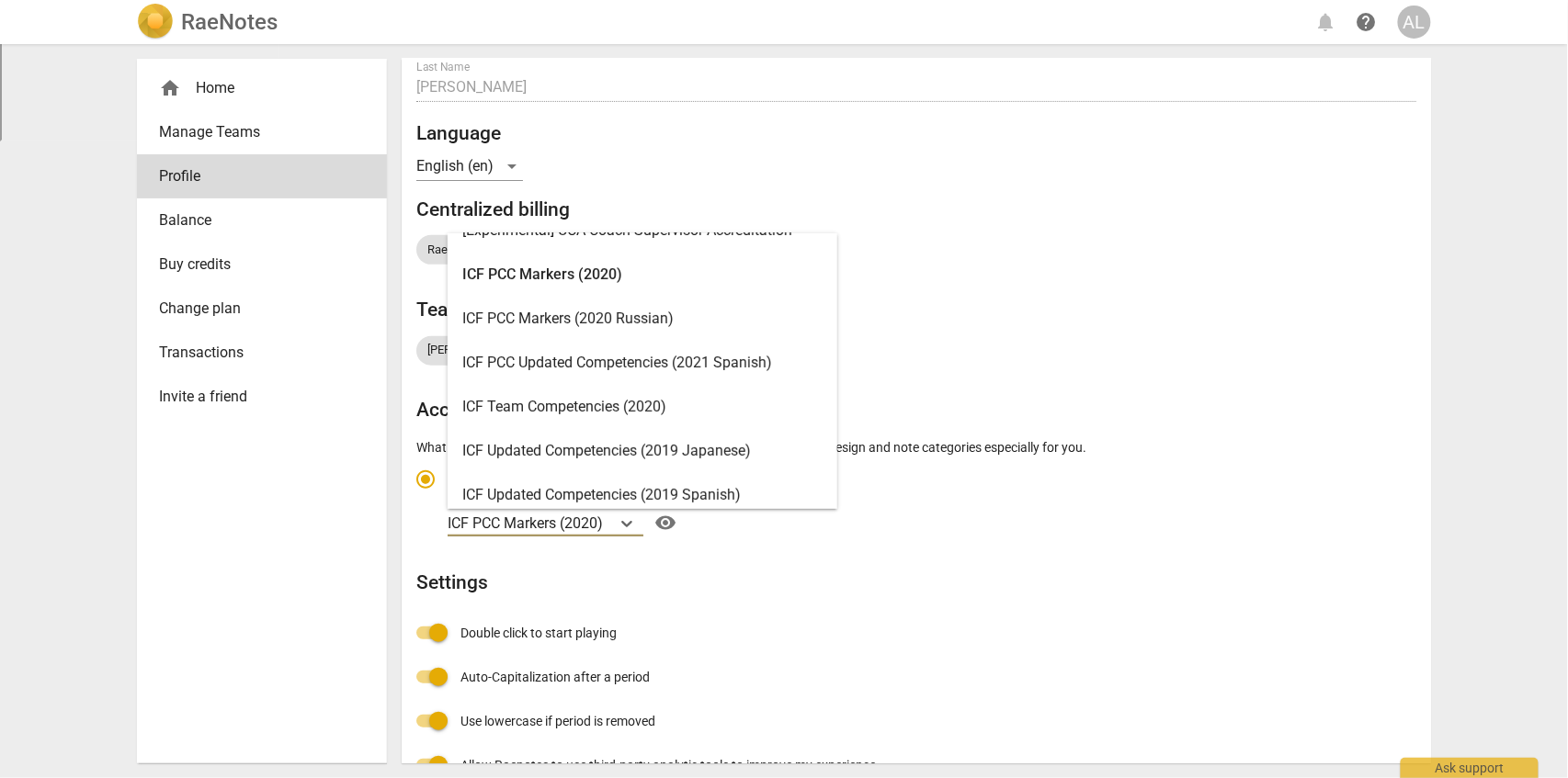
scroll to position [0, 0]
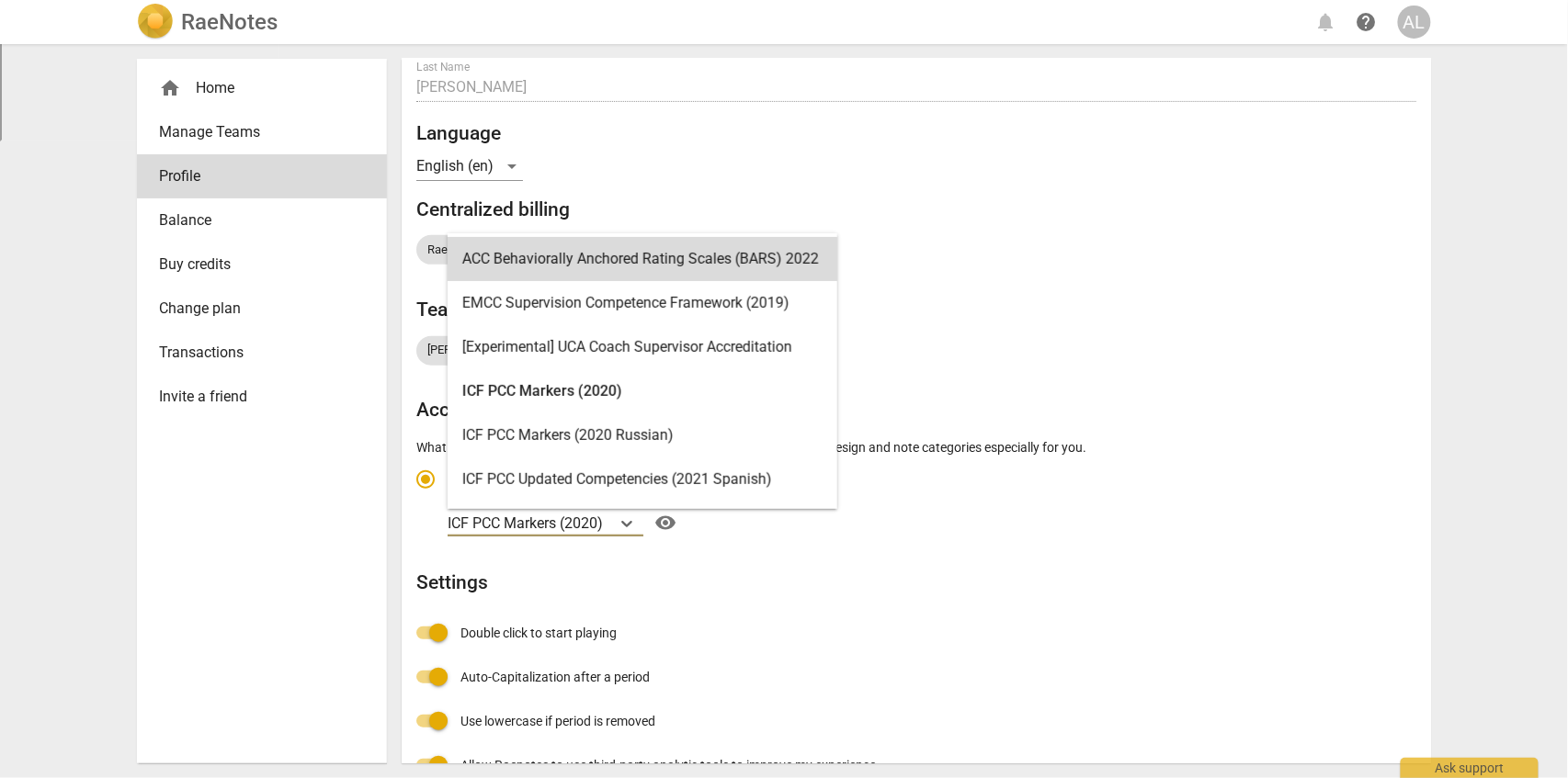
click at [1114, 282] on div "Profile E-mail [PERSON_NAME][EMAIL_ADDRESS][DOMAIN_NAME] edit First name [PERSO…" at bounding box center [916, 415] width 1000 height 1009
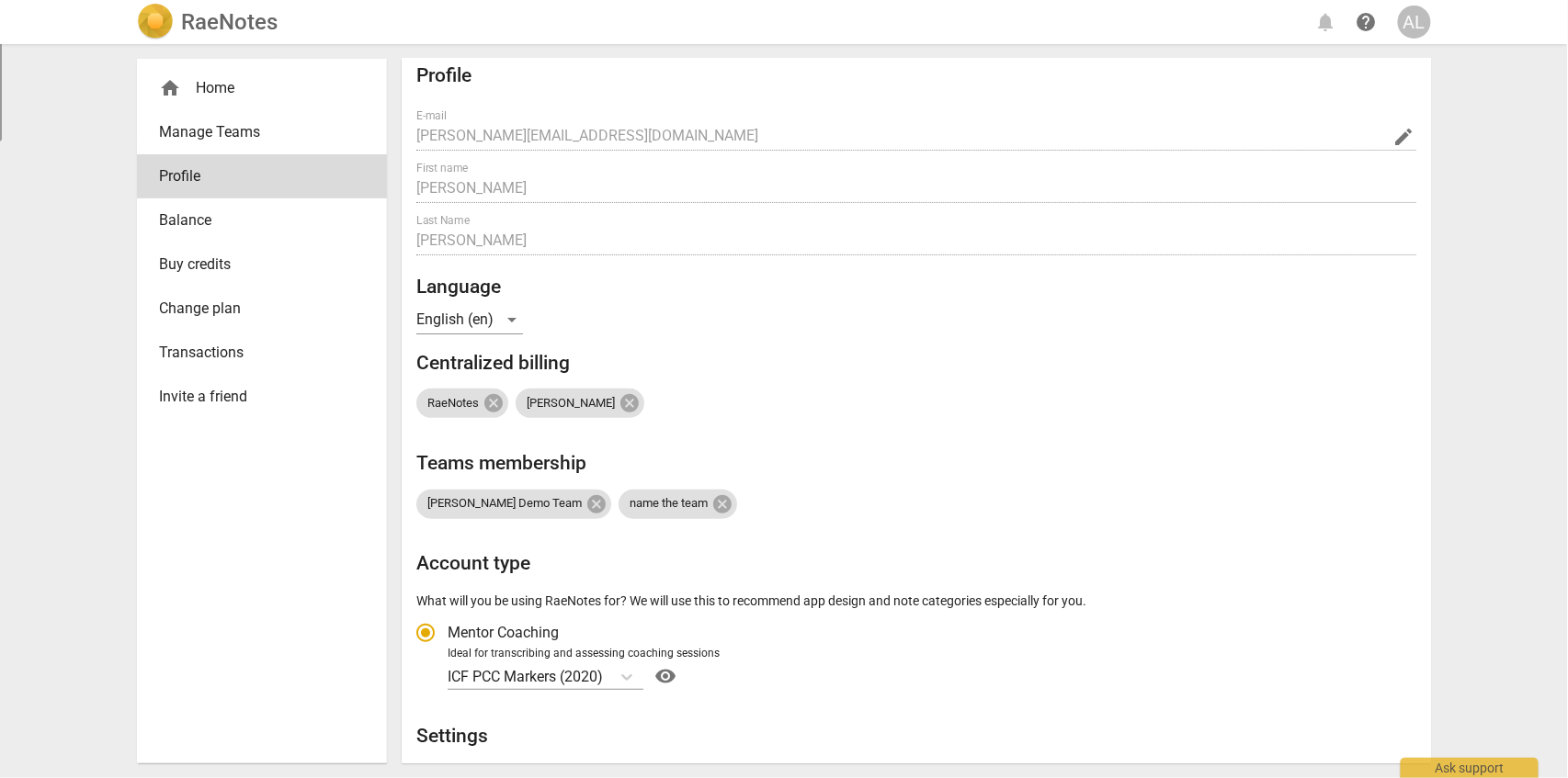
scroll to position [7, 0]
click at [427, 634] on input "Mentor Coaching" at bounding box center [425, 635] width 44 height 44
radio input "true"
click at [170, 15] on img at bounding box center [155, 22] width 37 height 37
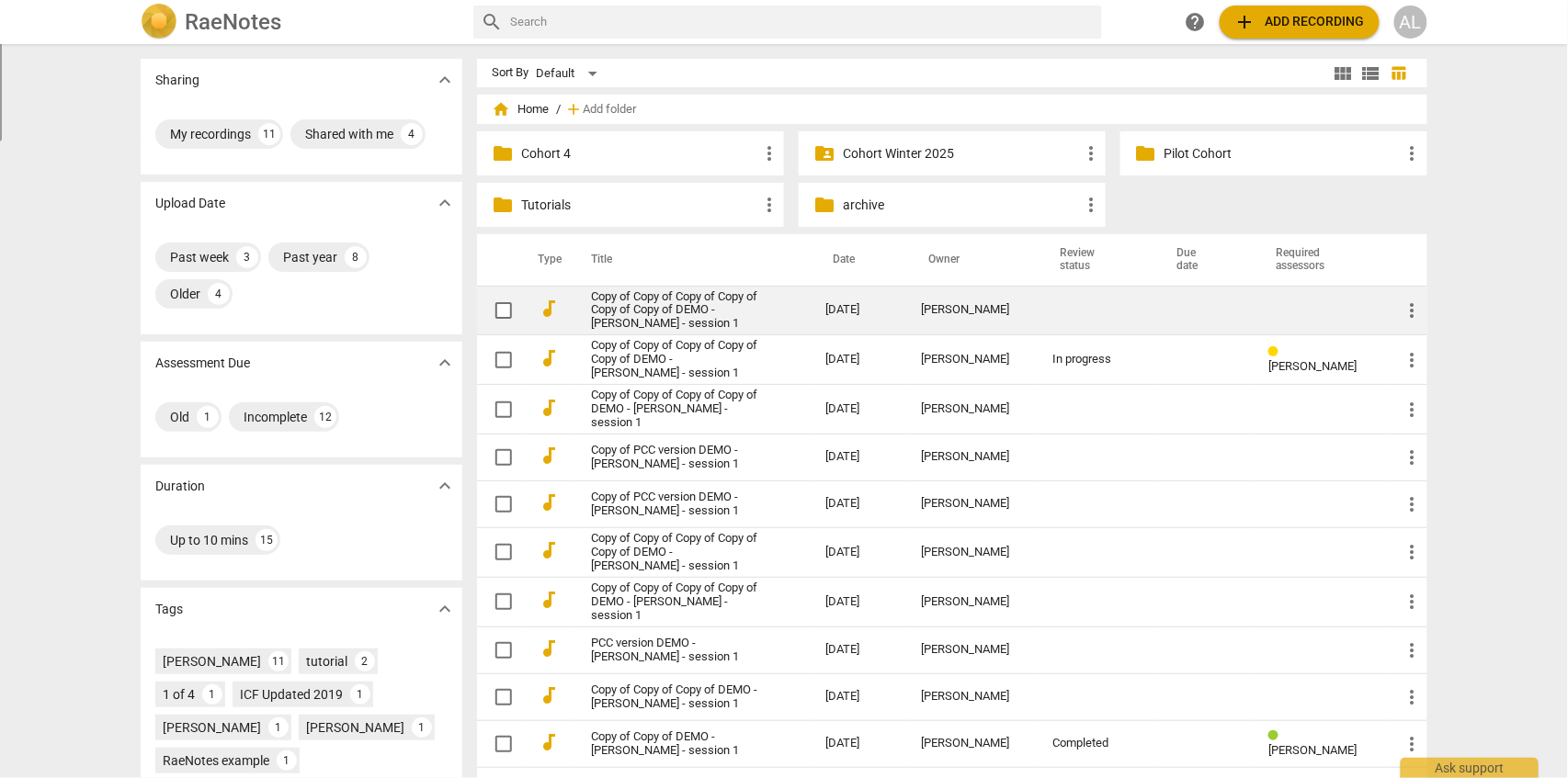
click at [661, 300] on link "Copy of Copy of Copy of Copy of Copy of Copy of DEMO - [PERSON_NAME] - session 1" at bounding box center [675, 311] width 169 height 41
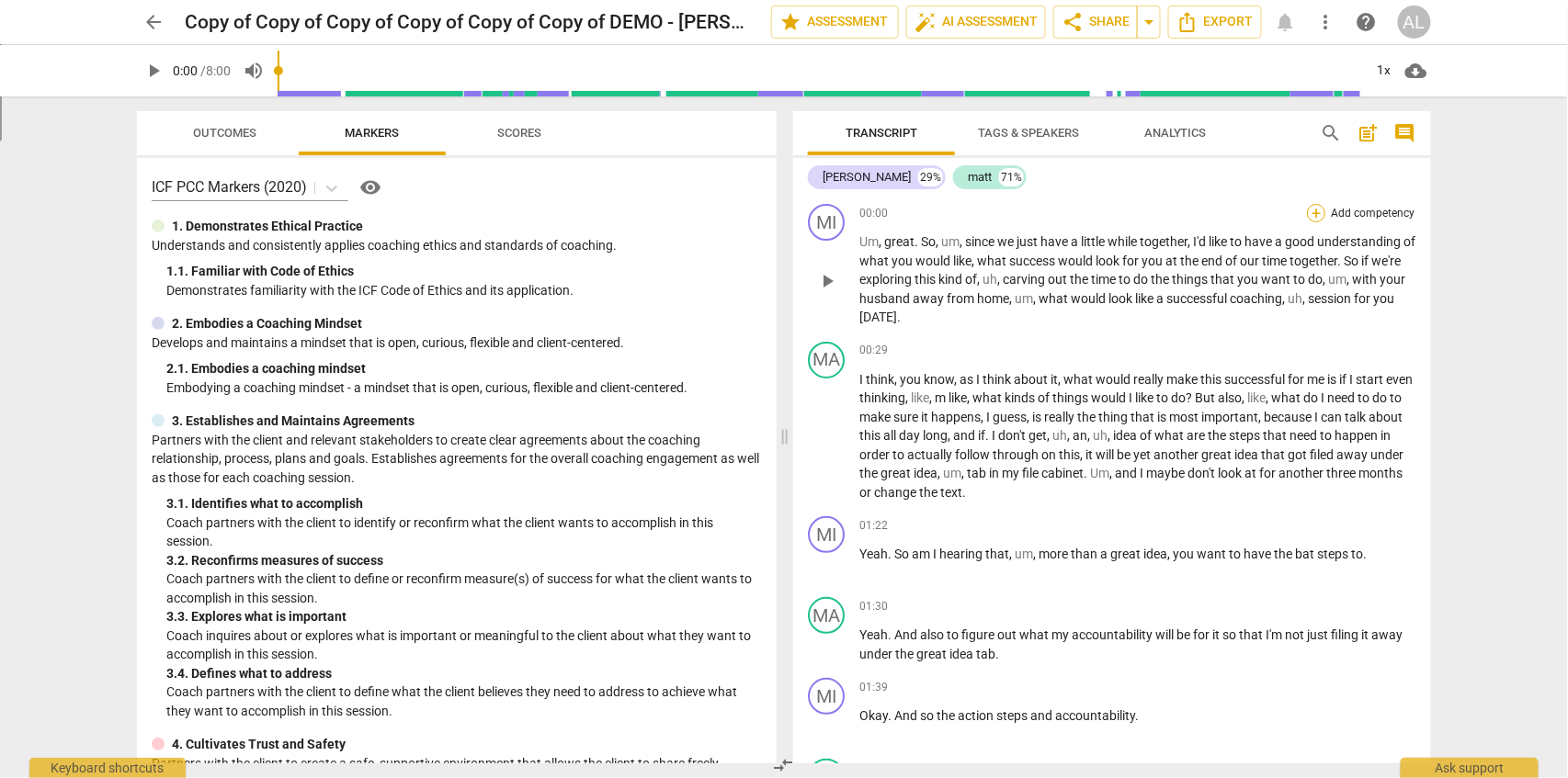
click at [1314, 217] on div "+" at bounding box center [1315, 213] width 19 height 19
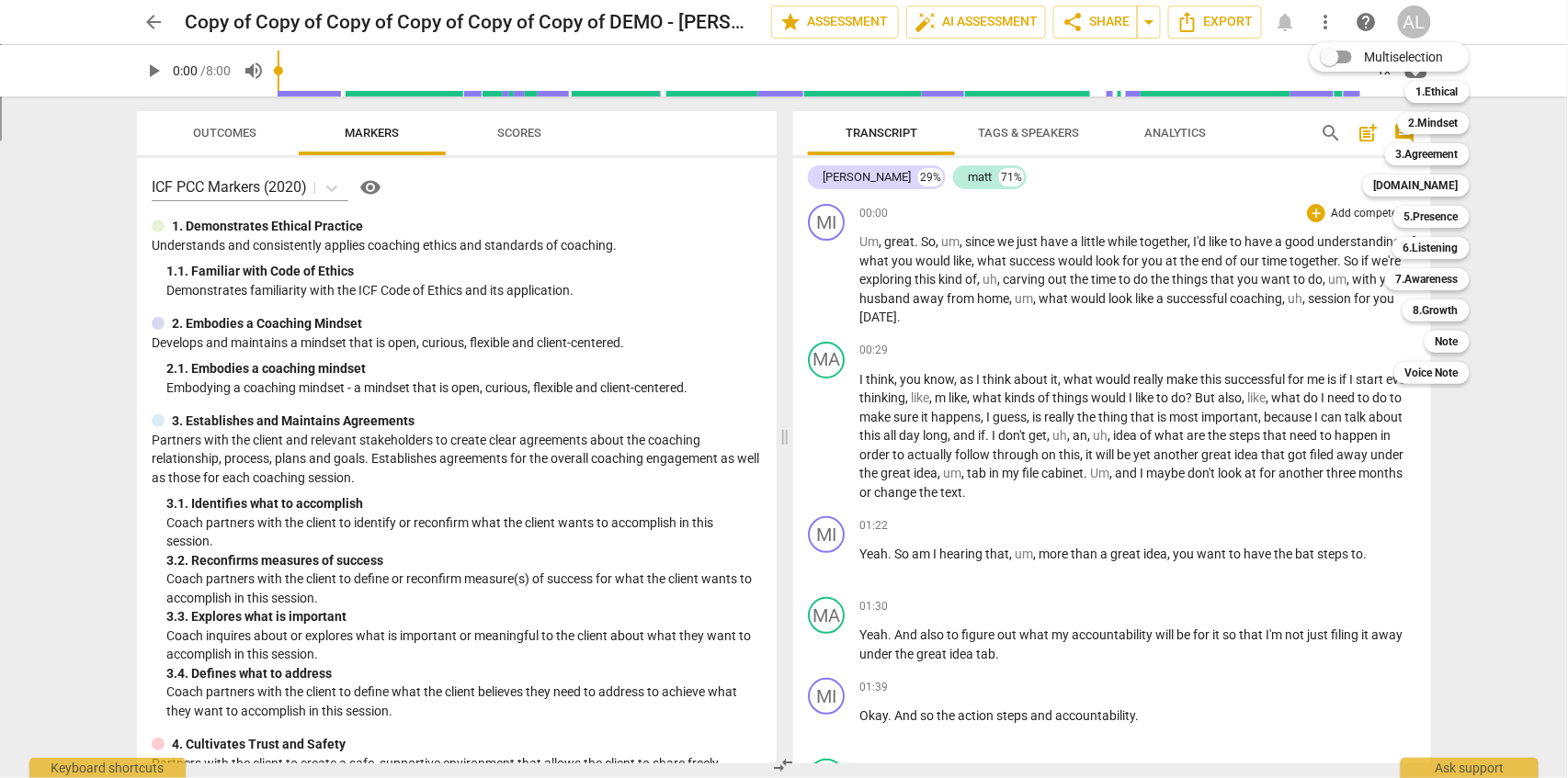
click at [1054, 447] on div at bounding box center [784, 389] width 1568 height 778
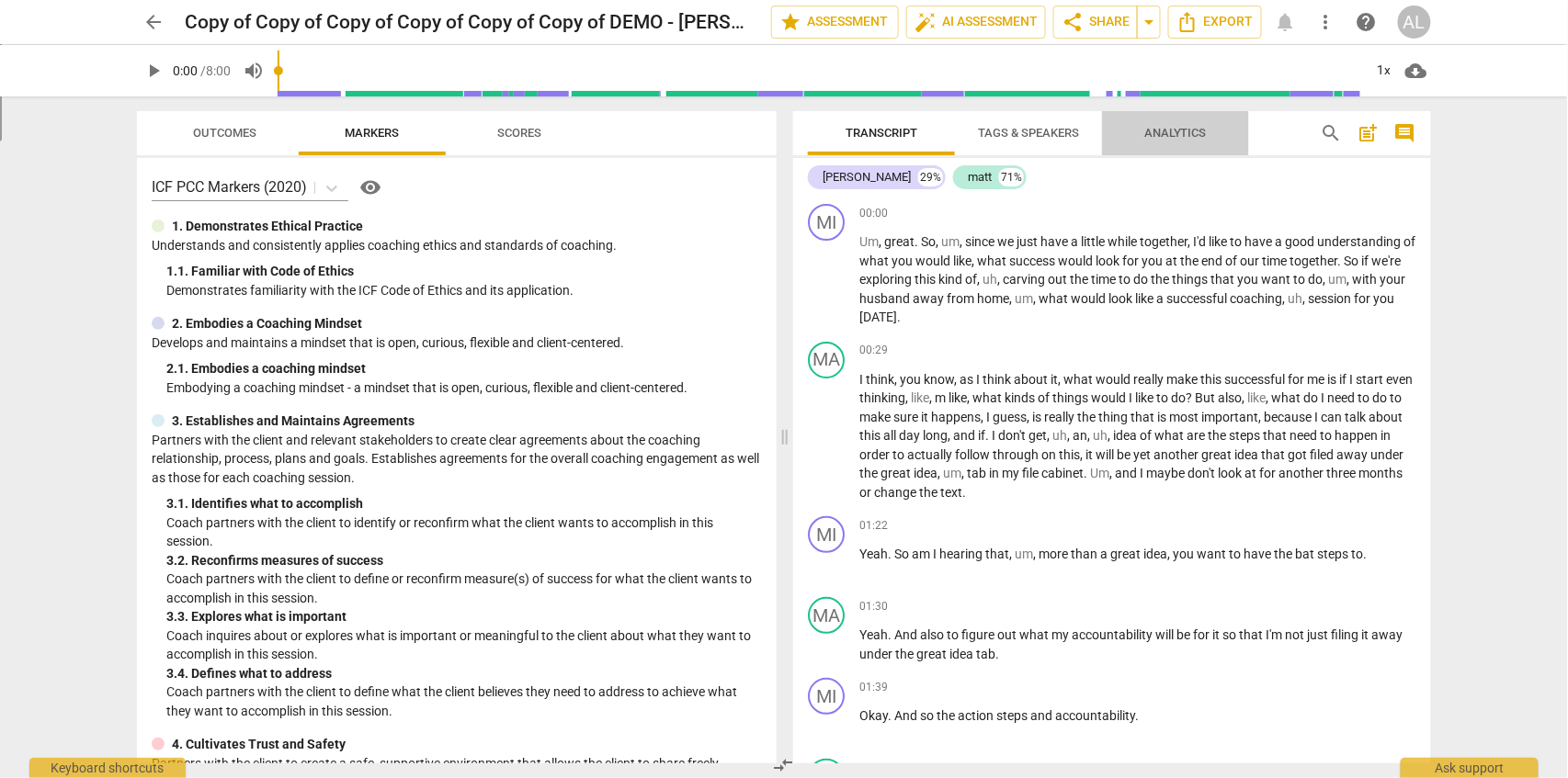
click at [1173, 142] on span "Analytics" at bounding box center [1175, 133] width 106 height 24
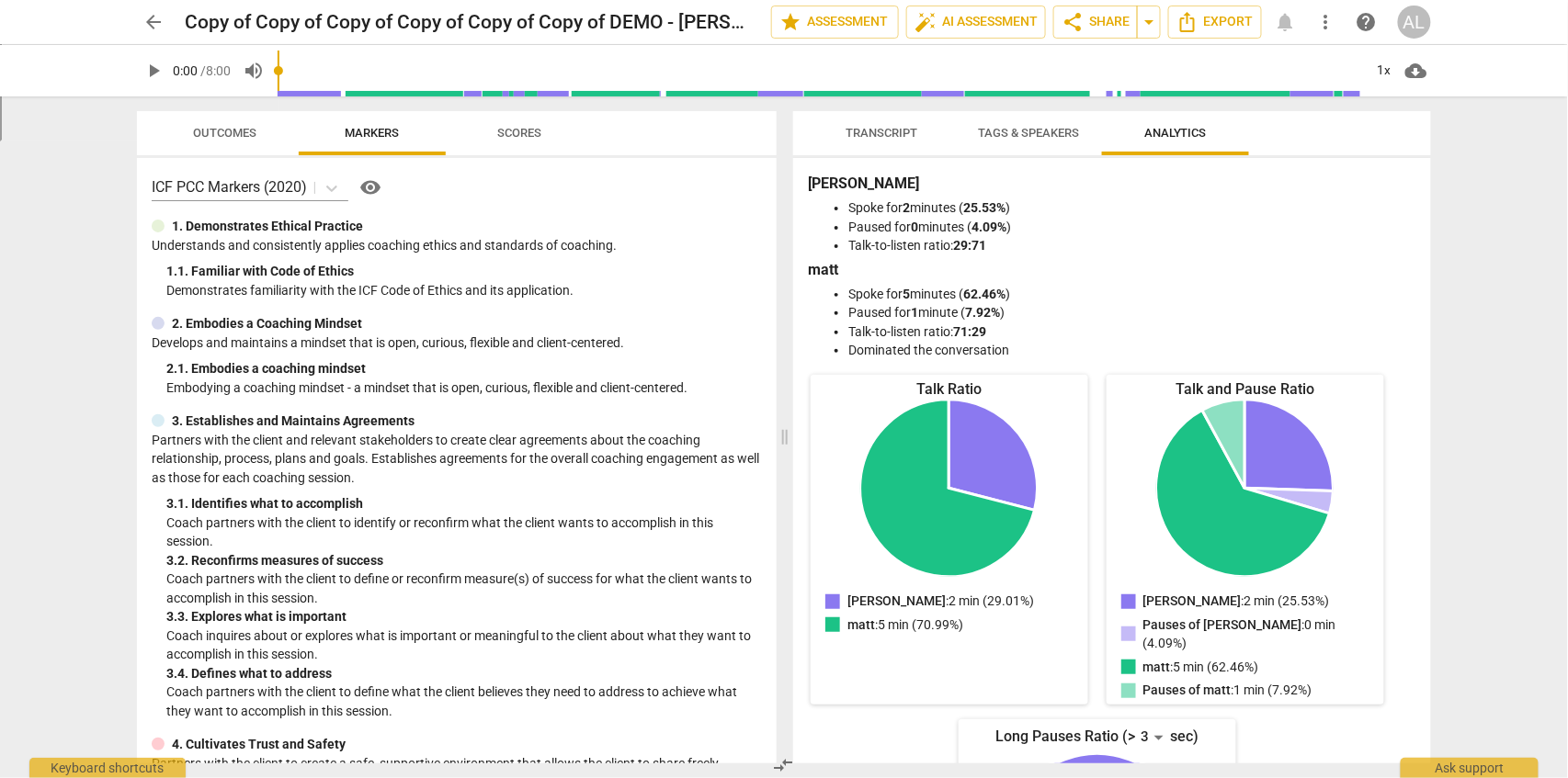
drag, startPoint x: 1167, startPoint y: 126, endPoint x: 1048, endPoint y: 129, distance: 119.0
click at [1167, 126] on span "Analytics" at bounding box center [1175, 133] width 62 height 14
click at [1025, 131] on span "Tags & Speakers" at bounding box center [1029, 133] width 101 height 14
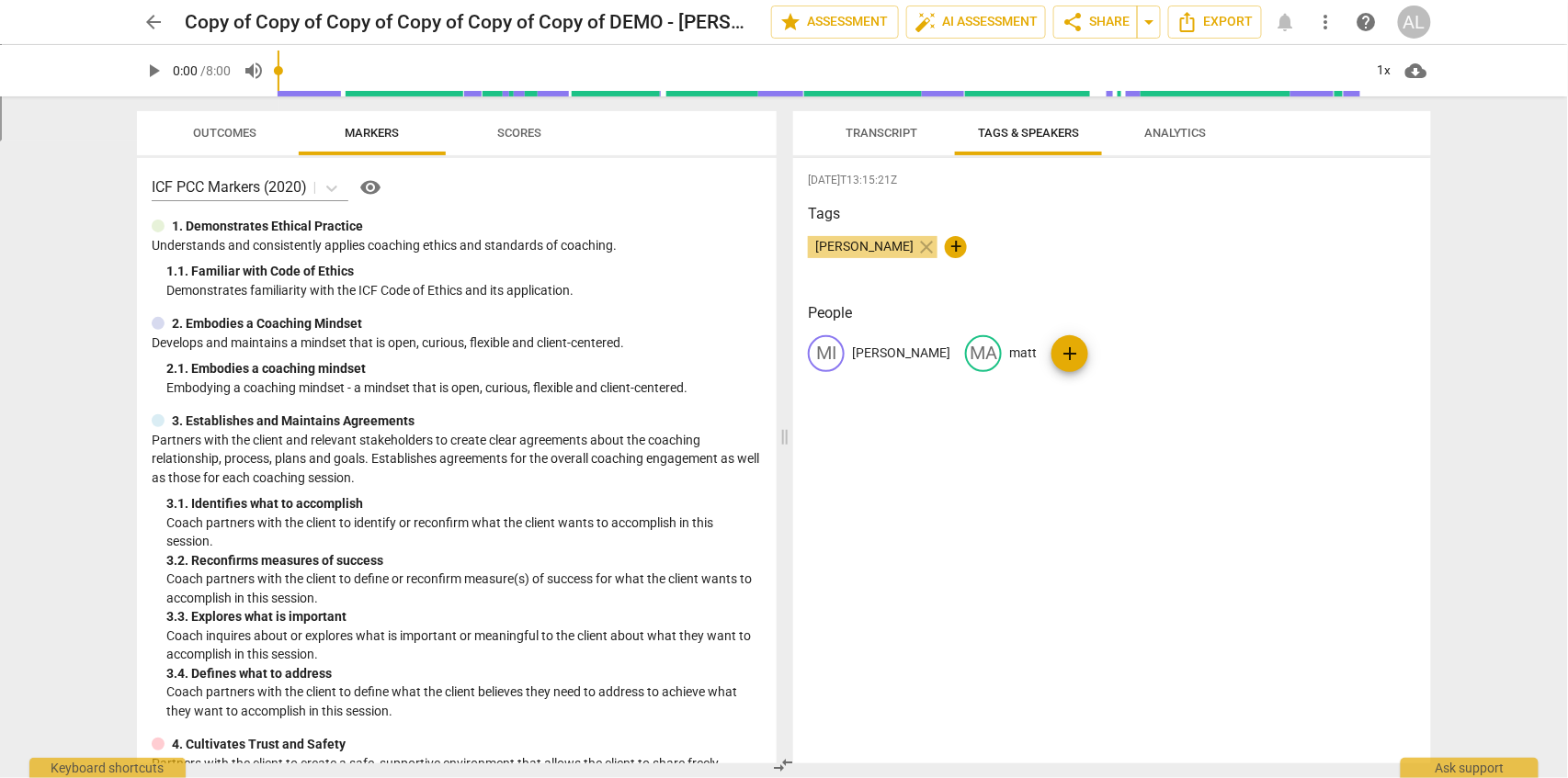
click at [889, 142] on span "Transcript" at bounding box center [881, 133] width 116 height 24
